Goal: Complete application form

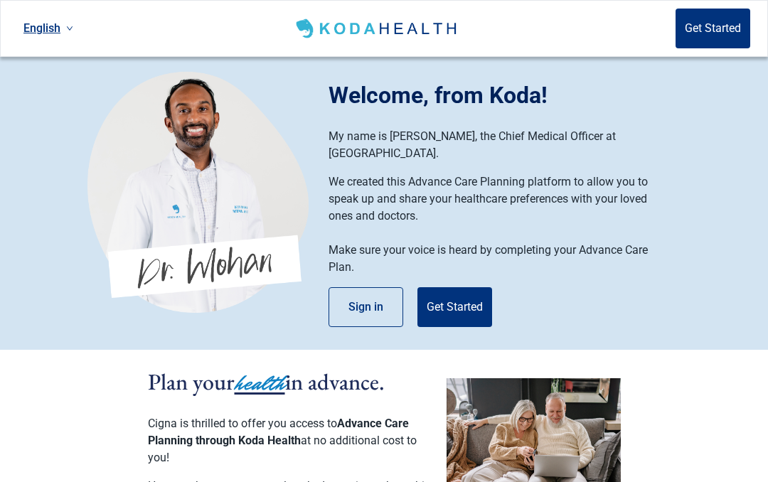
click at [464, 290] on button "Get Started" at bounding box center [455, 307] width 75 height 40
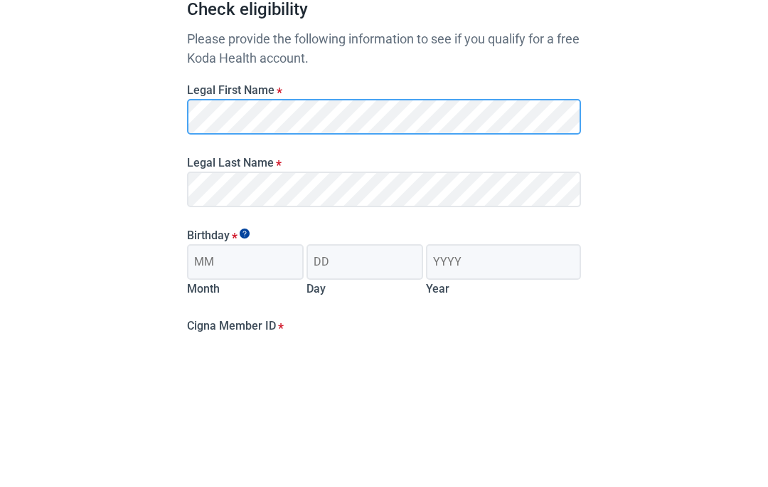
scroll to position [153, 0]
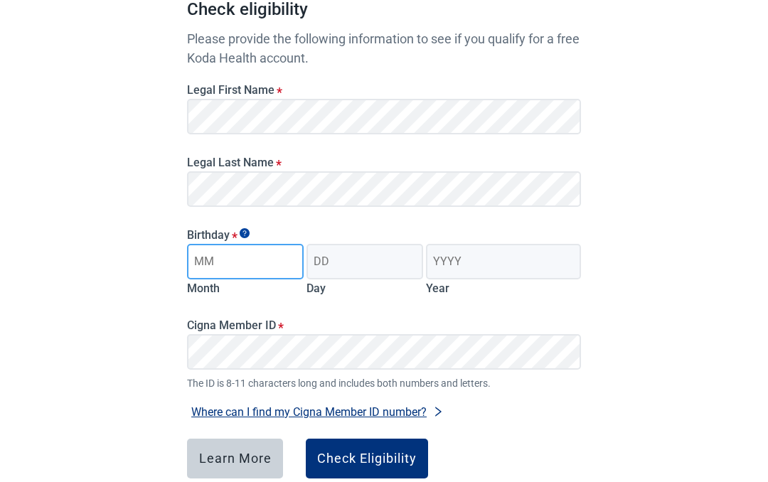
click at [248, 260] on input "Month" at bounding box center [245, 262] width 117 height 36
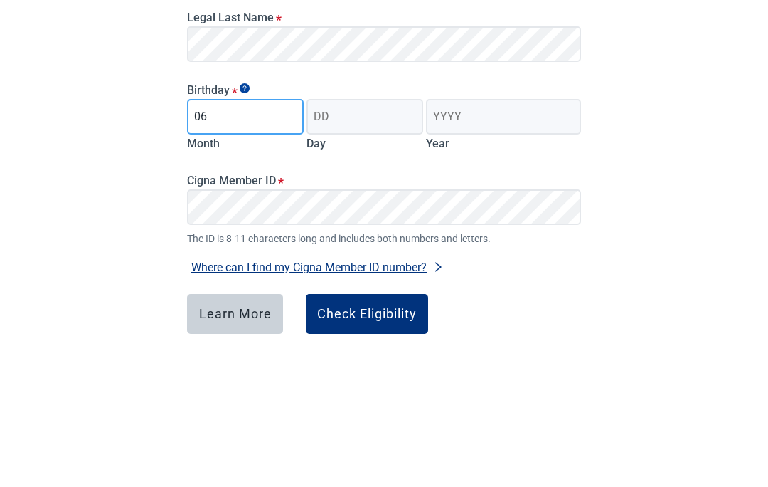
type input "06"
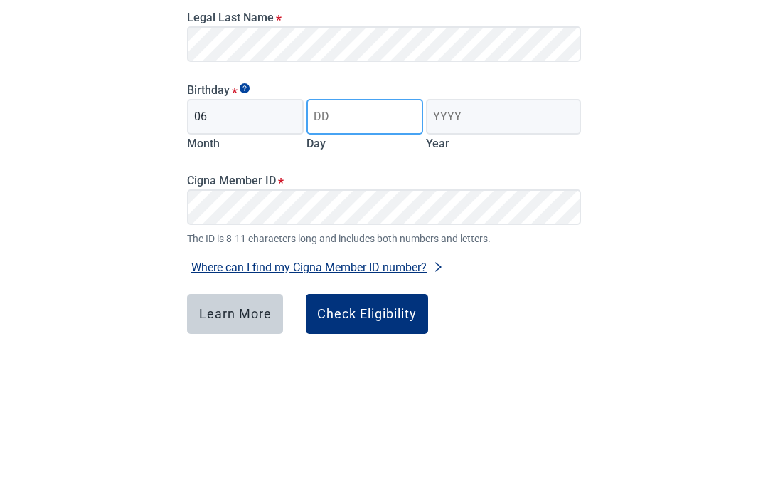
click at [359, 244] on input "Day" at bounding box center [365, 262] width 117 height 36
type input "04"
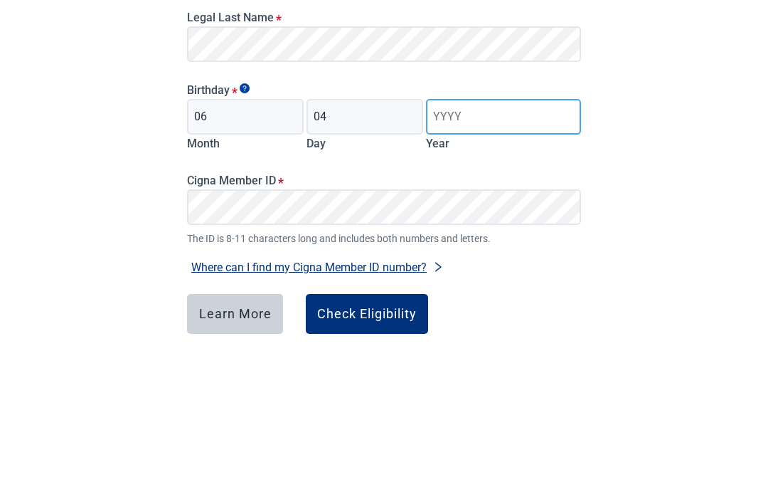
click at [478, 244] on input "Year" at bounding box center [503, 262] width 155 height 36
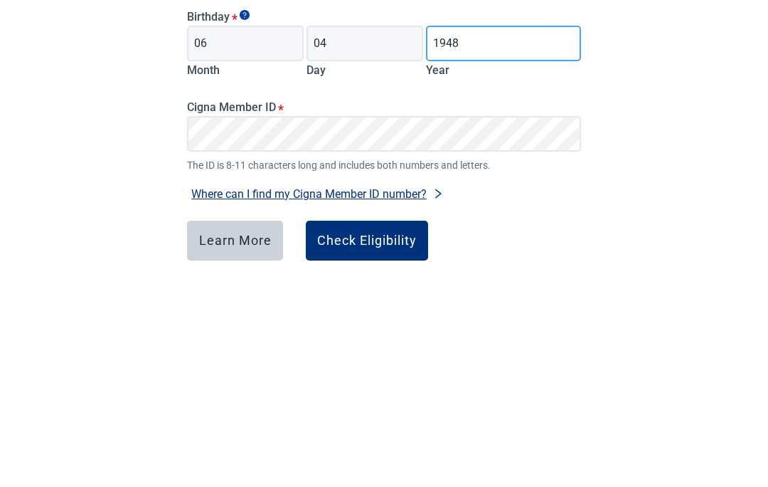
type input "1948"
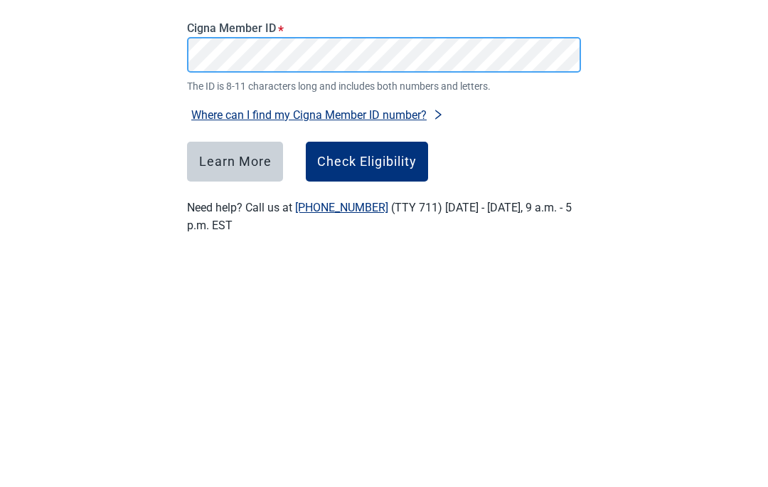
scroll to position [196, 0]
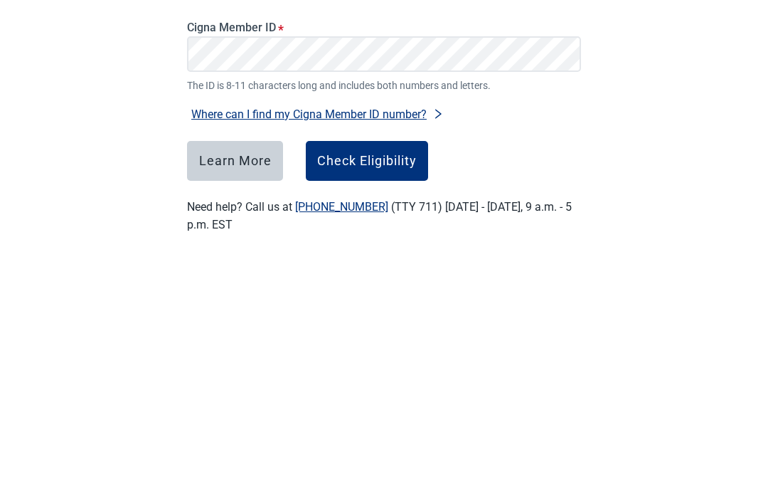
click at [366, 408] on div "Check Eligibility" at bounding box center [367, 415] width 100 height 14
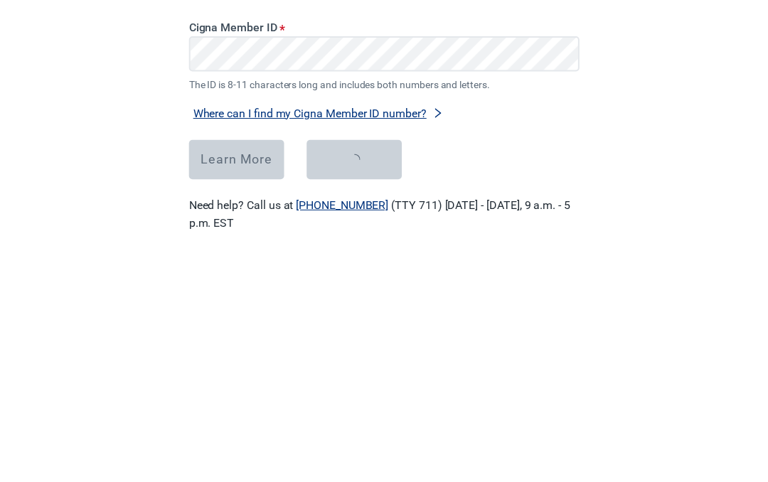
scroll to position [234, 0]
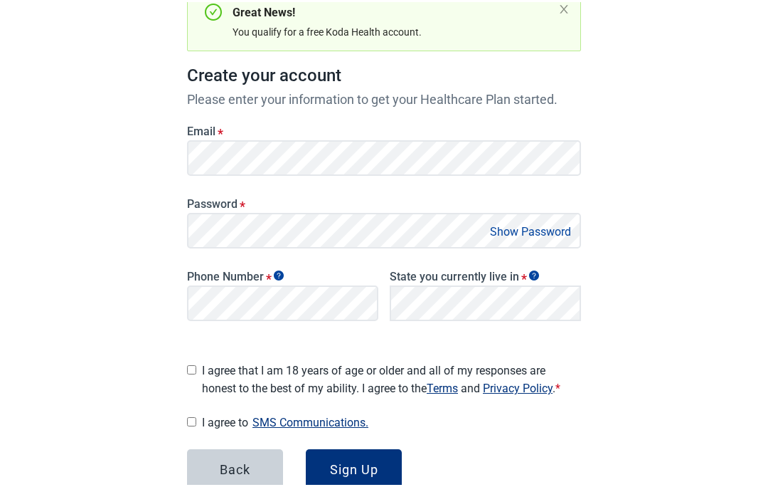
scroll to position [157, 0]
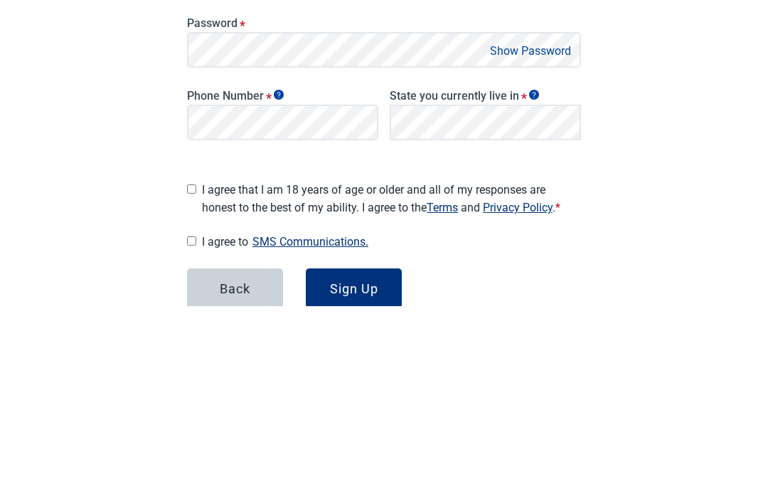
click at [561, 222] on button "Show Password" at bounding box center [531, 231] width 90 height 19
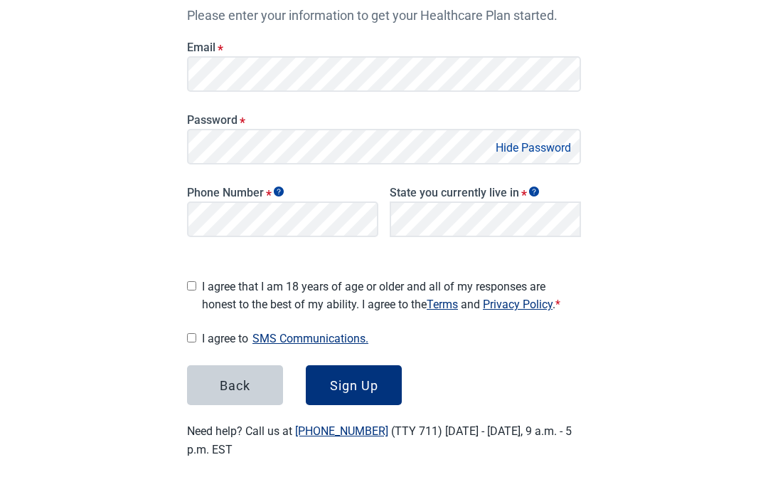
scroll to position [239, 0]
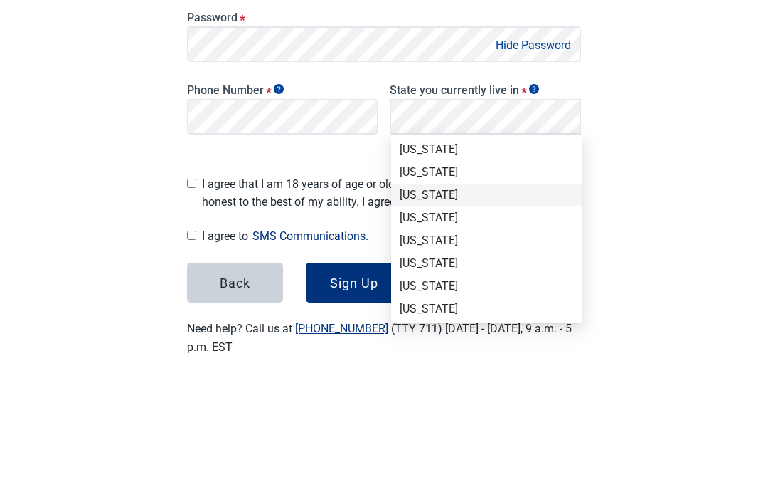
click at [455, 292] on div "[US_STATE]" at bounding box center [487, 300] width 174 height 16
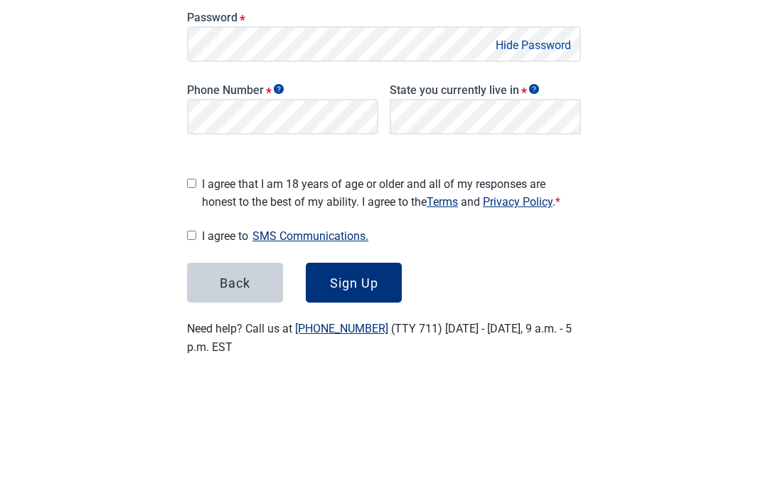
click at [196, 283] on input "I agree that I am 18 years of age or older and all of my responses are honest t…" at bounding box center [191, 287] width 9 height 9
checkbox input "true"
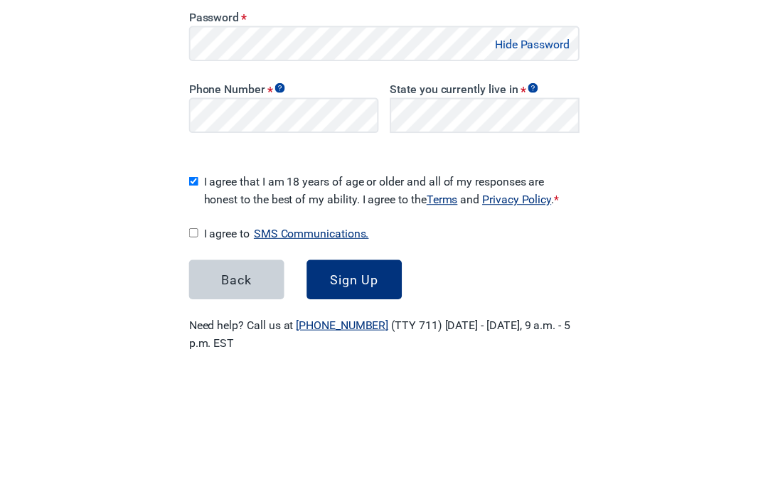
scroll to position [243, 0]
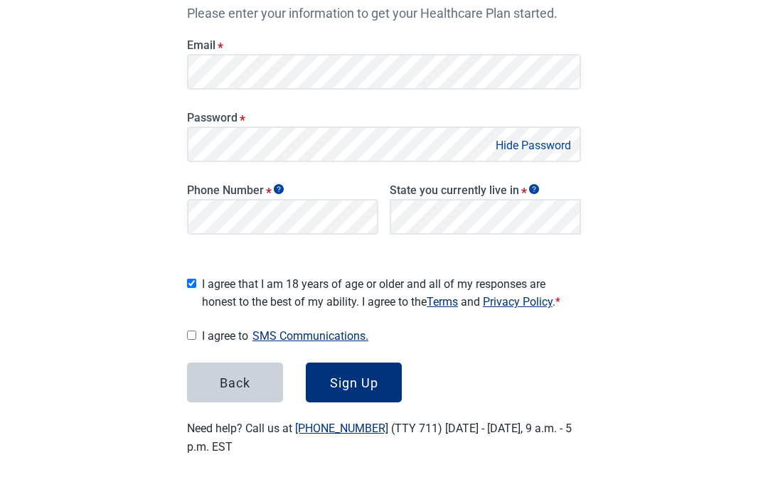
click at [189, 333] on input "I agree to SMS Communications." at bounding box center [191, 335] width 9 height 9
checkbox input "true"
click at [362, 376] on div "Sign Up" at bounding box center [354, 383] width 48 height 14
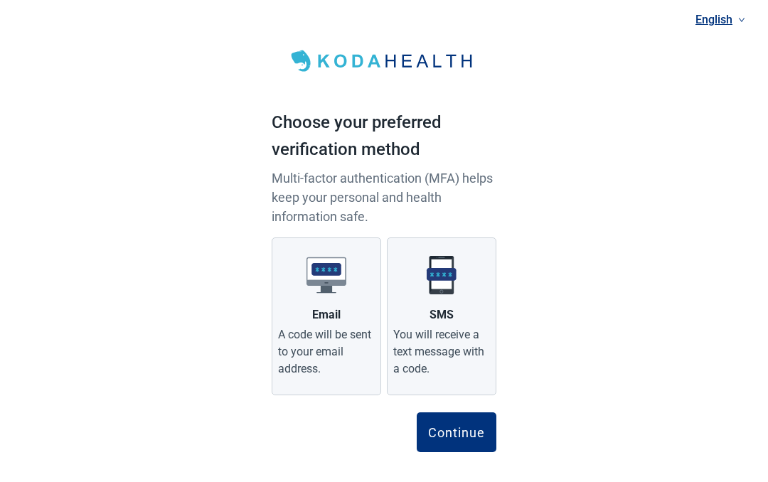
click at [453, 337] on div "You will receive a text message with a code." at bounding box center [441, 352] width 97 height 51
click at [0, 0] on input "SMS You will receive a text message with a code." at bounding box center [0, 0] width 0 height 0
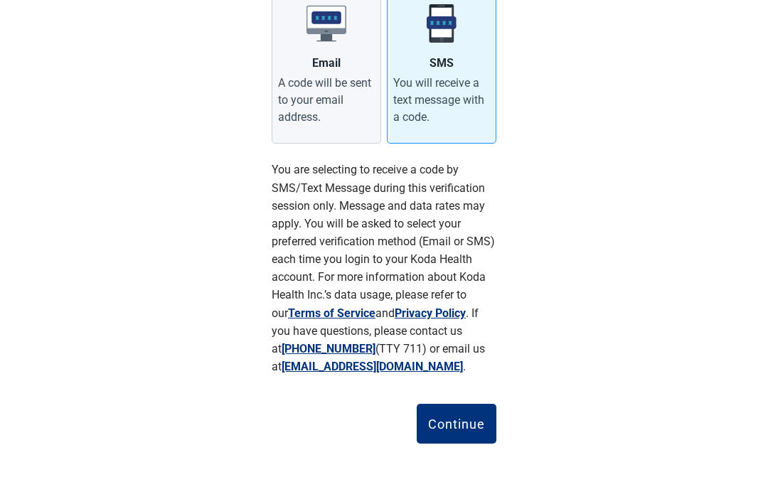
scroll to position [257, 0]
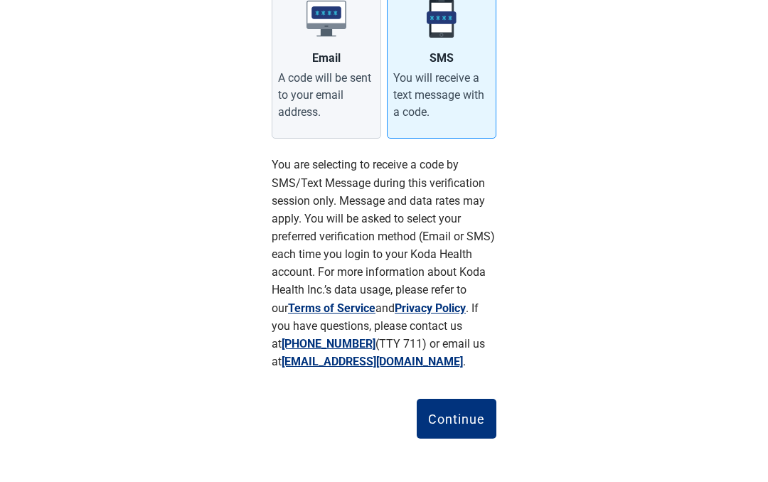
click at [463, 416] on div "Continue" at bounding box center [456, 419] width 57 height 14
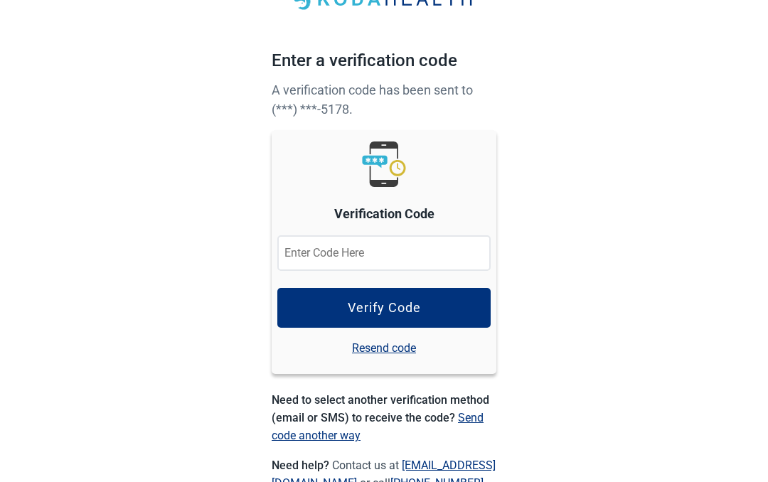
scroll to position [60, 0]
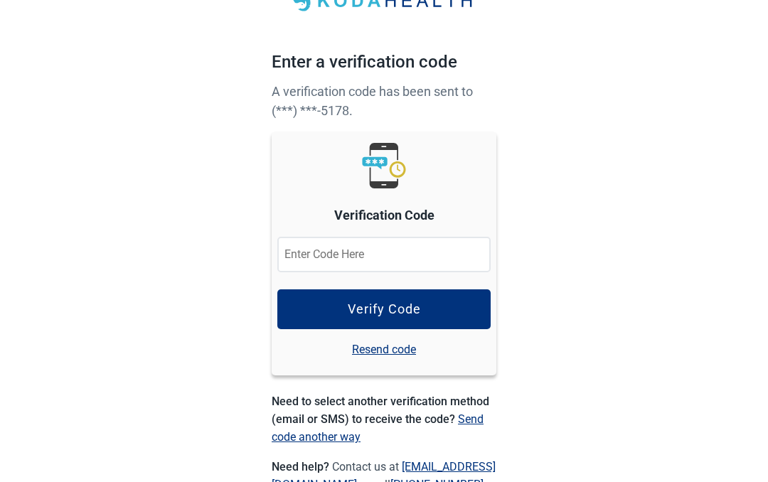
click at [322, 247] on input at bounding box center [383, 255] width 213 height 36
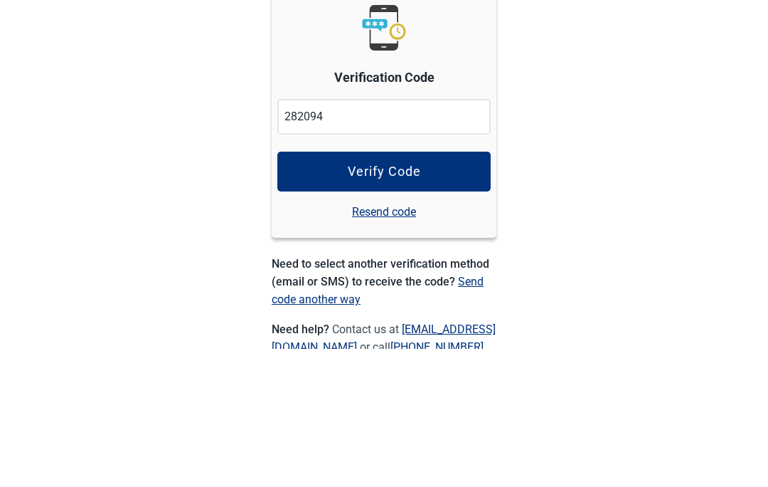
type input "282094"
click at [404, 290] on button "Verify Code" at bounding box center [383, 310] width 213 height 40
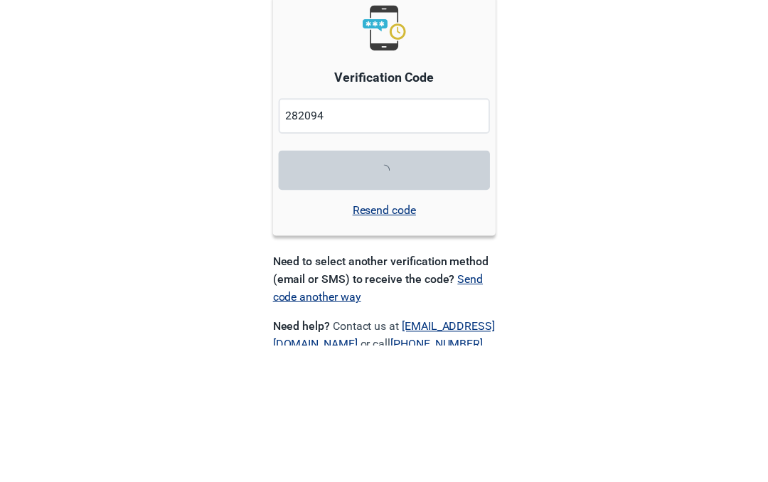
scroll to position [152, 0]
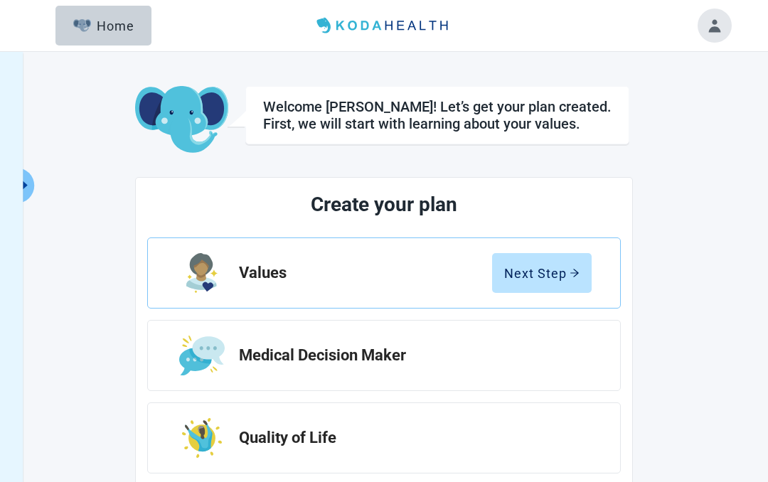
click at [564, 275] on div "Next Step" at bounding box center [541, 273] width 75 height 14
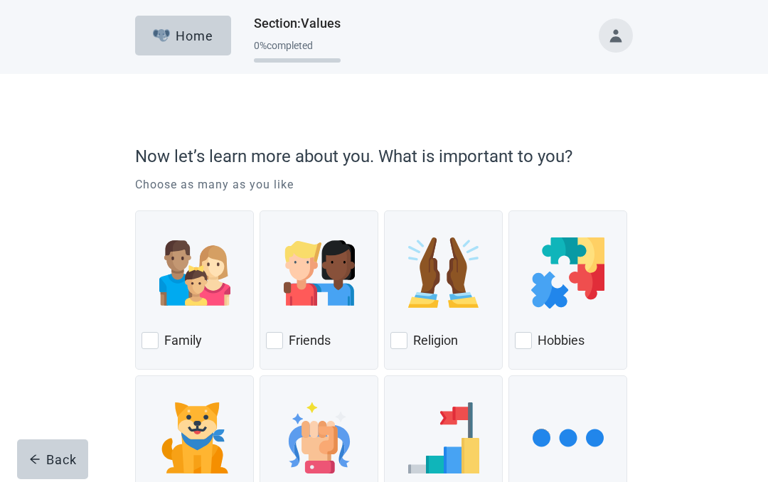
click at [151, 345] on div at bounding box center [150, 340] width 17 height 17
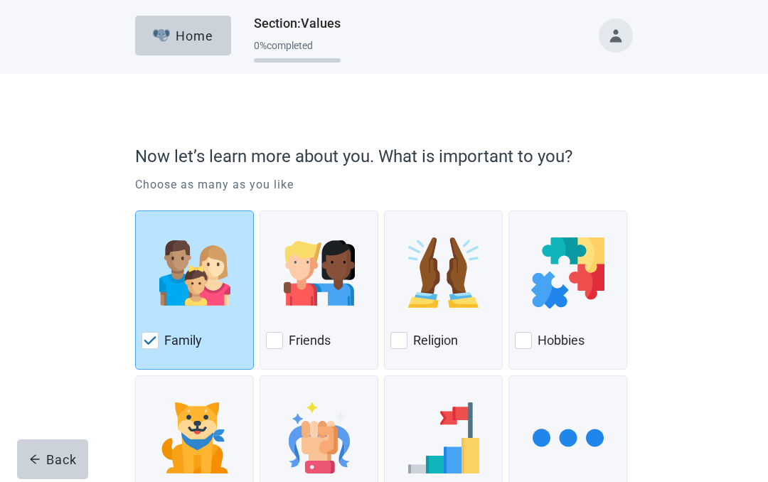
click at [285, 340] on div "Friends" at bounding box center [319, 340] width 106 height 23
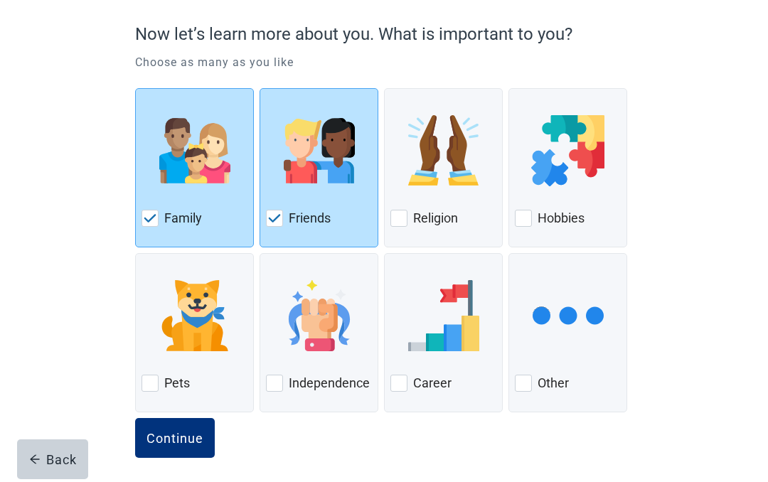
scroll to position [129, 0]
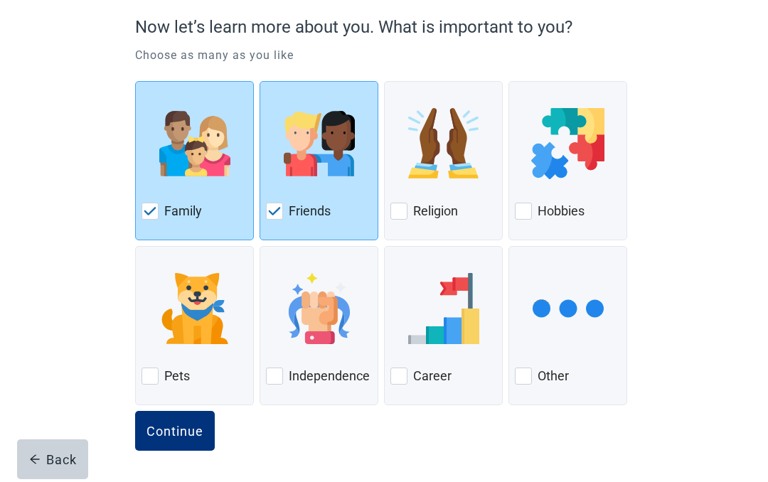
click at [166, 434] on div "Continue" at bounding box center [175, 431] width 57 height 14
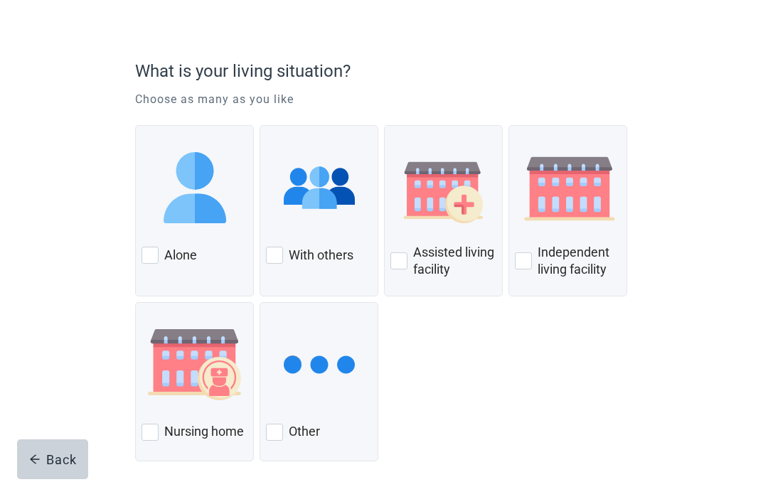
scroll to position [117, 0]
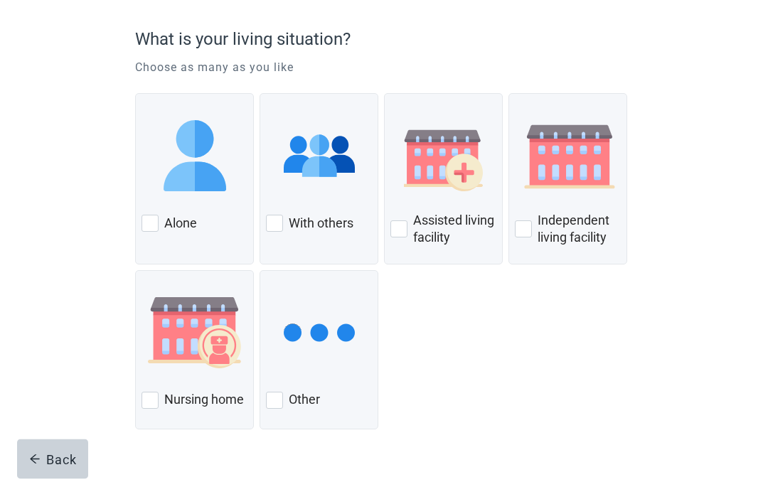
click at [267, 225] on div at bounding box center [274, 224] width 17 height 17
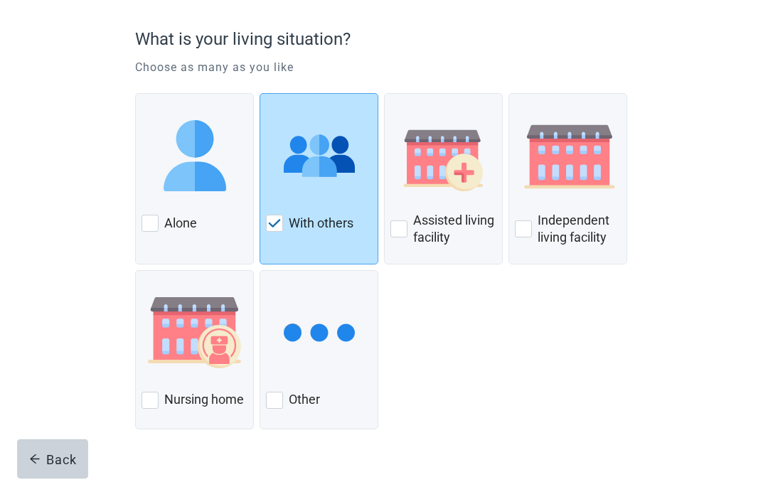
scroll to position [117, 0]
click at [168, 452] on div "Continue" at bounding box center [175, 455] width 57 height 14
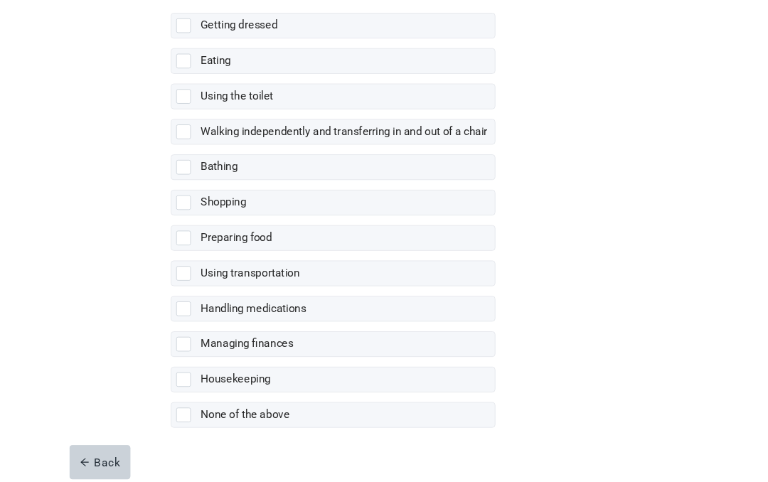
scroll to position [305, 0]
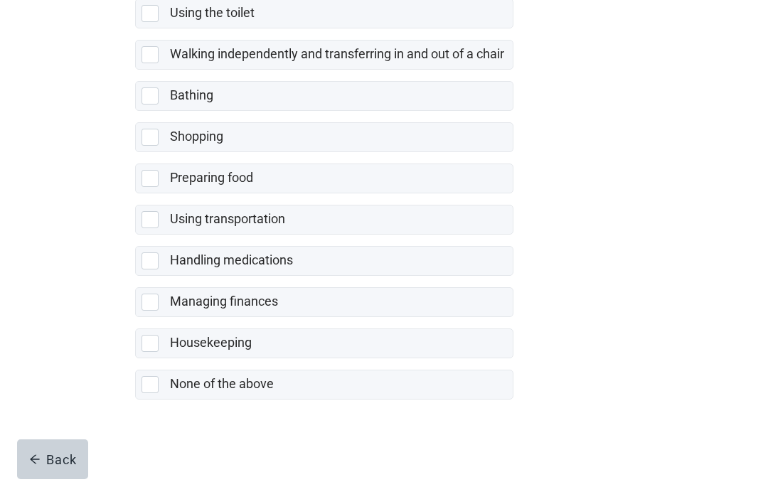
click at [142, 384] on div at bounding box center [150, 384] width 17 height 17
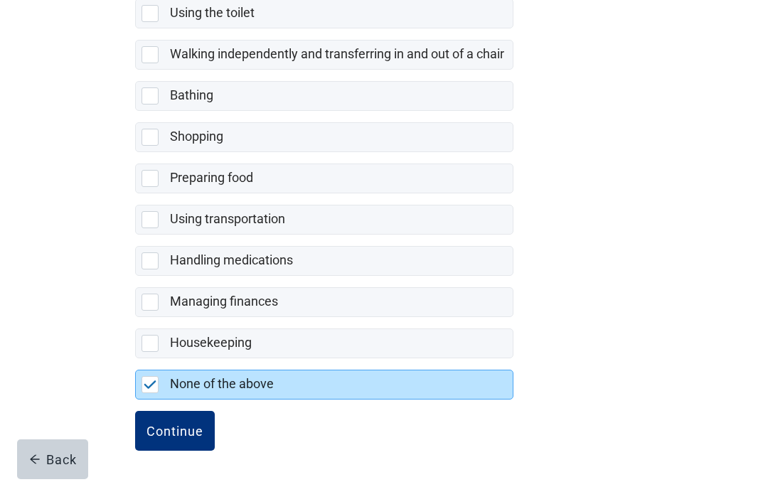
click at [174, 434] on div "Continue" at bounding box center [175, 431] width 57 height 14
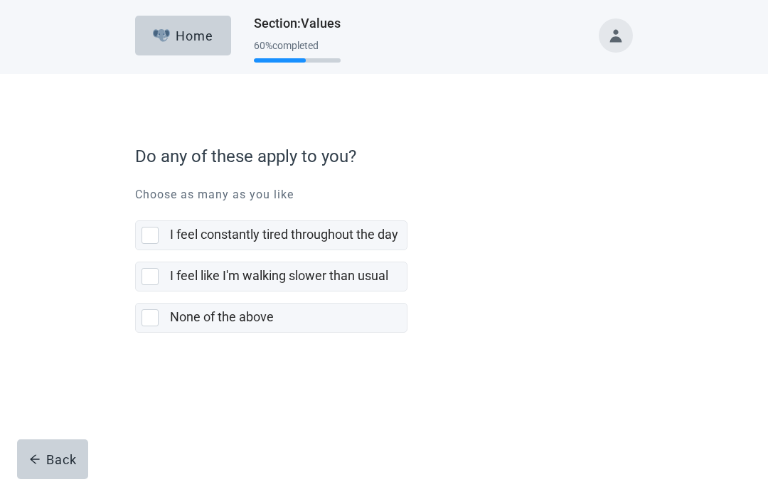
click at [150, 317] on div at bounding box center [150, 318] width 17 height 17
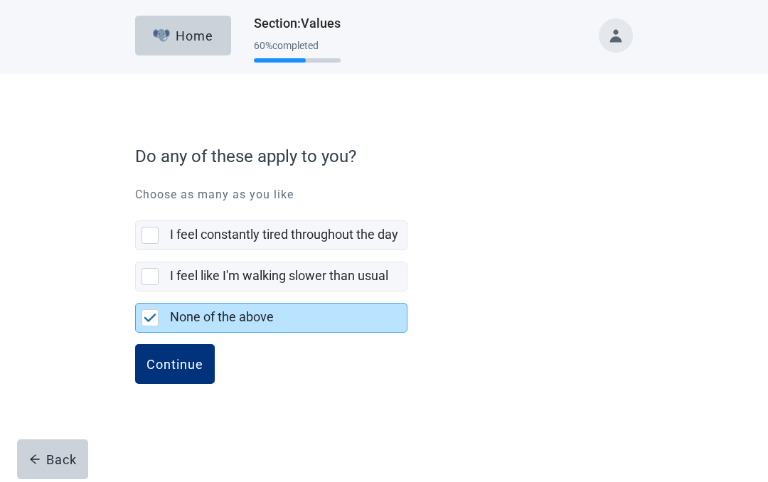
click at [168, 371] on div "Continue" at bounding box center [175, 364] width 57 height 14
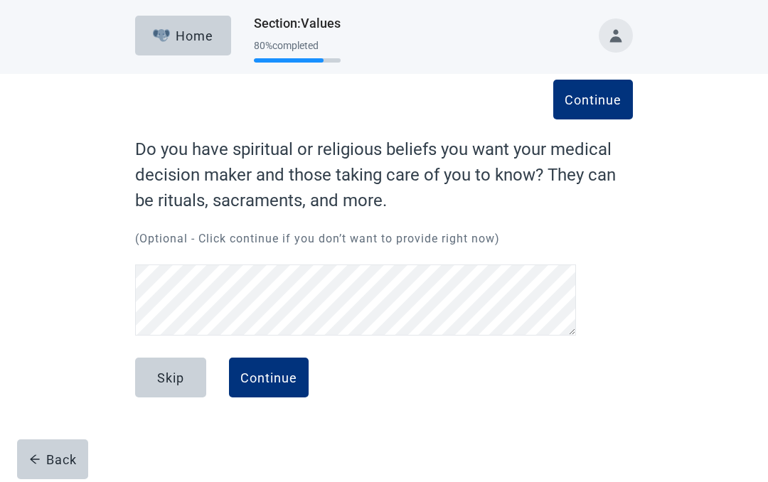
click at [159, 372] on div "Skip" at bounding box center [170, 378] width 27 height 14
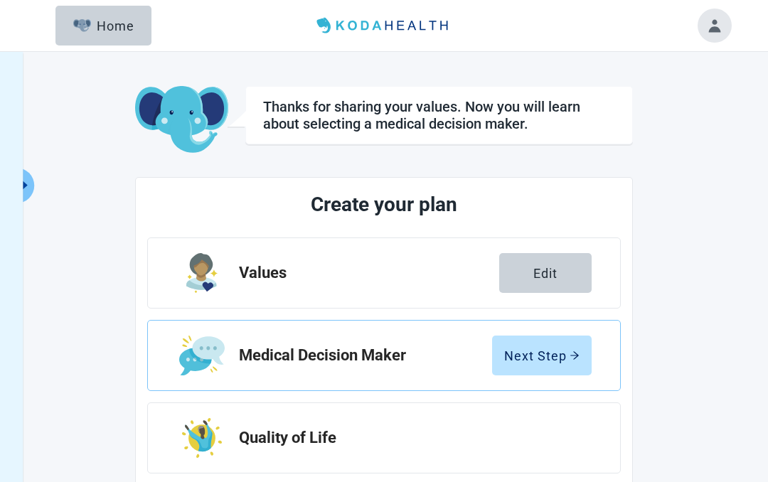
click at [558, 356] on div "Next Step" at bounding box center [541, 356] width 75 height 14
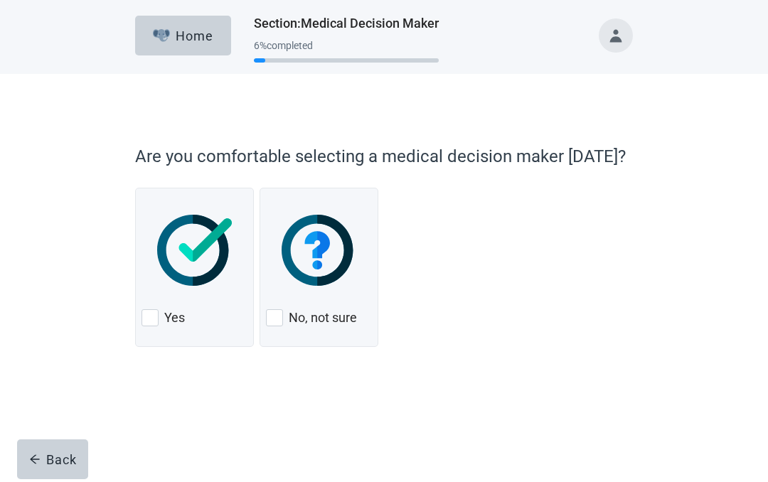
click at [154, 322] on div at bounding box center [150, 318] width 17 height 17
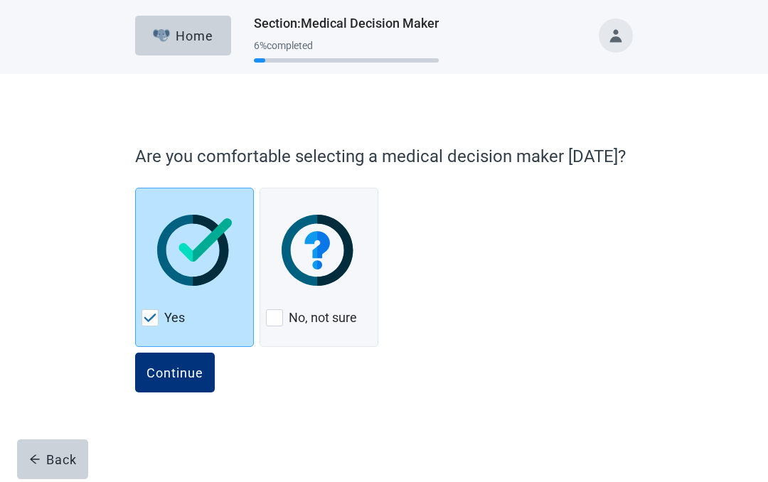
click at [168, 366] on div "Continue" at bounding box center [175, 373] width 57 height 14
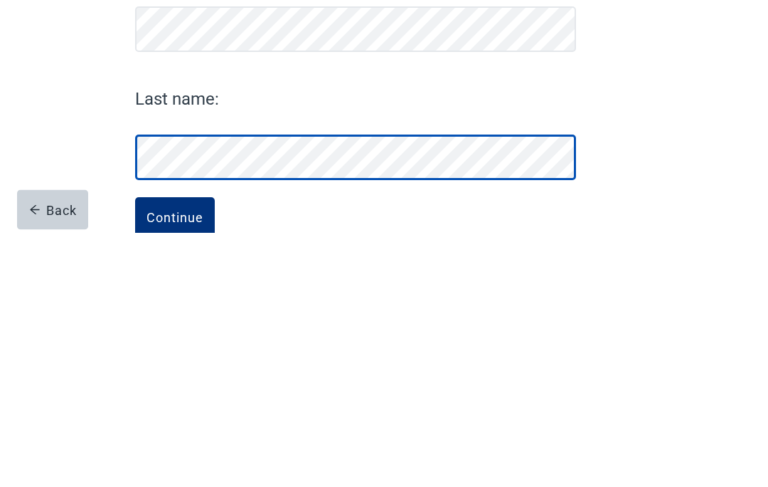
scroll to position [71, 0]
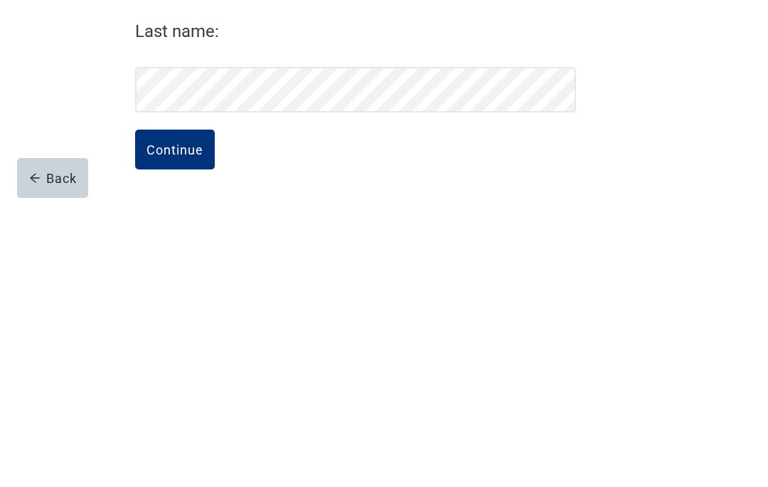
click at [171, 428] on div "Continue" at bounding box center [175, 435] width 57 height 14
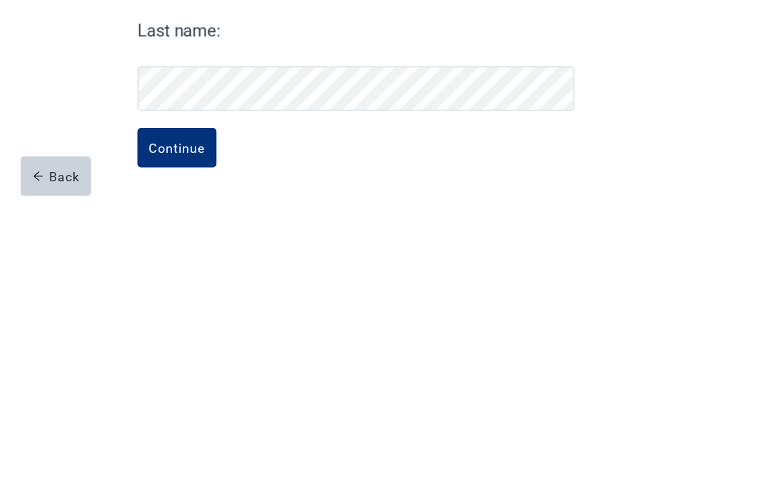
scroll to position [75, 0]
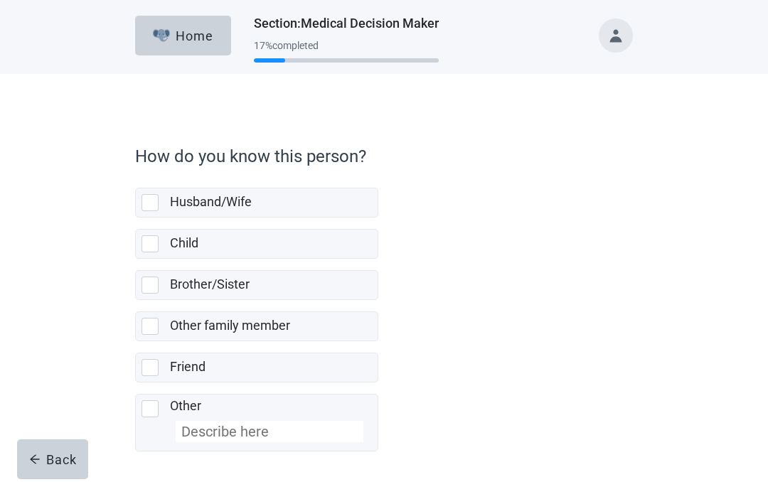
click at [155, 196] on div at bounding box center [150, 202] width 17 height 17
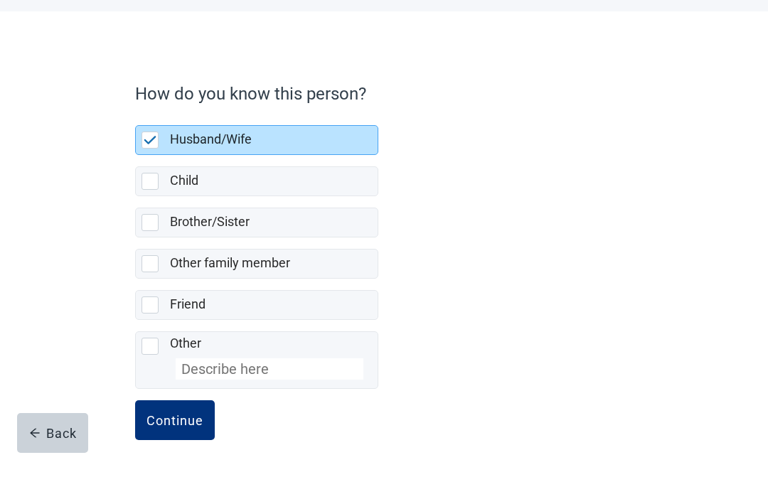
scroll to position [58, 0]
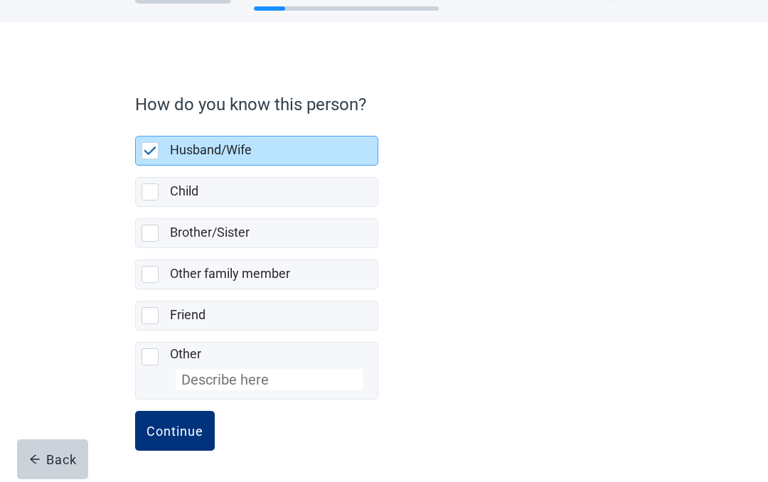
click at [166, 433] on div "Continue" at bounding box center [175, 431] width 57 height 14
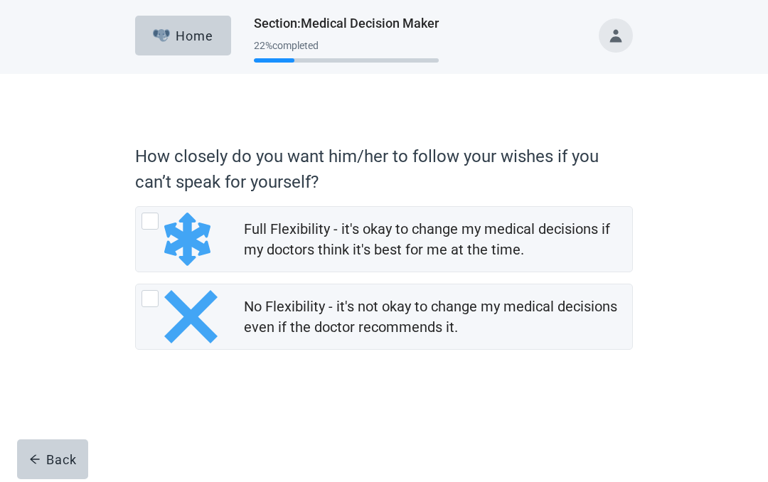
click at [157, 224] on div at bounding box center [150, 221] width 17 height 17
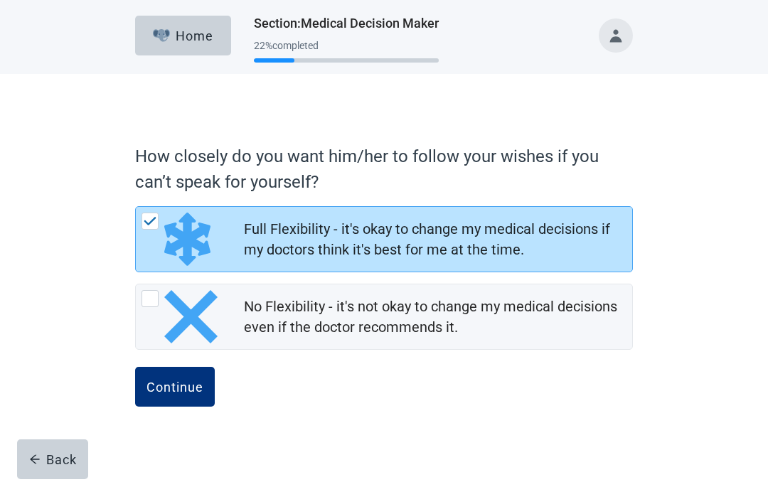
click at [179, 394] on div "Continue" at bounding box center [175, 387] width 57 height 14
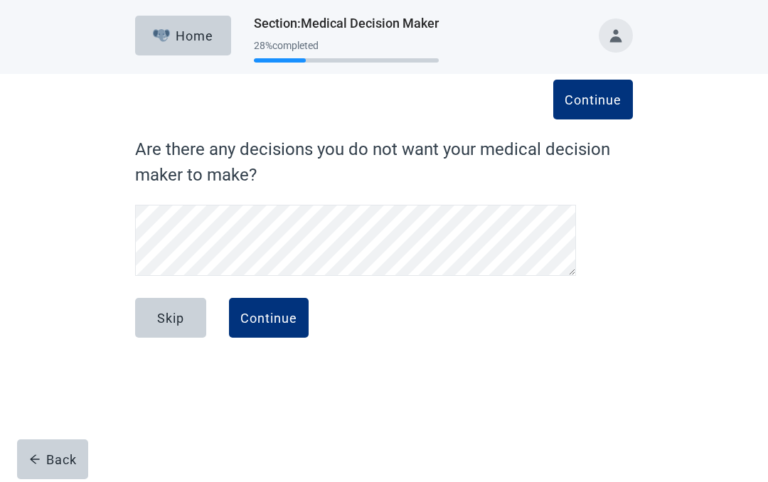
click at [166, 311] on div "Skip" at bounding box center [170, 318] width 27 height 14
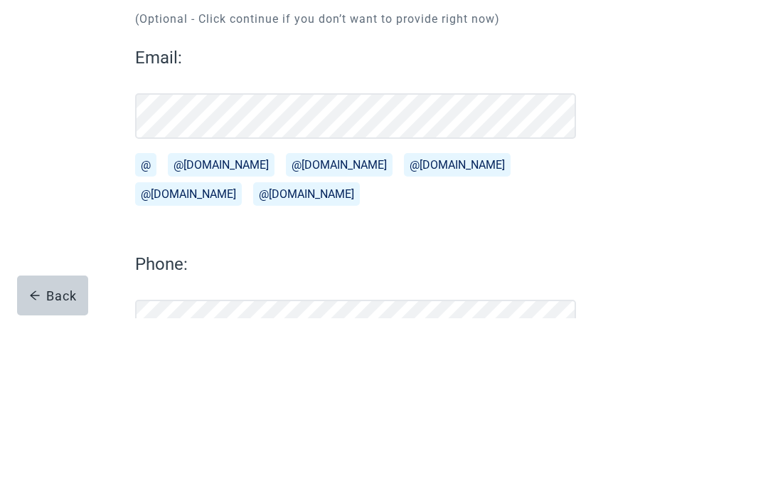
click at [184, 322] on button "@[DOMAIN_NAME]" at bounding box center [221, 333] width 107 height 23
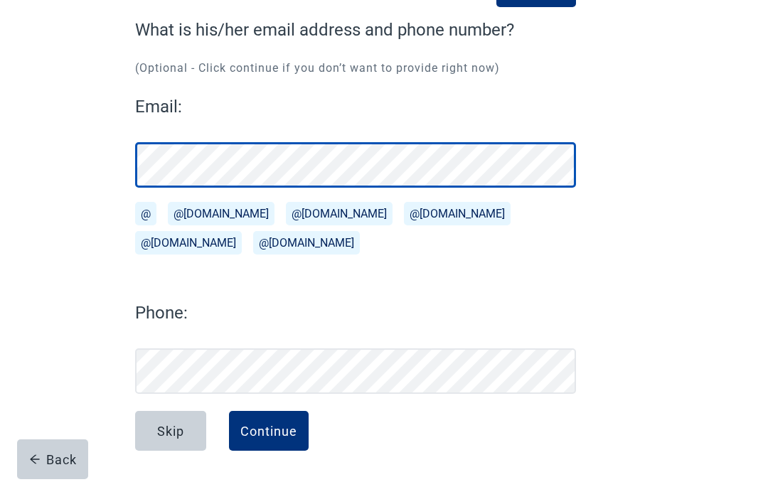
scroll to position [115, 0]
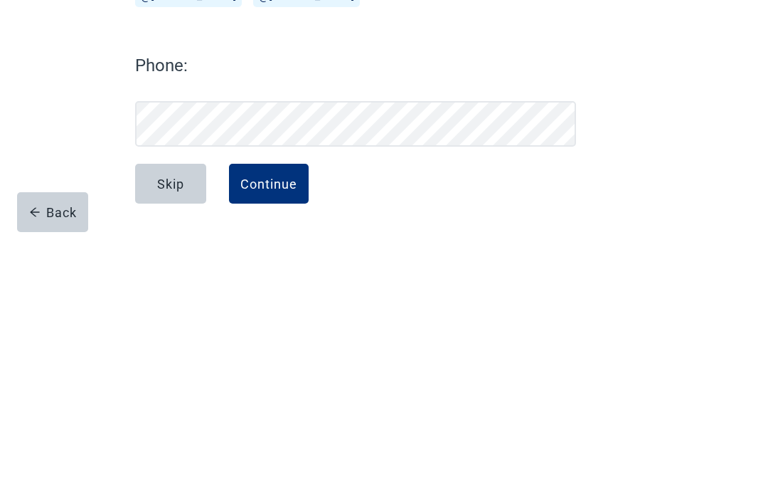
click at [262, 428] on div "Continue" at bounding box center [268, 435] width 57 height 14
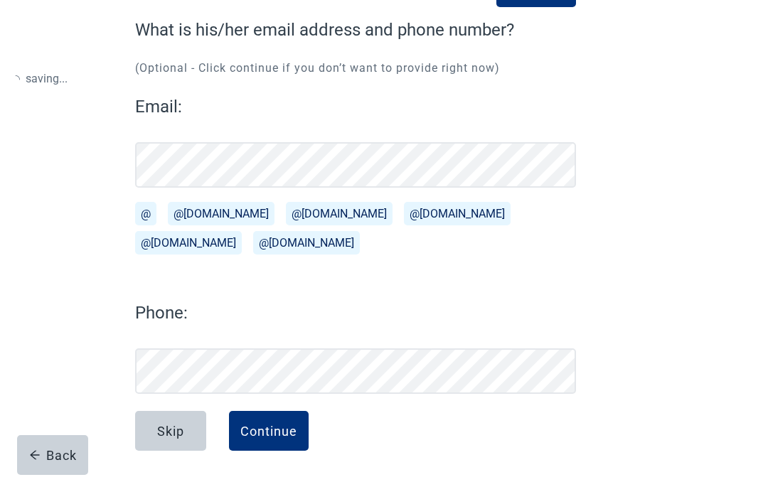
scroll to position [120, 0]
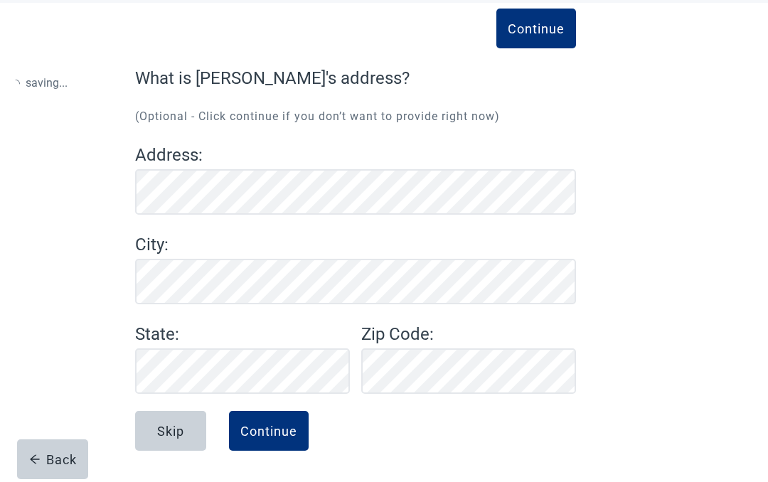
click at [272, 435] on button "Continue" at bounding box center [269, 431] width 80 height 40
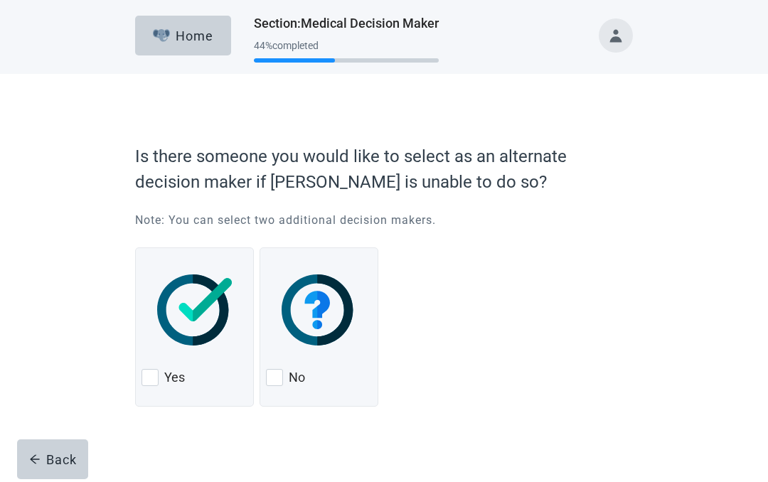
click at [155, 379] on div at bounding box center [150, 377] width 17 height 17
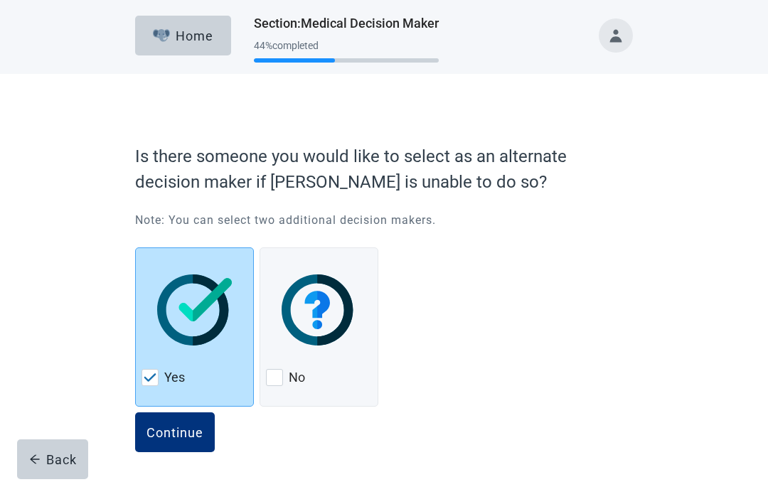
click at [170, 441] on button "Continue" at bounding box center [175, 433] width 80 height 40
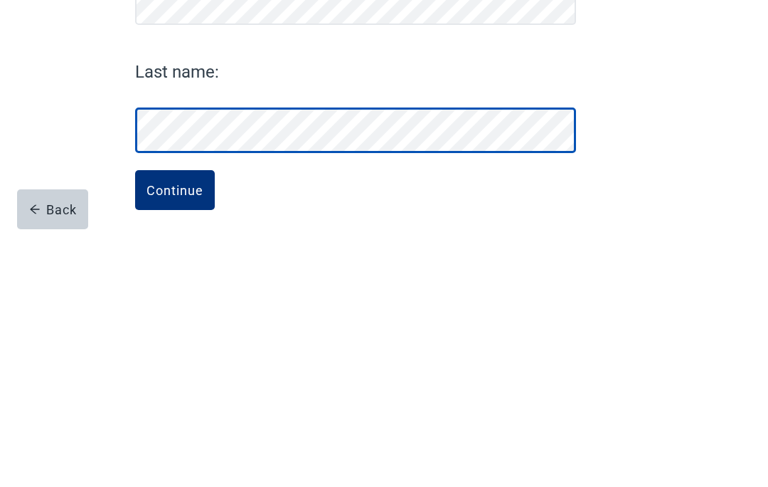
scroll to position [28, 0]
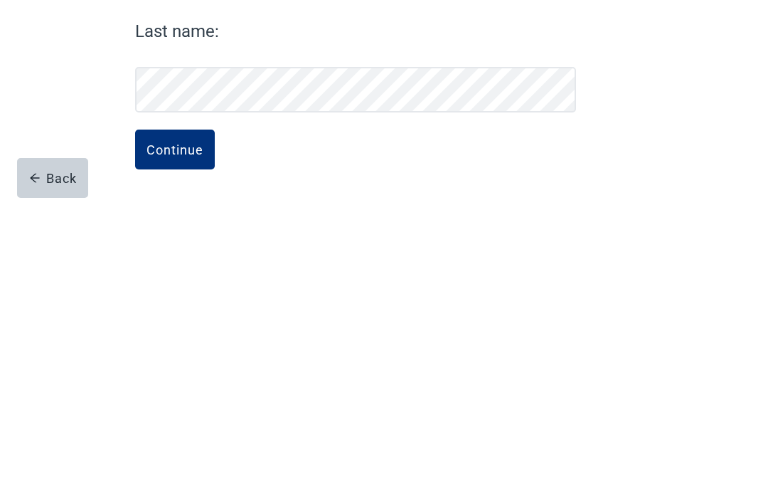
click at [178, 428] on div "Continue" at bounding box center [175, 435] width 57 height 14
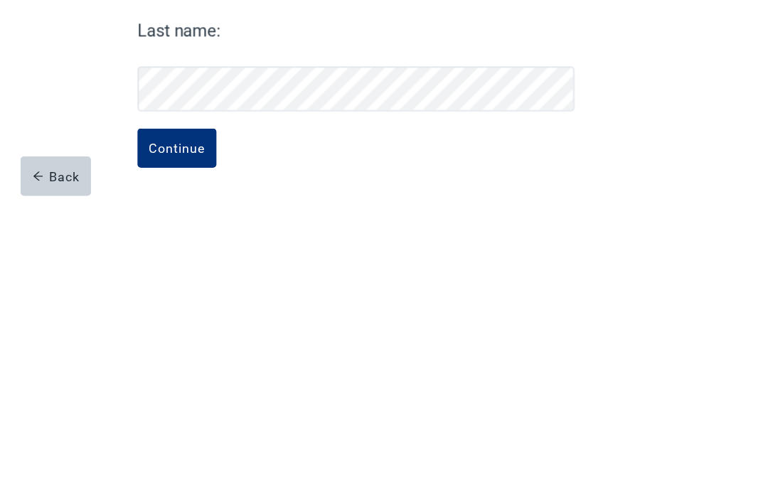
scroll to position [33, 0]
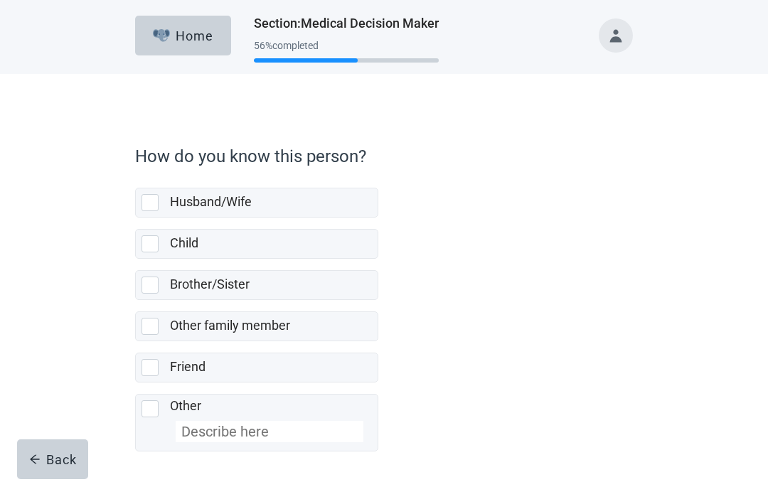
click at [150, 247] on div at bounding box center [150, 244] width 17 height 17
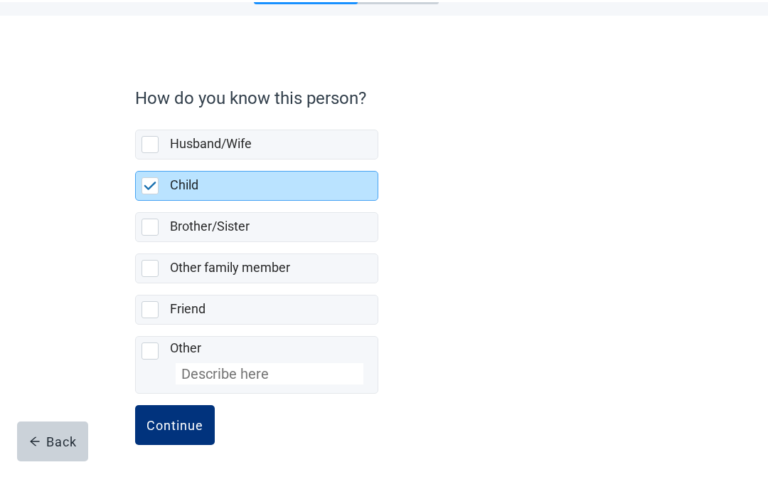
scroll to position [58, 0]
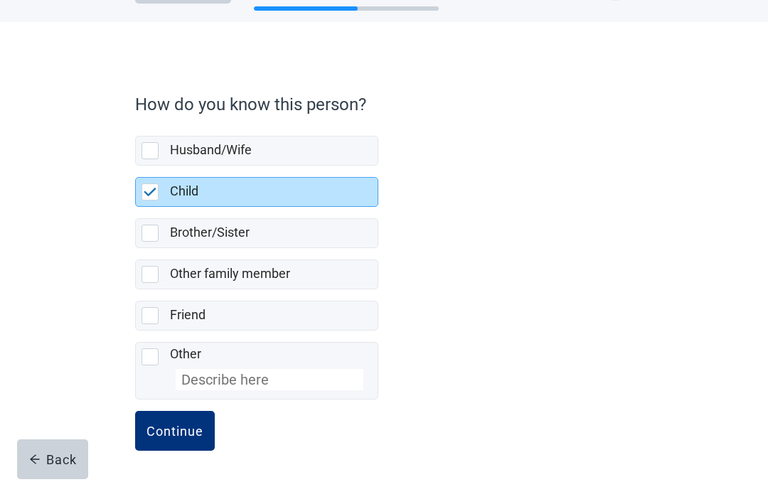
click at [174, 429] on div "Continue" at bounding box center [175, 431] width 57 height 14
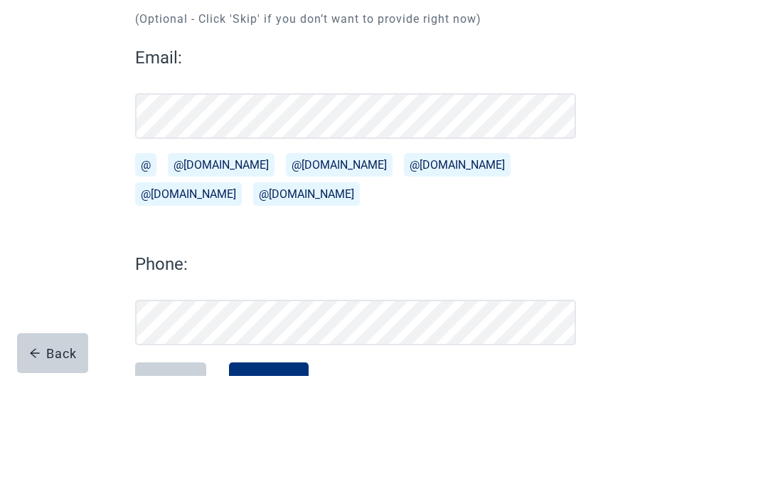
click at [242, 293] on button "@[DOMAIN_NAME]" at bounding box center [188, 304] width 107 height 23
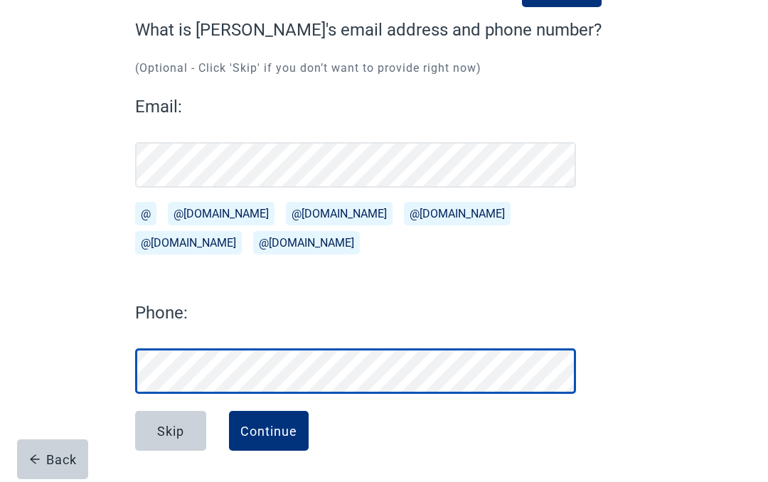
scroll to position [115, 0]
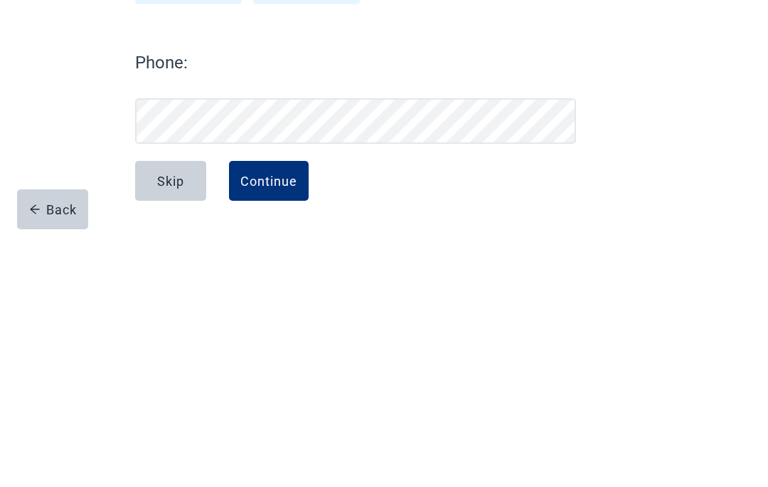
click at [272, 428] on div "Continue" at bounding box center [268, 435] width 57 height 14
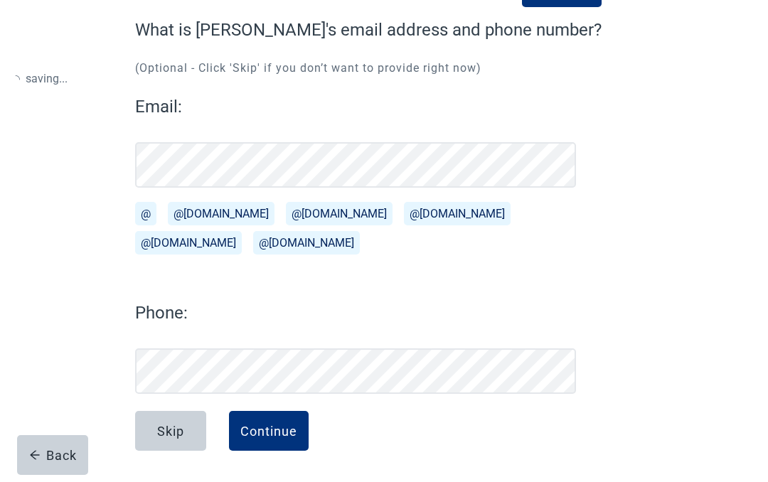
scroll to position [120, 0]
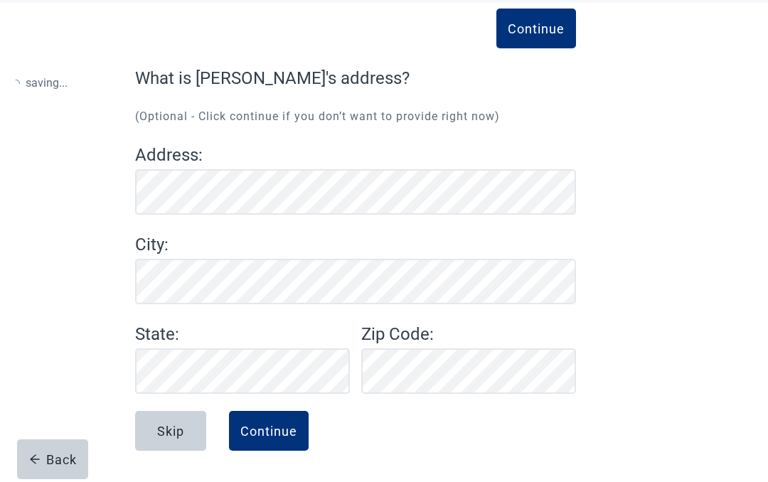
click at [270, 432] on div "Continue" at bounding box center [268, 431] width 57 height 14
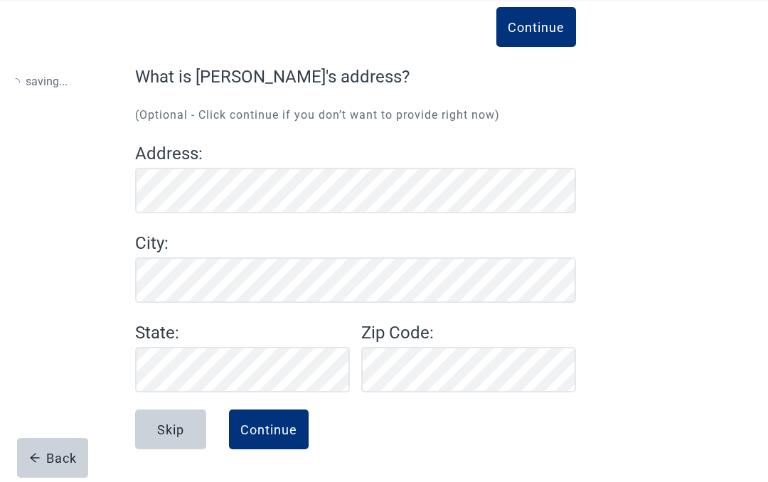
scroll to position [71, 0]
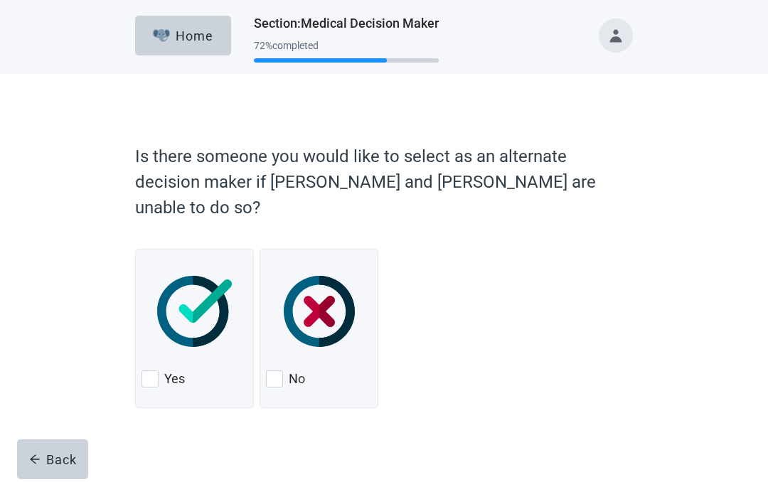
click at [147, 371] on div at bounding box center [150, 379] width 17 height 17
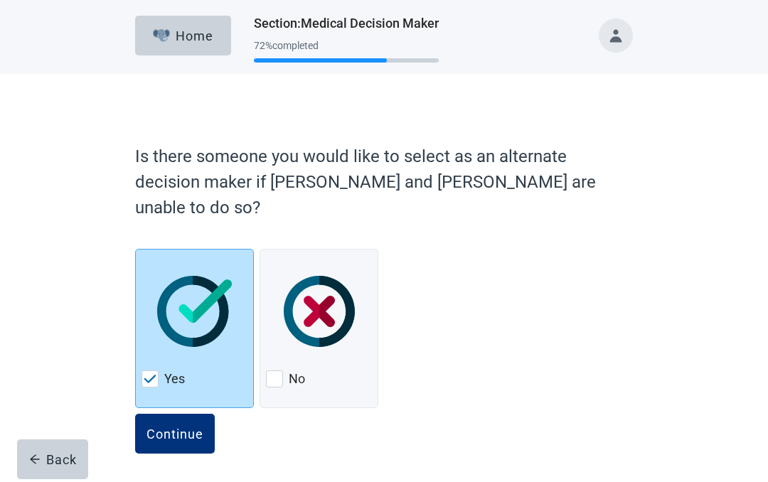
click at [176, 427] on div "Continue" at bounding box center [175, 434] width 57 height 14
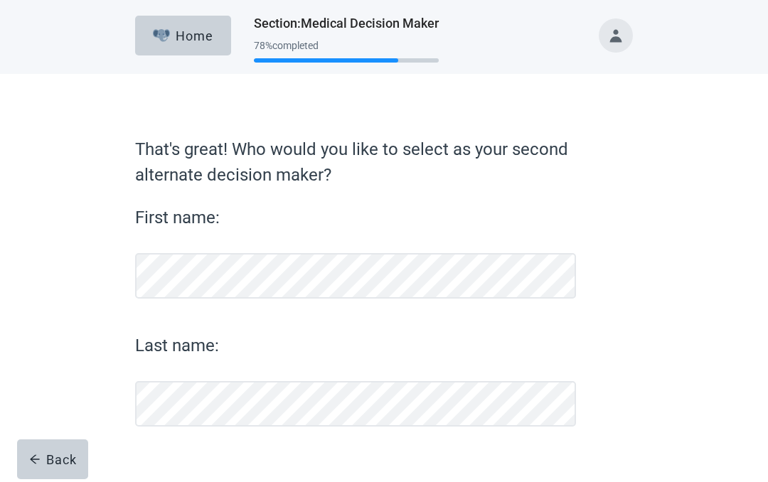
click at [29, 462] on icon "arrow-left" at bounding box center [34, 459] width 11 height 11
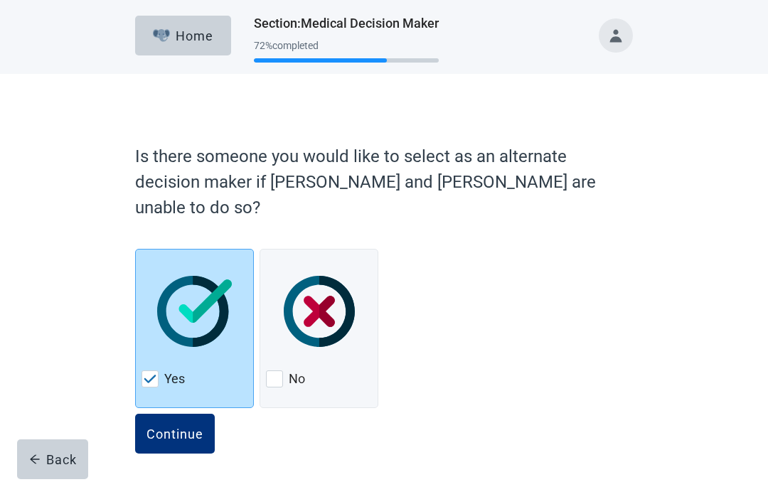
click at [322, 285] on img at bounding box center [319, 311] width 71 height 71
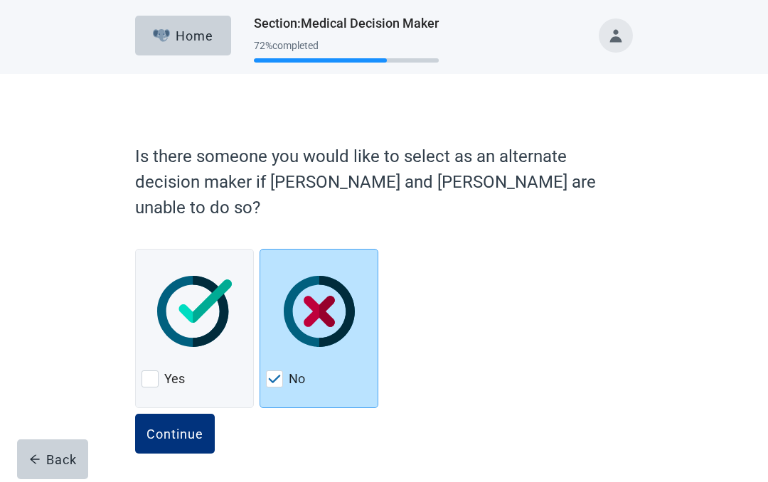
click at [175, 427] on div "Continue" at bounding box center [175, 434] width 57 height 14
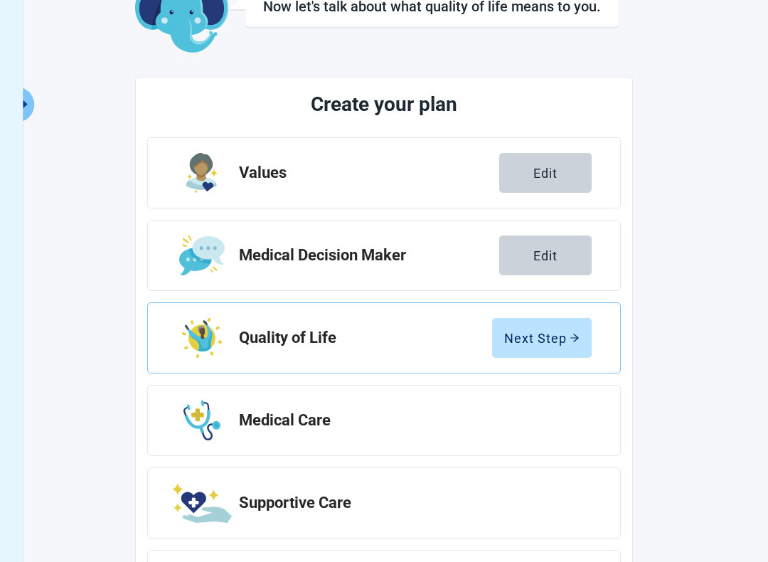
scroll to position [101, 0]
click at [543, 334] on div "Next Step" at bounding box center [541, 337] width 75 height 14
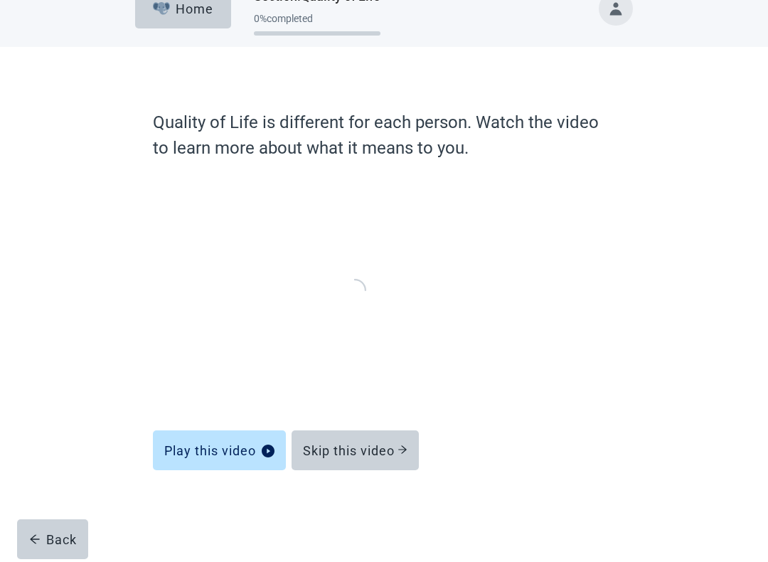
scroll to position [12, 0]
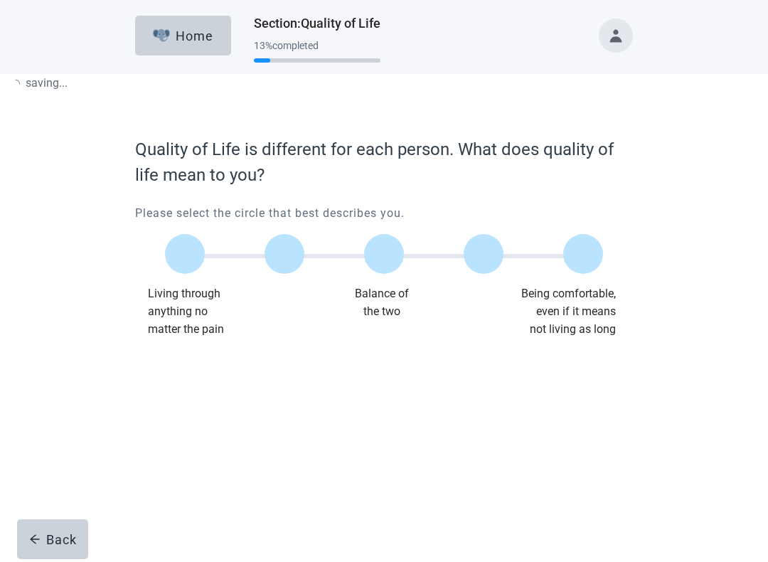
click at [397, 347] on div "Quality of Life is different for each person. What does quality of life mean to…" at bounding box center [384, 242] width 498 height 211
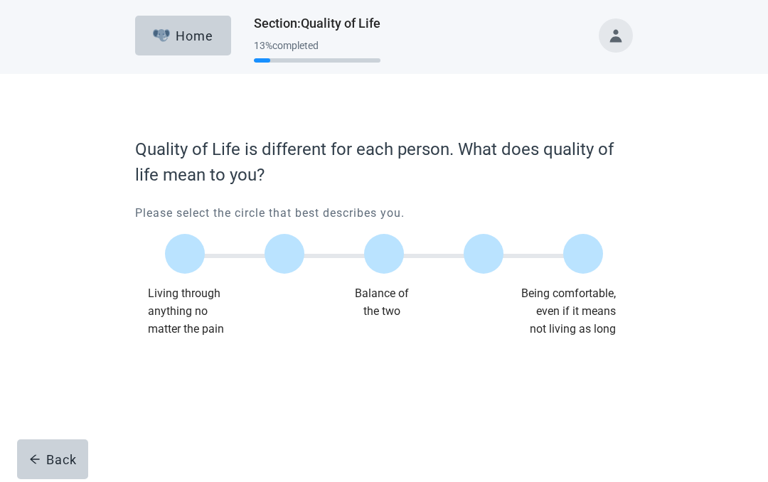
click at [590, 252] on div at bounding box center [584, 254] width 40 height 40
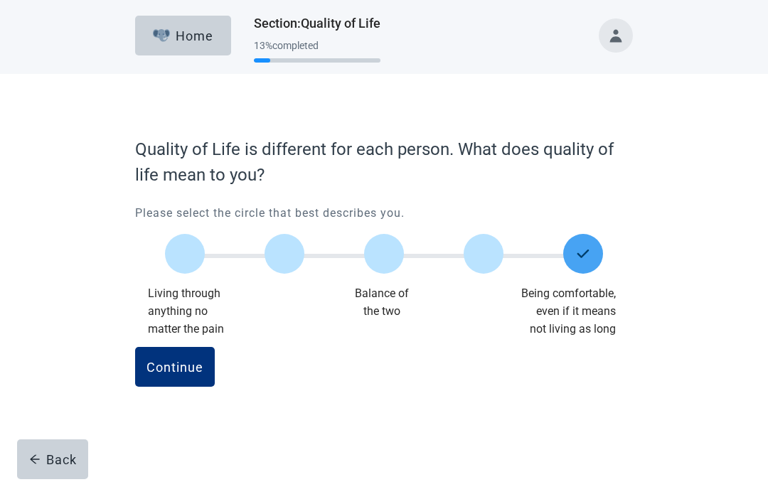
click at [171, 371] on div "Continue" at bounding box center [175, 367] width 57 height 14
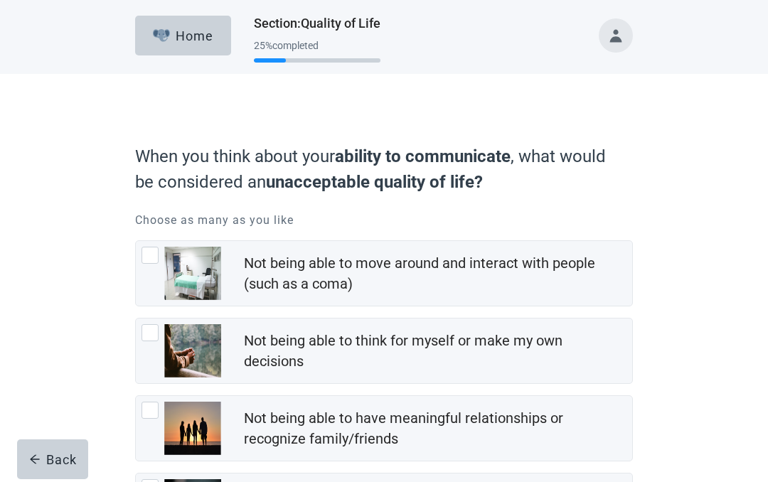
click at [155, 264] on div at bounding box center [182, 273] width 80 height 53
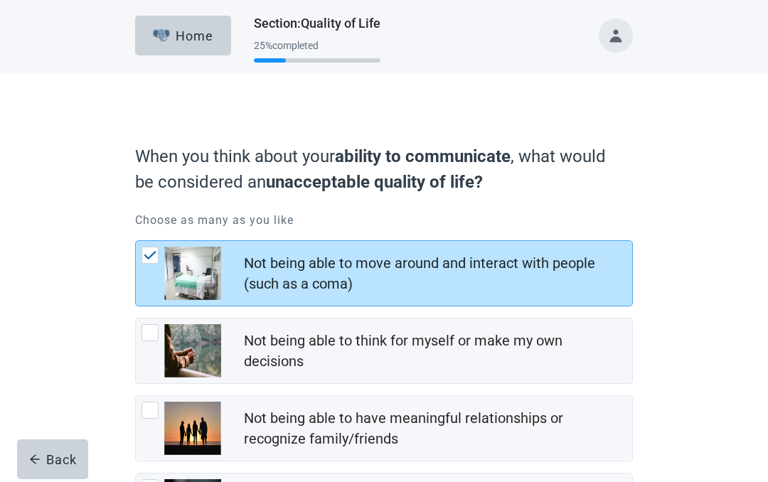
click at [149, 338] on div at bounding box center [150, 332] width 17 height 17
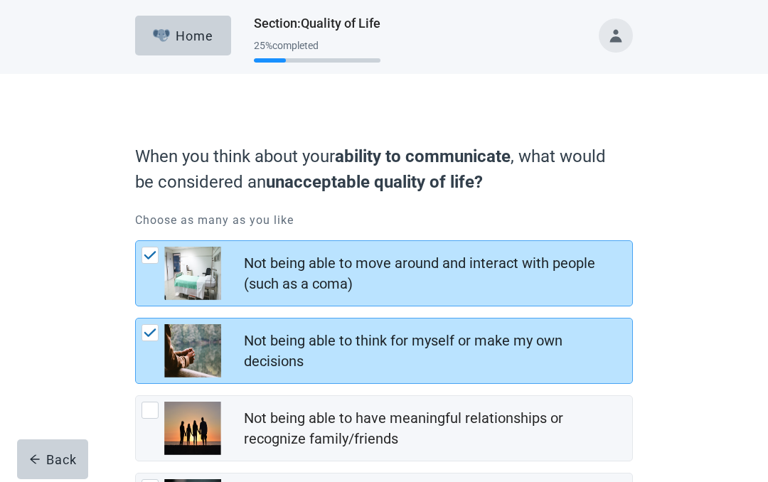
click at [151, 414] on div at bounding box center [150, 410] width 17 height 17
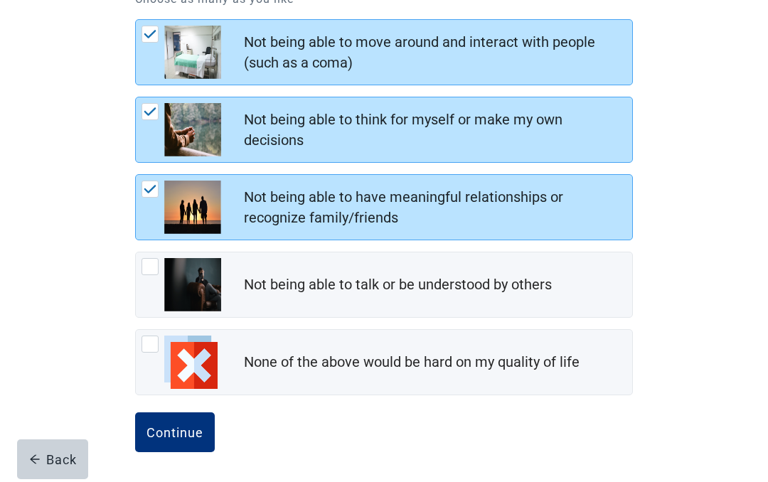
scroll to position [223, 0]
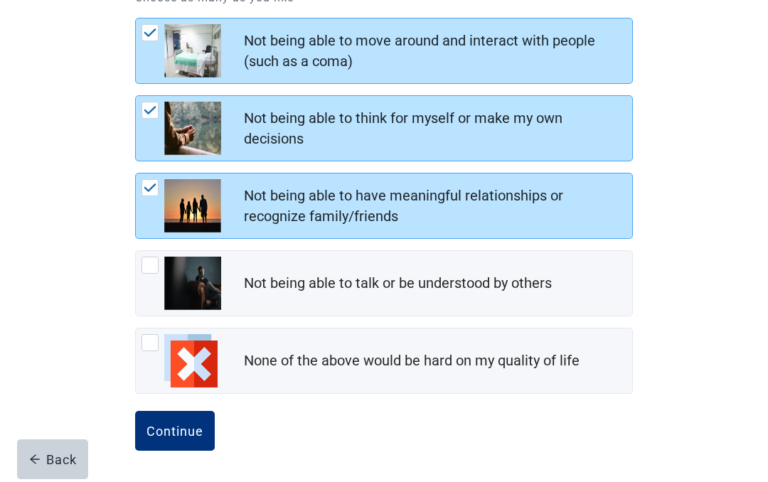
click at [149, 273] on div at bounding box center [150, 265] width 17 height 17
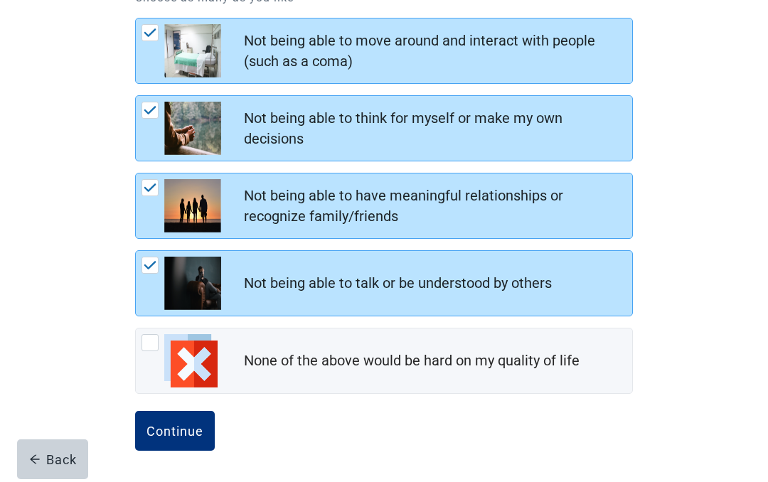
click at [167, 424] on div "Continue" at bounding box center [175, 431] width 57 height 14
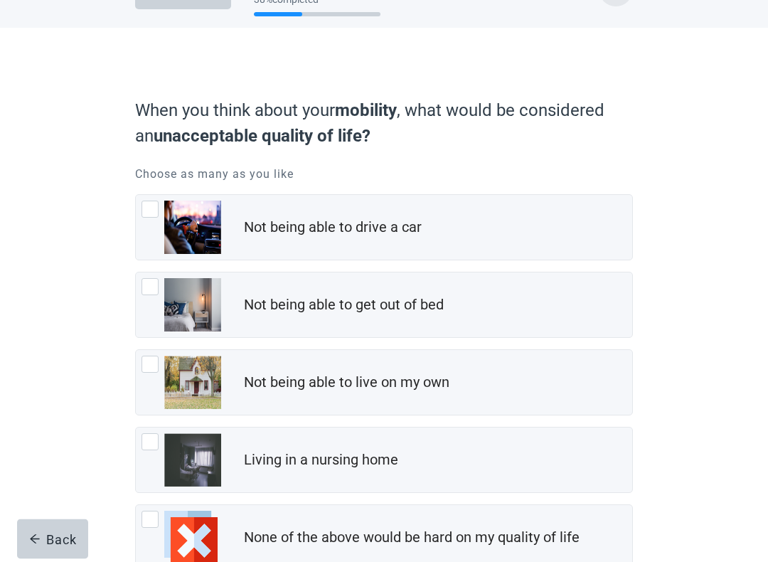
scroll to position [48, 0]
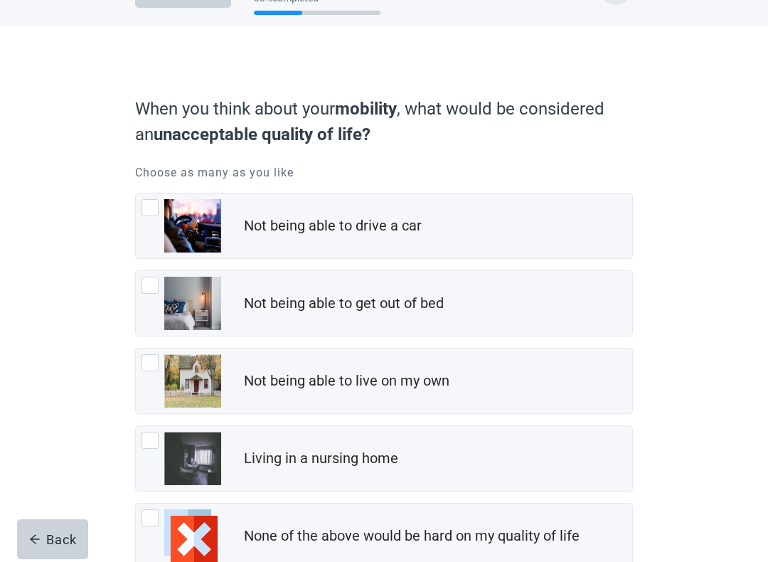
click at [152, 366] on div at bounding box center [150, 362] width 17 height 17
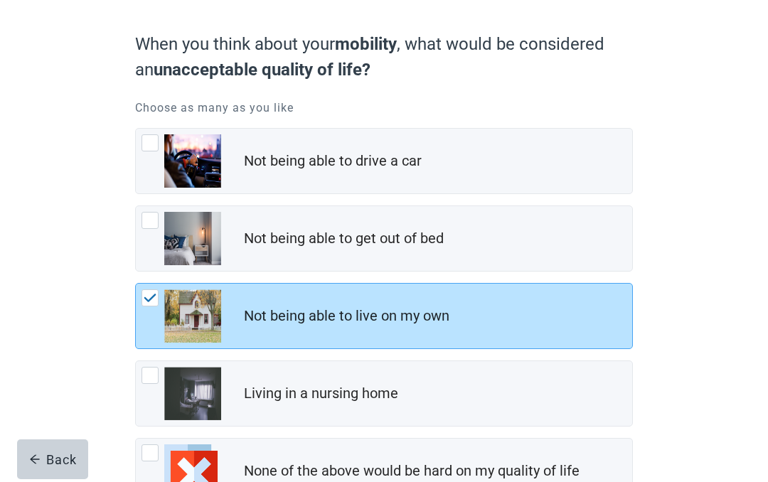
scroll to position [106, 0]
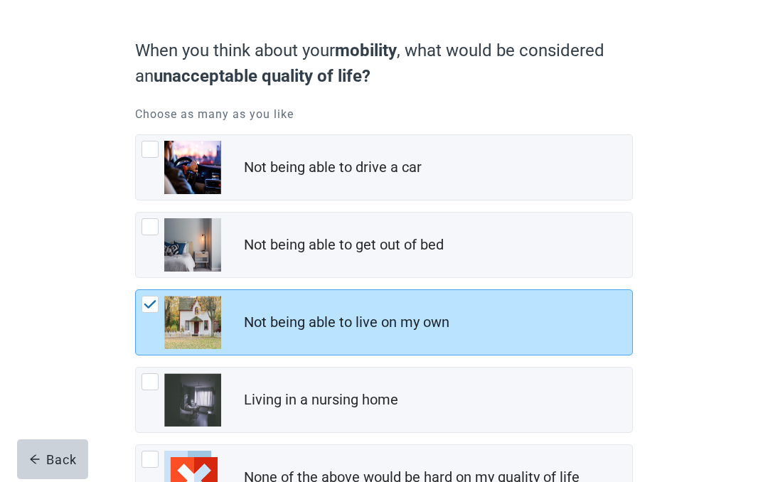
click at [150, 231] on div at bounding box center [150, 226] width 17 height 17
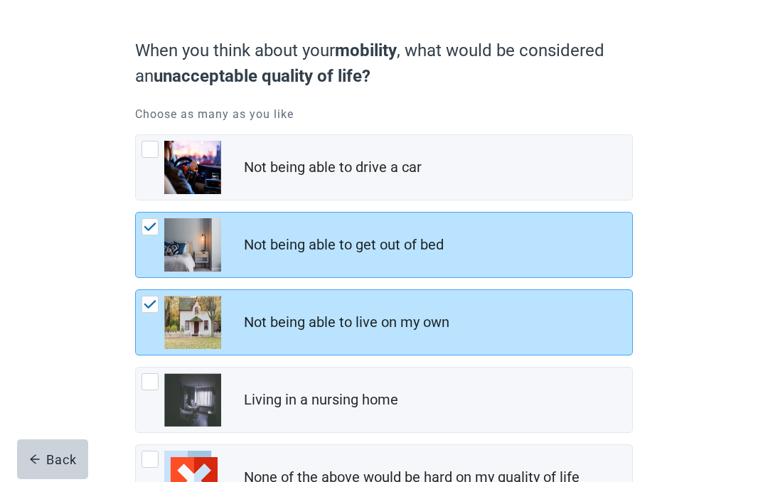
click at [150, 308] on img at bounding box center [150, 304] width 13 height 9
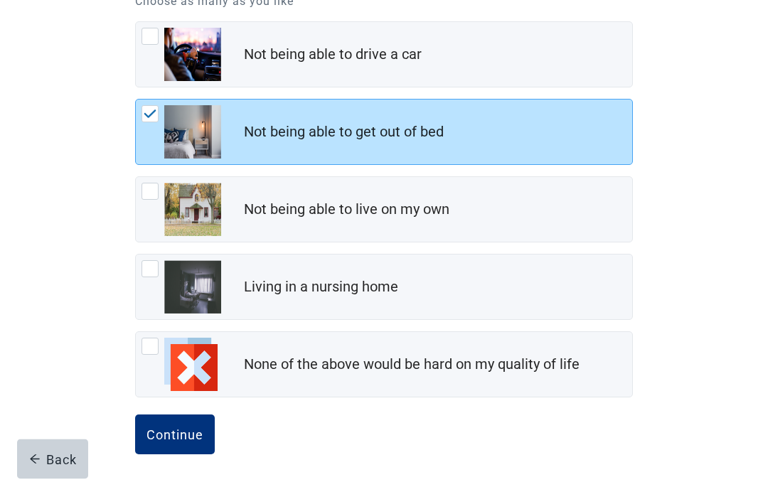
scroll to position [223, 0]
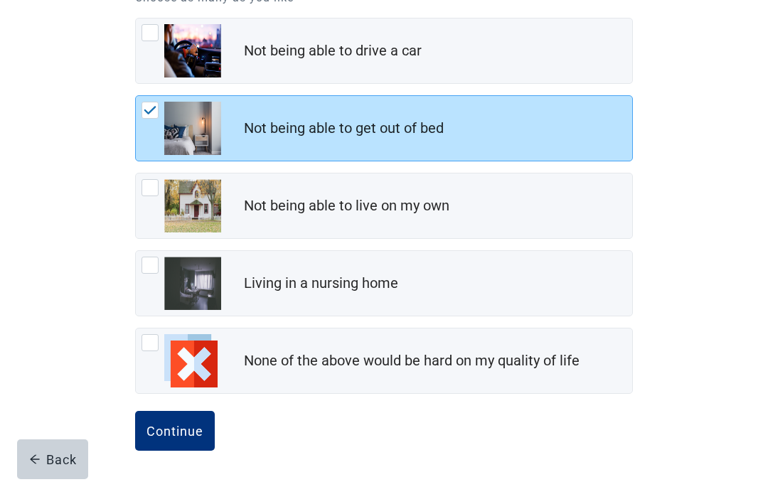
click at [155, 110] on img at bounding box center [150, 110] width 13 height 9
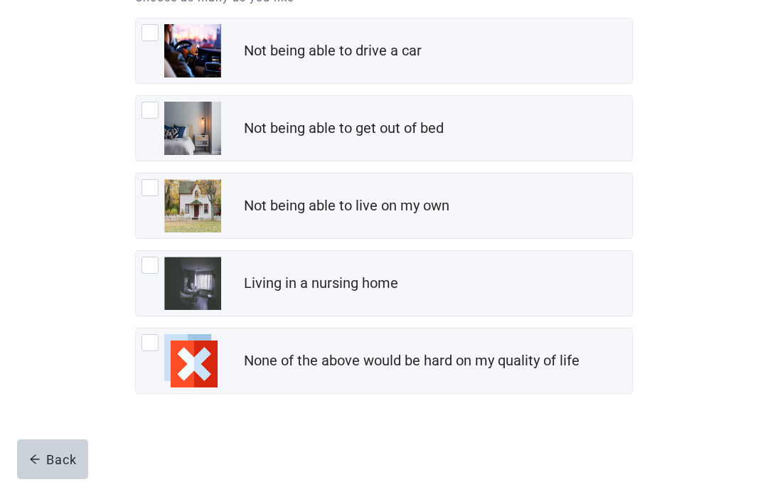
click at [189, 358] on img at bounding box center [190, 360] width 53 height 53
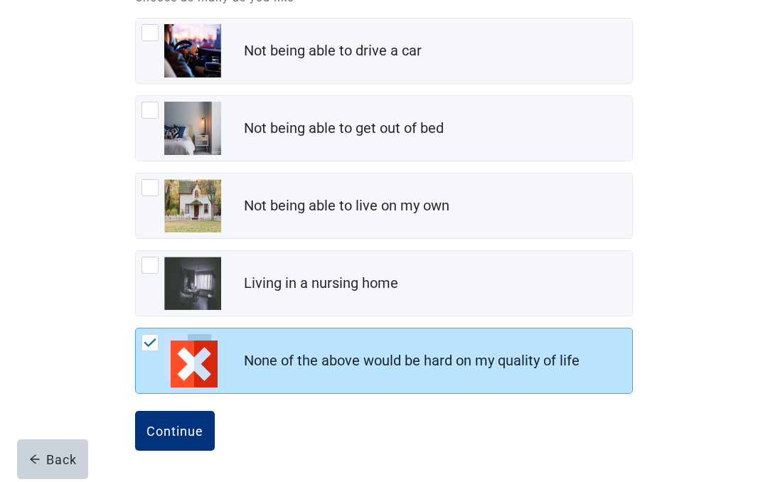
click at [164, 433] on div "Continue" at bounding box center [175, 431] width 57 height 14
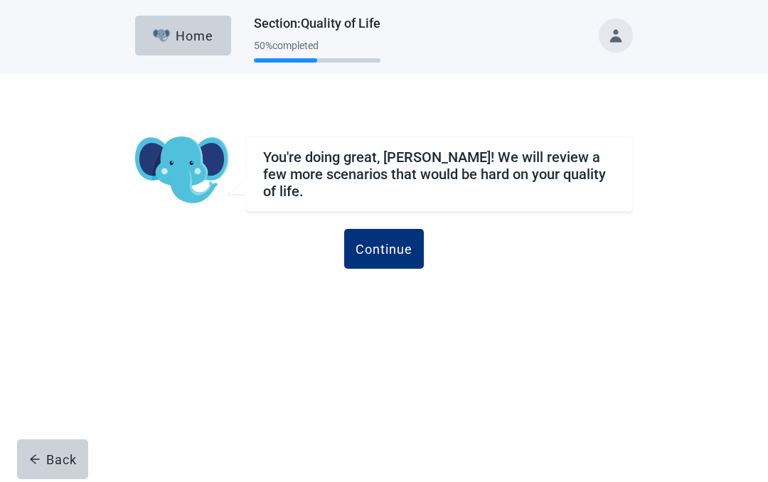
click at [381, 243] on div "Continue" at bounding box center [384, 249] width 57 height 14
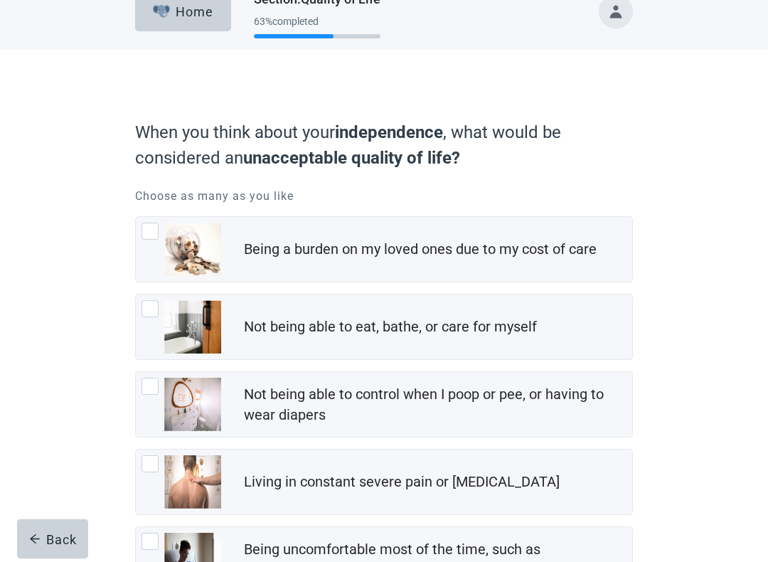
scroll to position [25, 0]
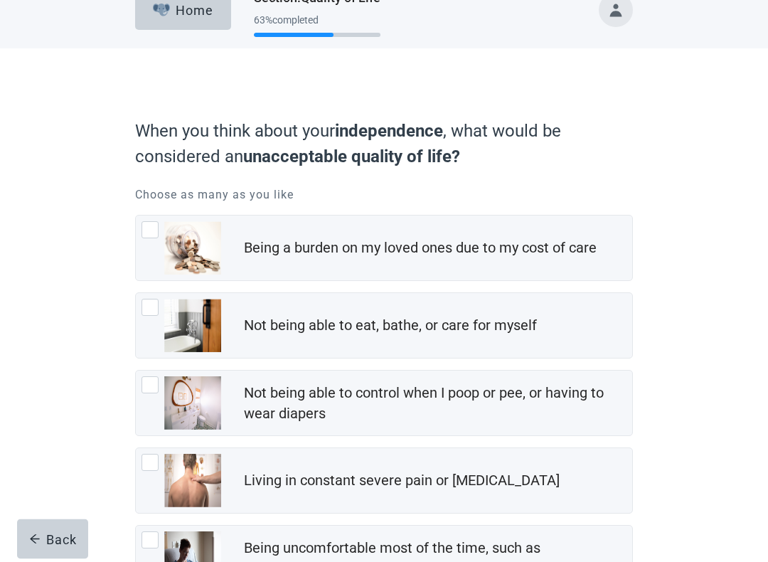
click at [150, 231] on div at bounding box center [150, 230] width 17 height 17
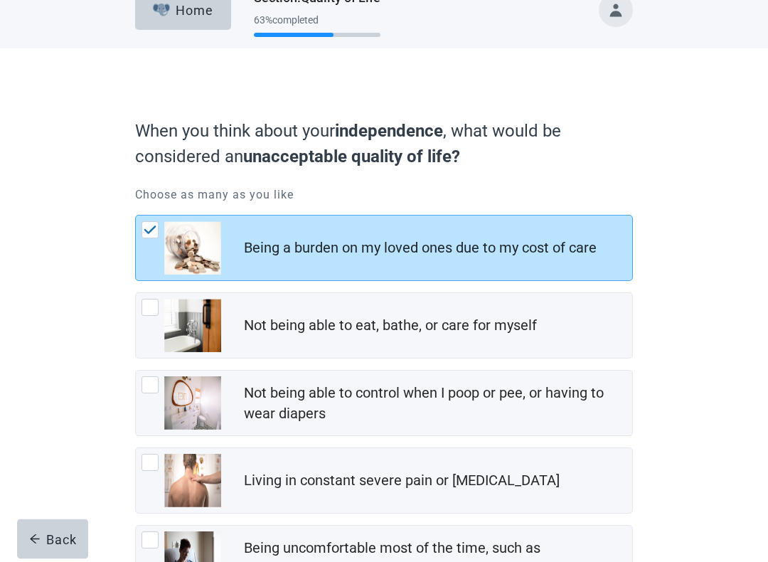
scroll to position [26, 0]
click at [152, 305] on div at bounding box center [150, 307] width 17 height 17
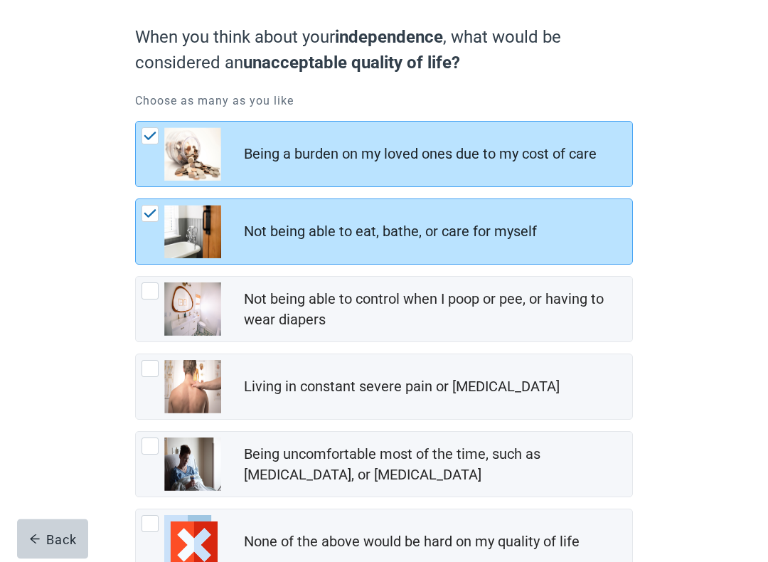
scroll to position [122, 0]
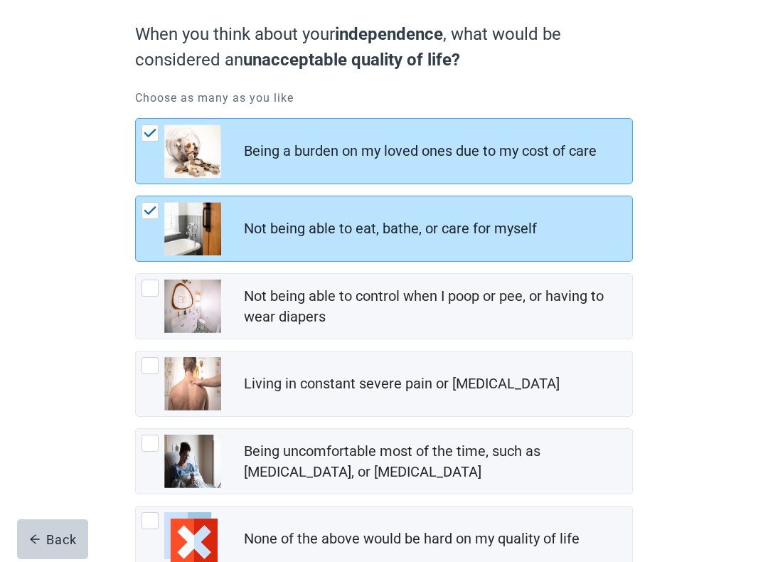
click at [151, 290] on div at bounding box center [150, 288] width 17 height 17
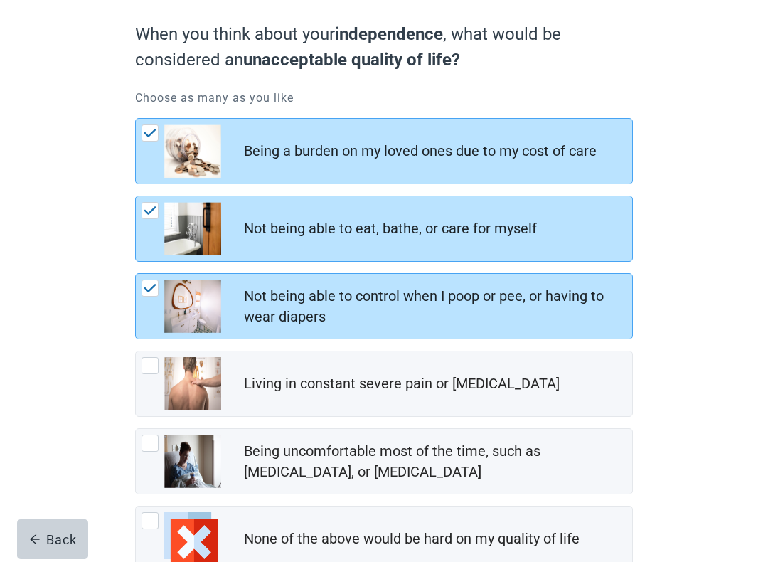
click at [147, 370] on div at bounding box center [150, 365] width 17 height 17
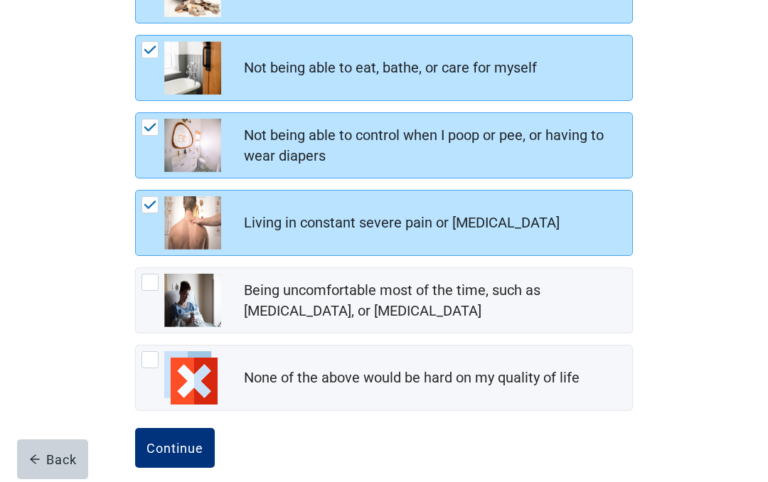
scroll to position [300, 0]
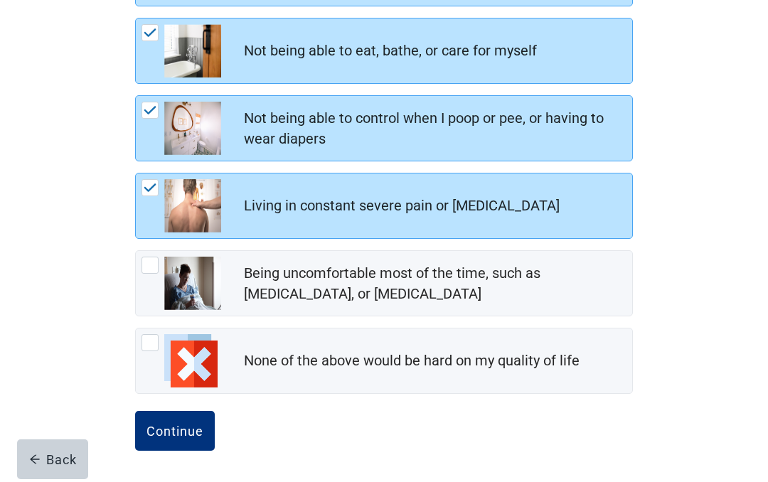
click at [144, 281] on div at bounding box center [182, 283] width 80 height 53
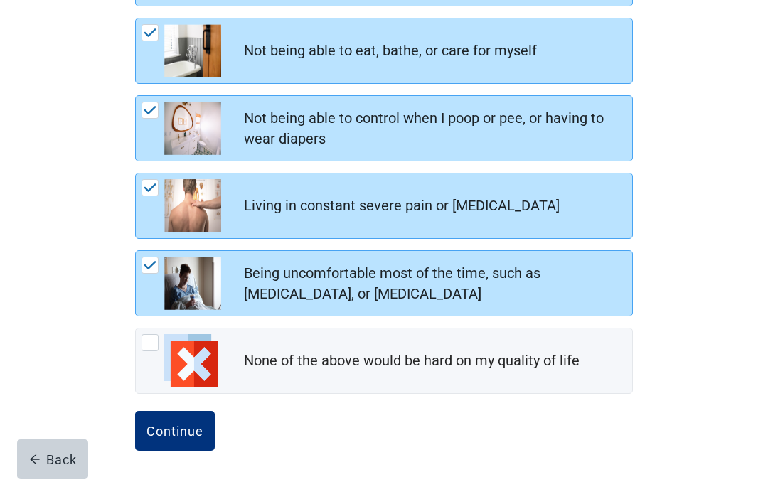
click at [174, 436] on div "Continue" at bounding box center [175, 431] width 57 height 14
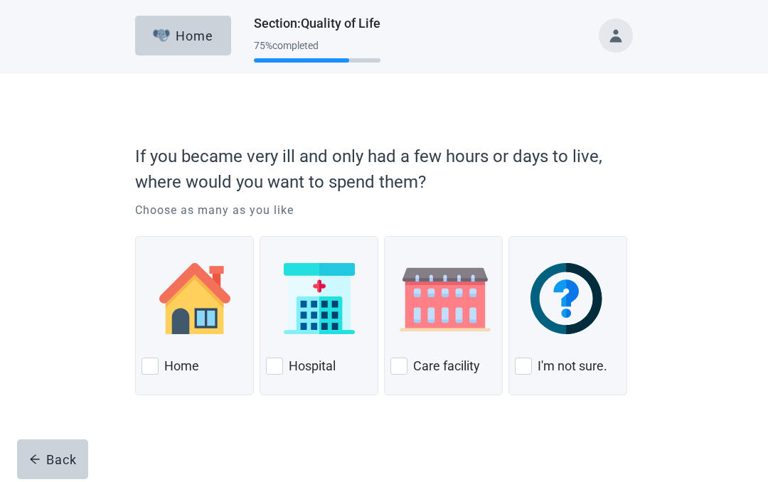
click at [395, 366] on div at bounding box center [399, 366] width 17 height 17
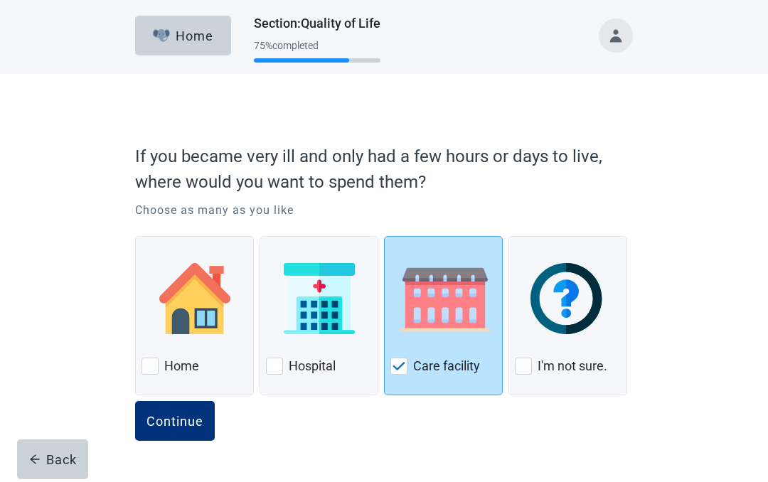
click at [163, 429] on button "Continue" at bounding box center [175, 421] width 80 height 40
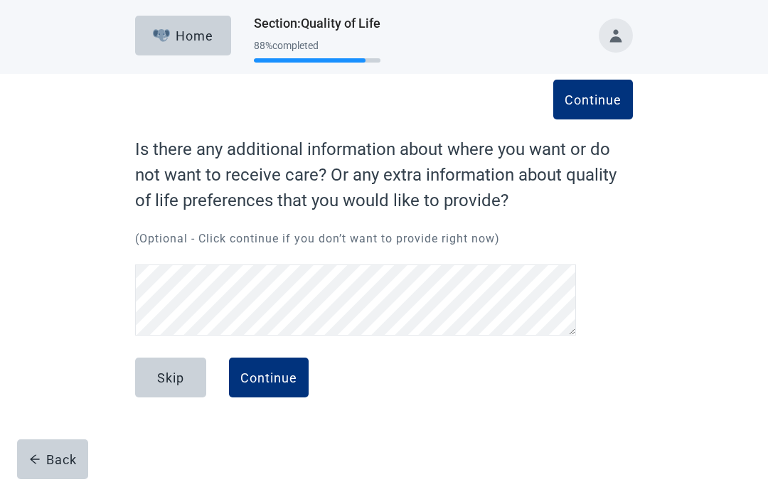
click at [270, 376] on div "Continue" at bounding box center [268, 378] width 57 height 14
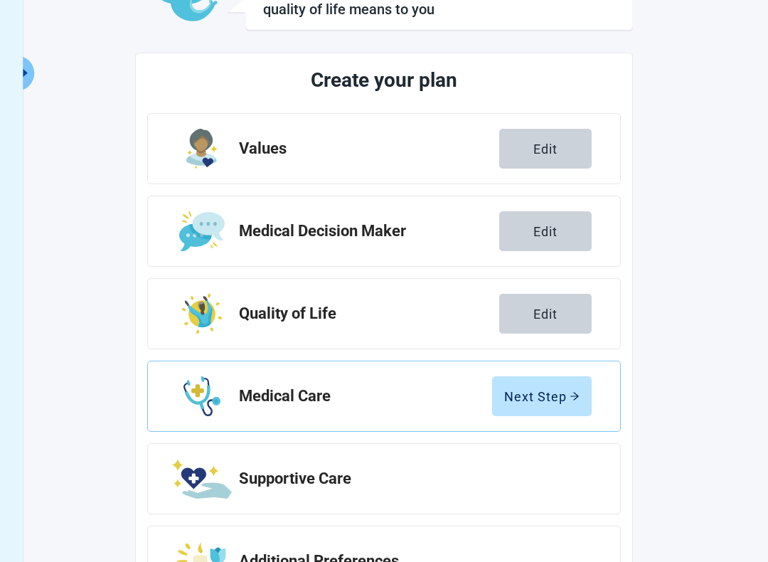
scroll to position [132, 0]
click at [557, 396] on div "Next Step" at bounding box center [541, 396] width 75 height 14
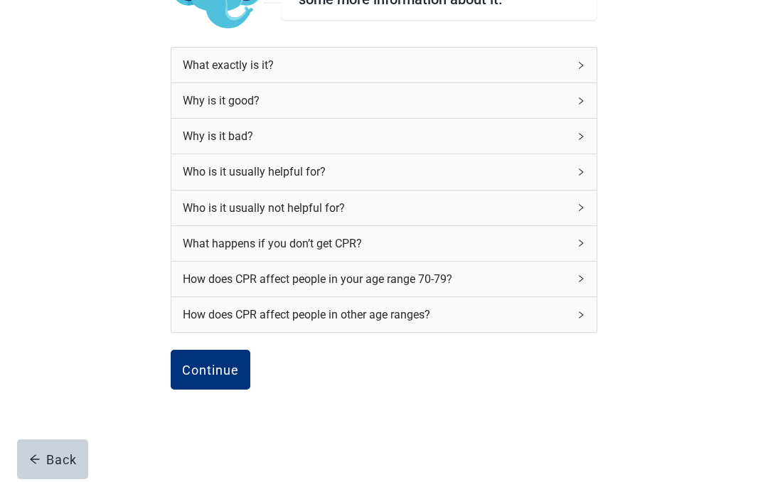
scroll to position [203, 0]
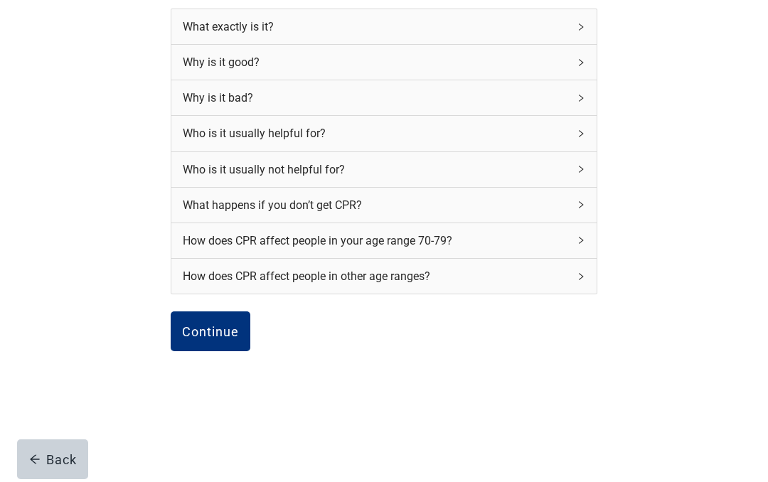
click at [215, 335] on div "Continue" at bounding box center [210, 331] width 57 height 14
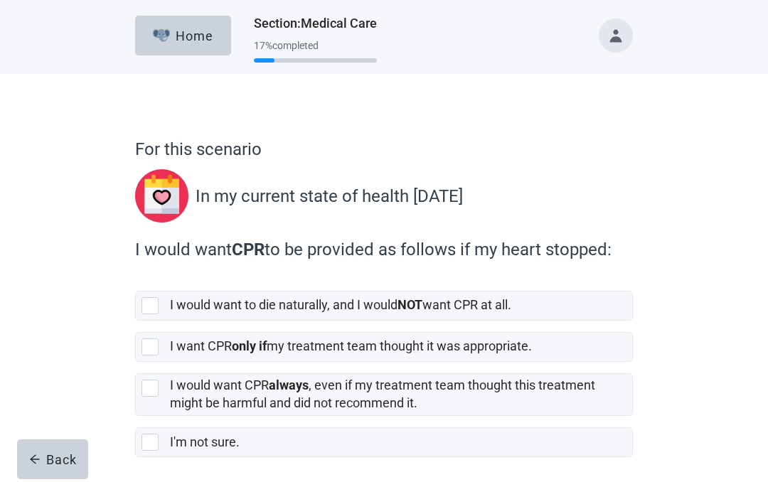
click at [150, 349] on div at bounding box center [150, 347] width 17 height 17
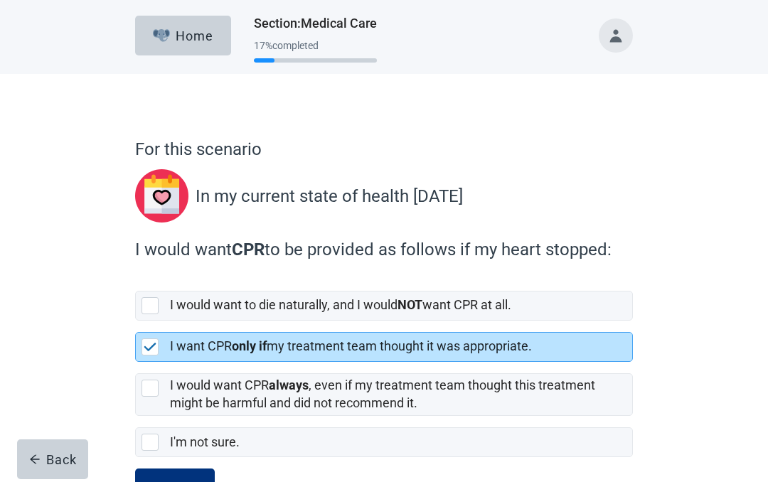
scroll to position [58, 0]
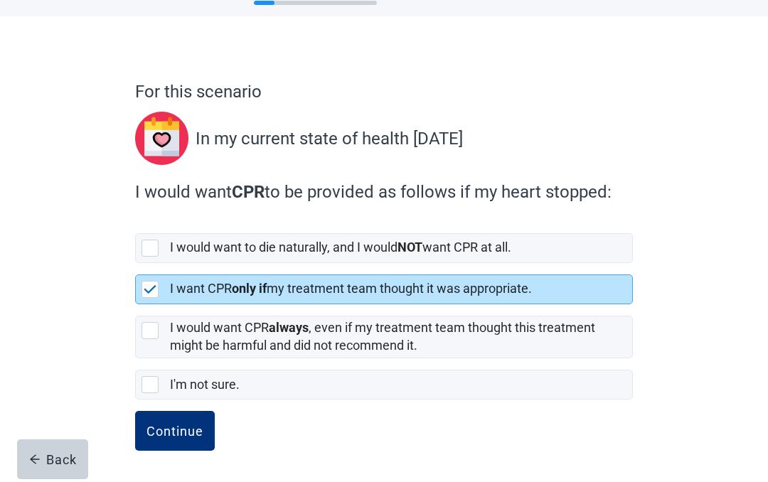
click at [171, 432] on div "Continue" at bounding box center [175, 431] width 57 height 14
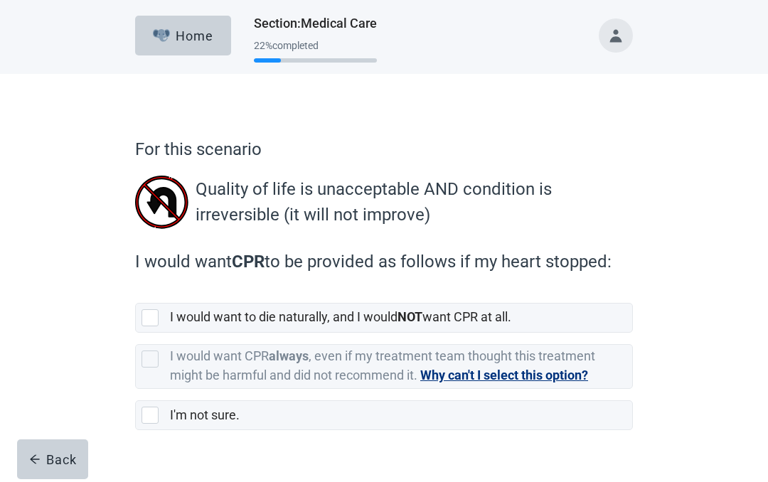
click at [146, 322] on div at bounding box center [150, 318] width 17 height 17
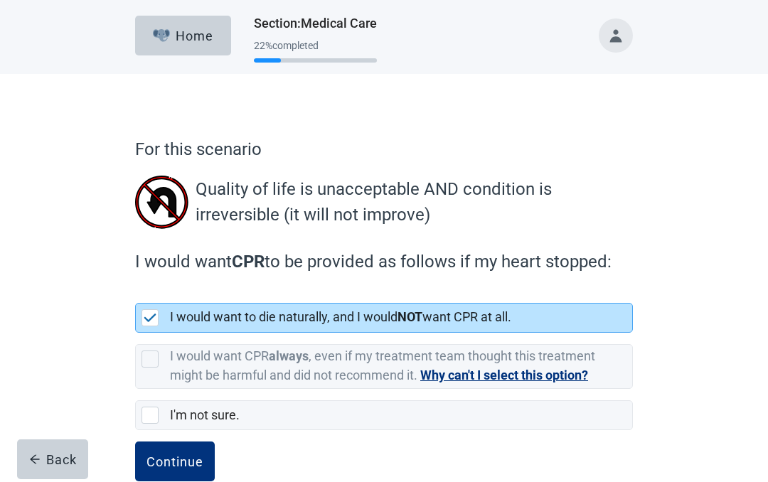
click at [173, 469] on div "Continue" at bounding box center [175, 462] width 57 height 14
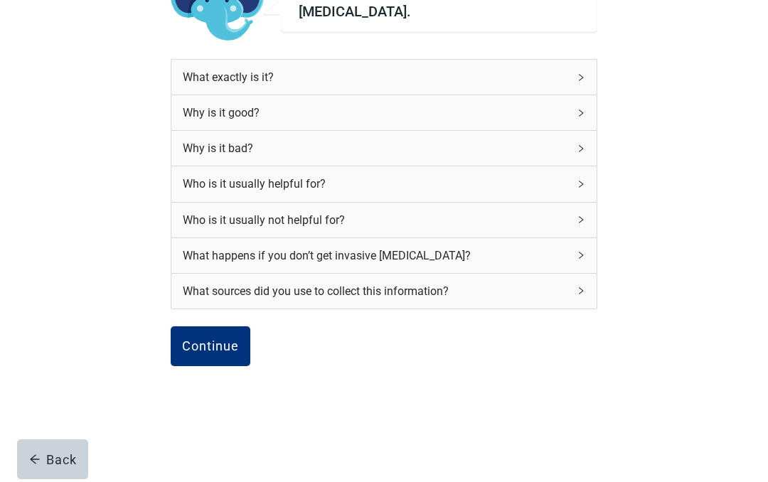
scroll to position [160, 0]
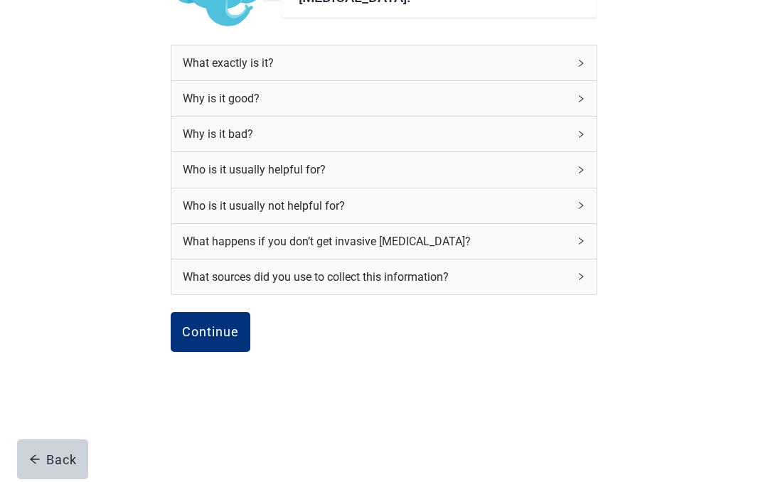
click at [203, 330] on div "Continue" at bounding box center [210, 332] width 57 height 14
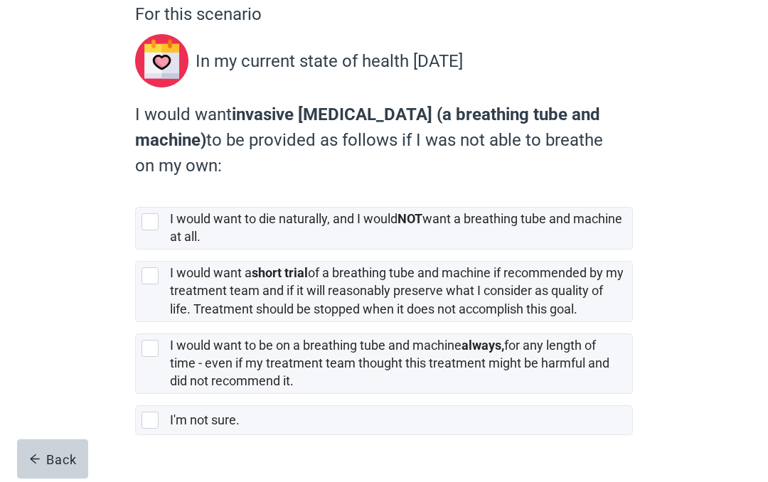
scroll to position [170, 0]
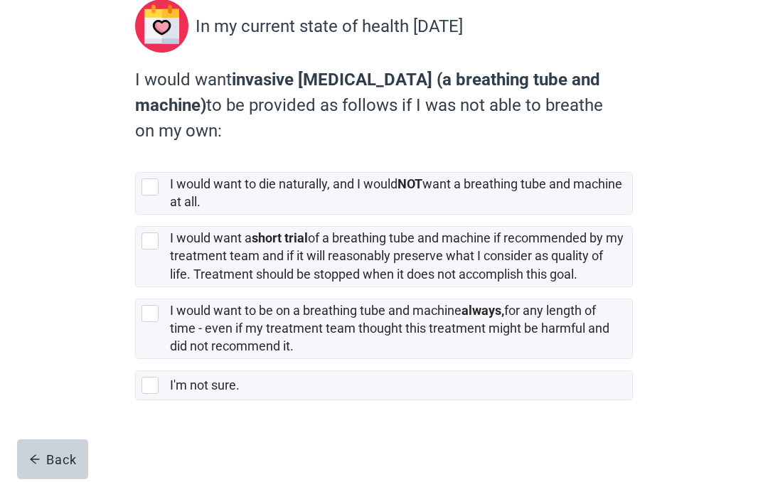
click at [148, 193] on div at bounding box center [150, 187] width 17 height 17
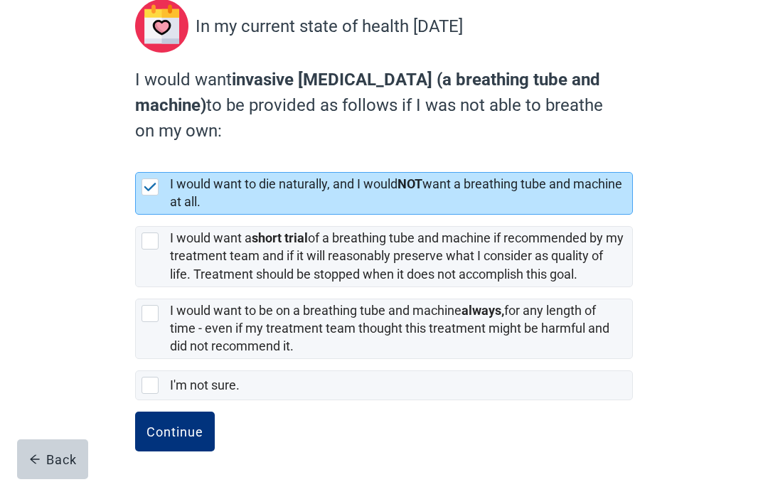
click at [174, 438] on div "Continue" at bounding box center [175, 432] width 57 height 14
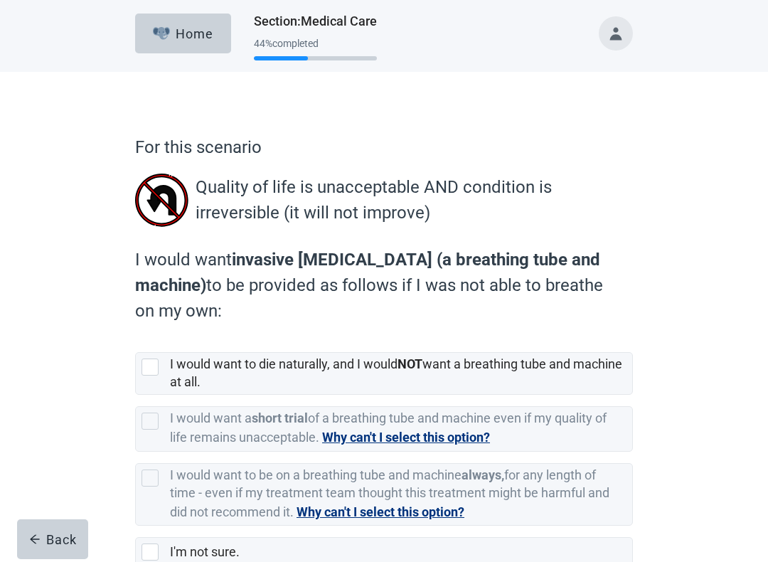
scroll to position [2, 0]
click at [139, 373] on div "I would want to die naturally, and I would NOT want a breathing tube and machin…" at bounding box center [384, 373] width 497 height 41
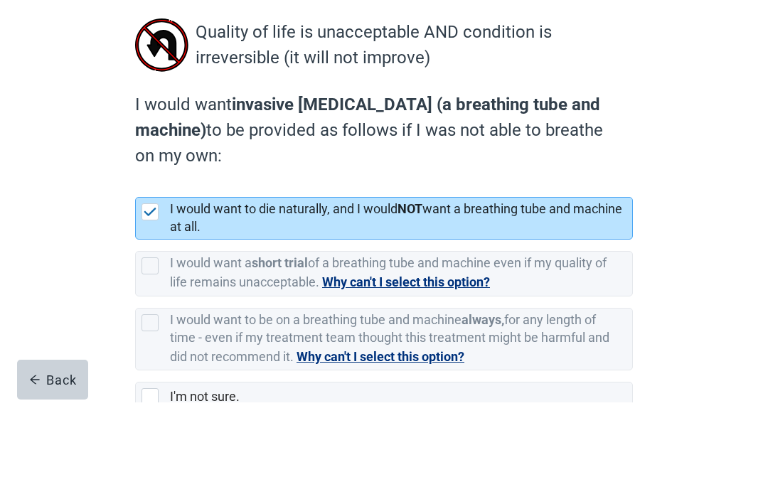
scroll to position [169, 0]
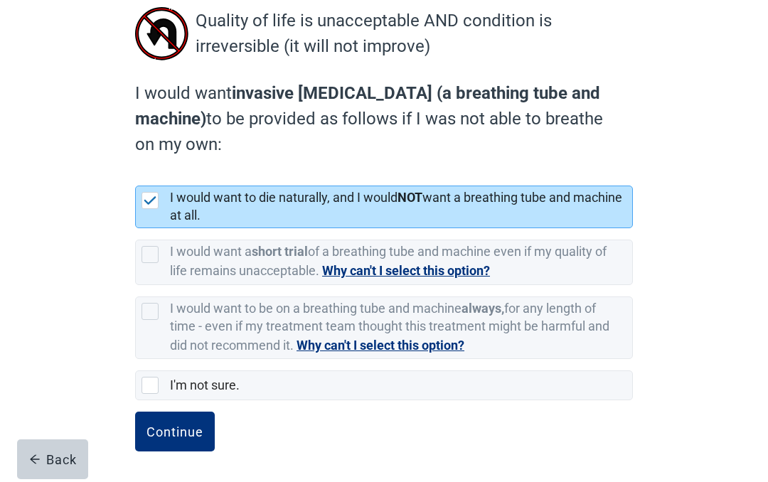
click at [171, 437] on div "Continue" at bounding box center [175, 432] width 57 height 14
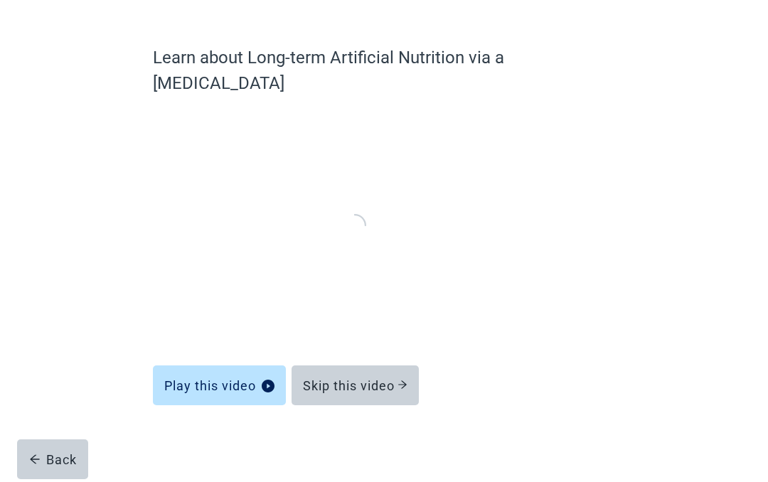
scroll to position [66, 0]
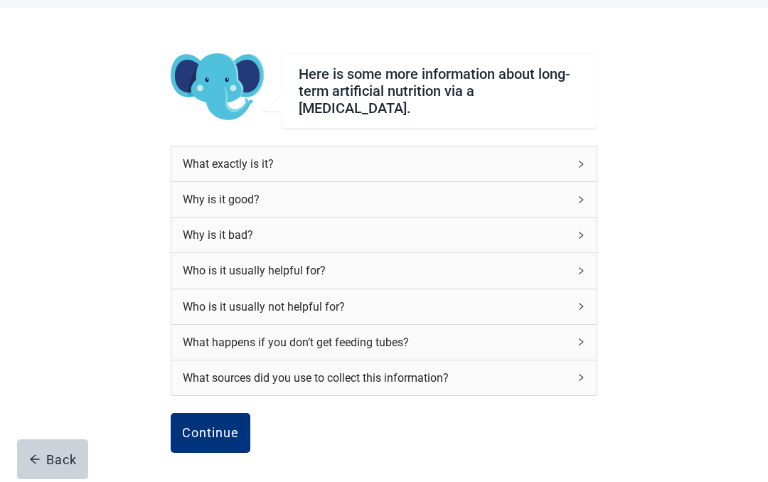
click at [195, 426] on div "Continue" at bounding box center [210, 433] width 57 height 14
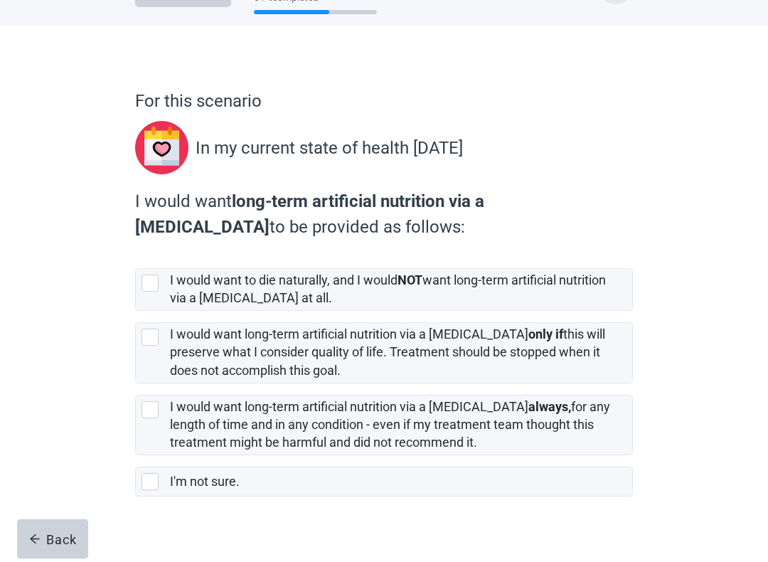
scroll to position [54, 0]
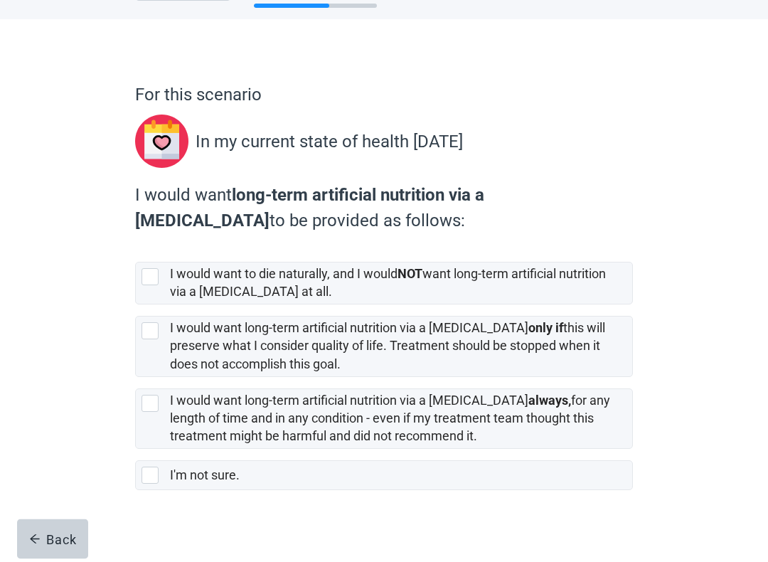
click at [149, 277] on div at bounding box center [150, 277] width 17 height 17
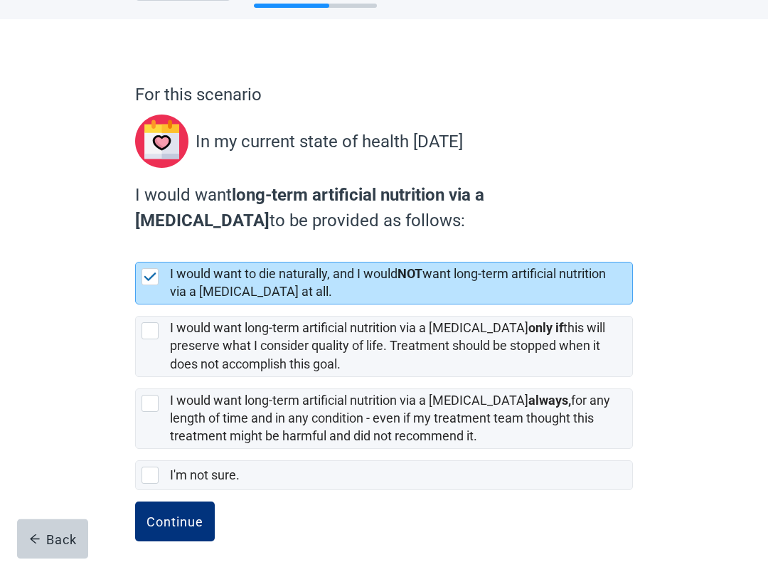
scroll to position [55, 0]
click at [173, 482] on button "Continue" at bounding box center [175, 522] width 80 height 40
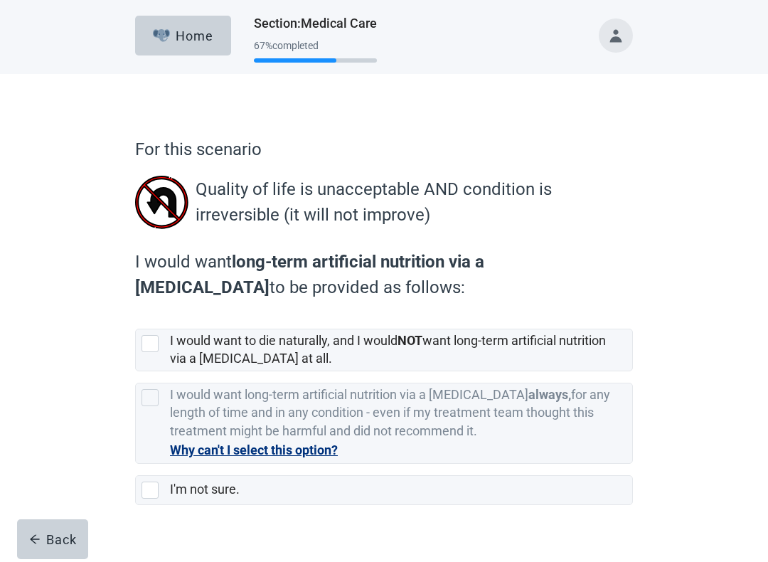
click at [152, 347] on div at bounding box center [150, 343] width 17 height 17
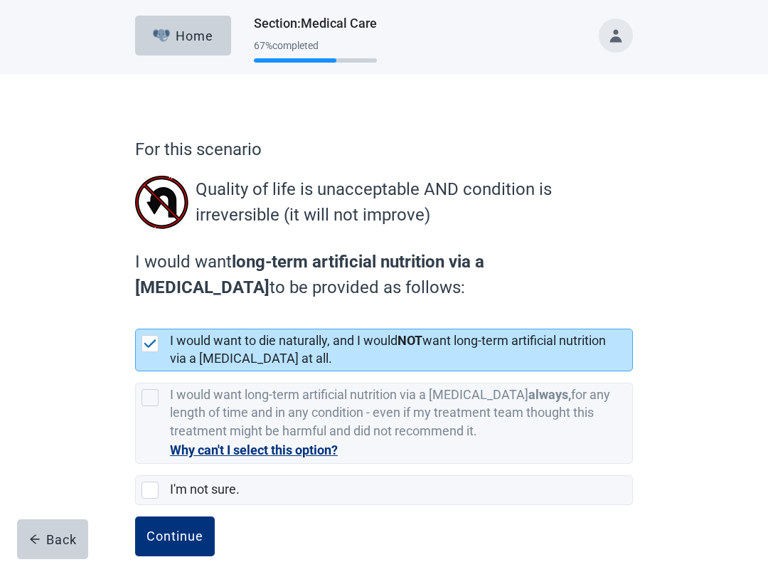
click at [159, 482] on div "Continue" at bounding box center [175, 536] width 57 height 14
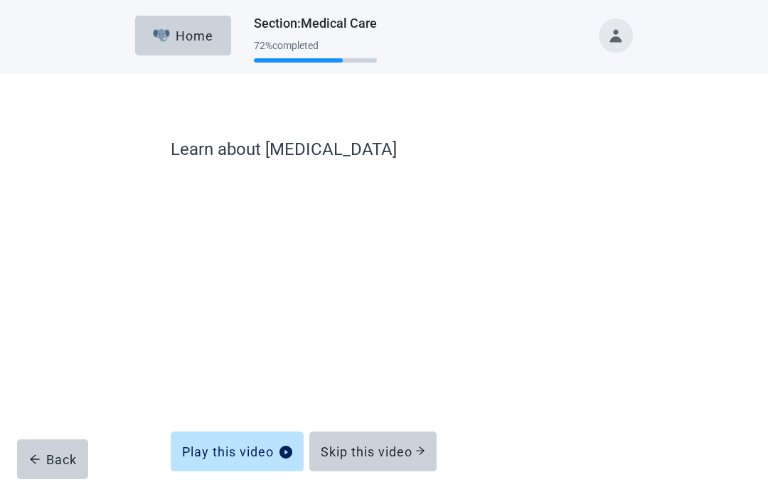
click at [400, 454] on div "Skip this video" at bounding box center [373, 452] width 105 height 14
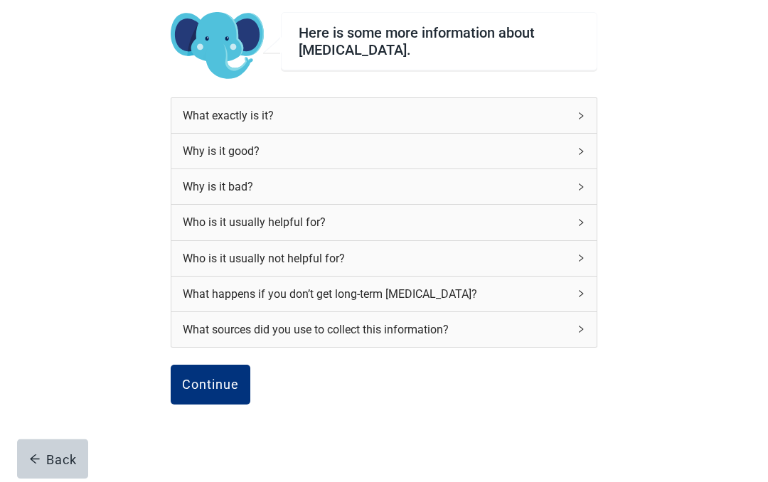
scroll to position [160, 0]
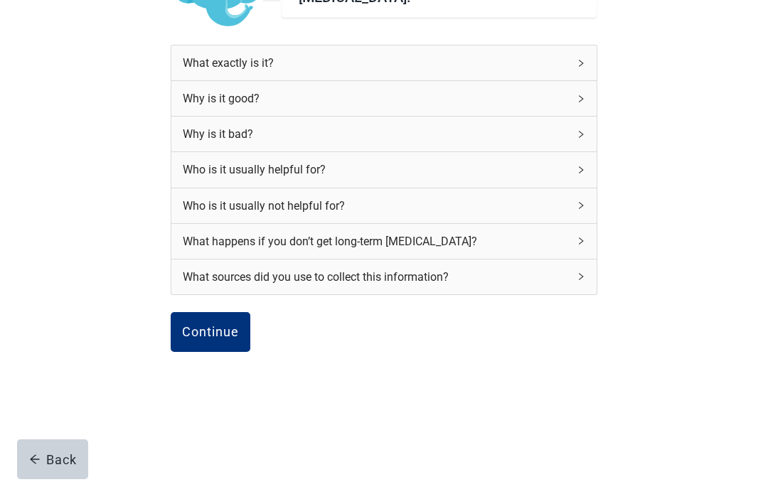
click at [198, 334] on div "Continue" at bounding box center [210, 332] width 57 height 14
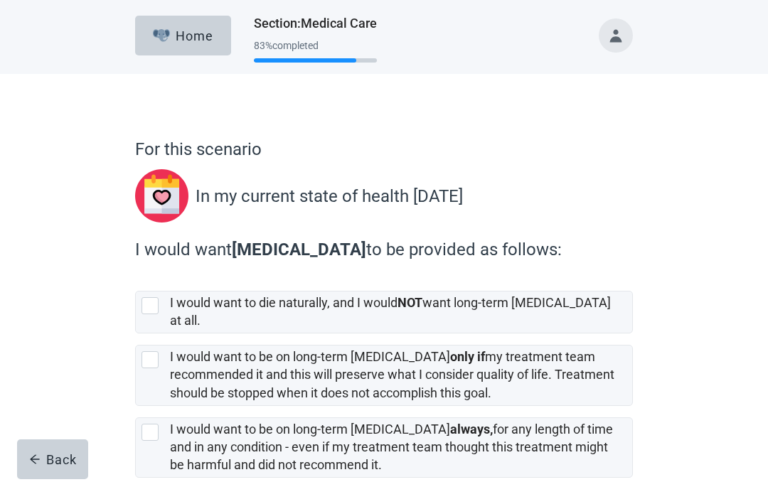
click at [146, 309] on div at bounding box center [150, 305] width 17 height 17
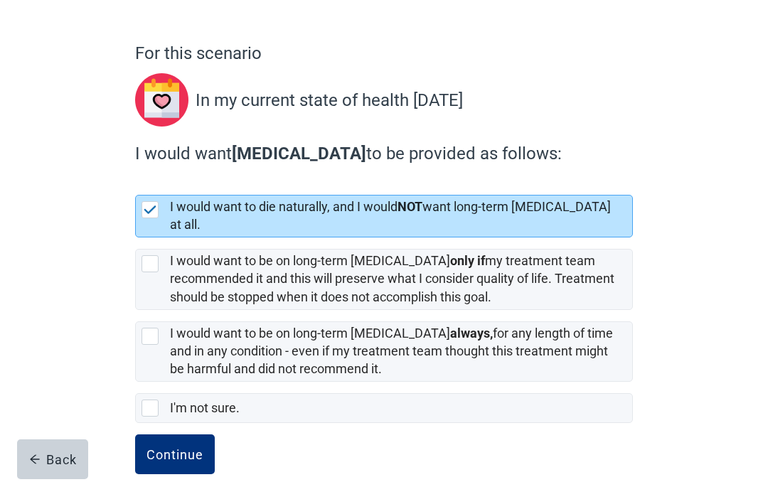
scroll to position [106, 0]
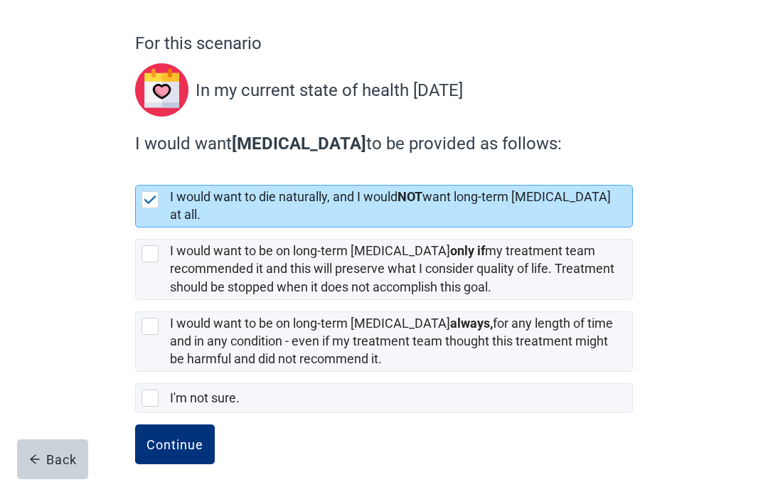
click at [165, 438] on div "Continue" at bounding box center [175, 445] width 57 height 14
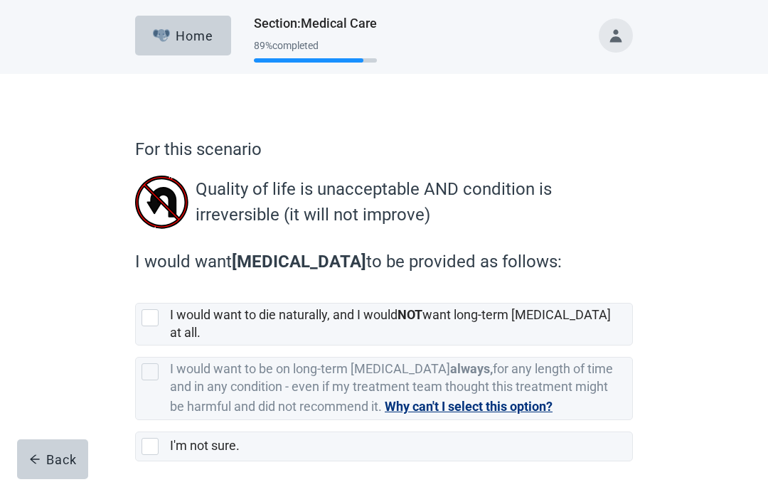
click at [144, 318] on div at bounding box center [150, 318] width 17 height 17
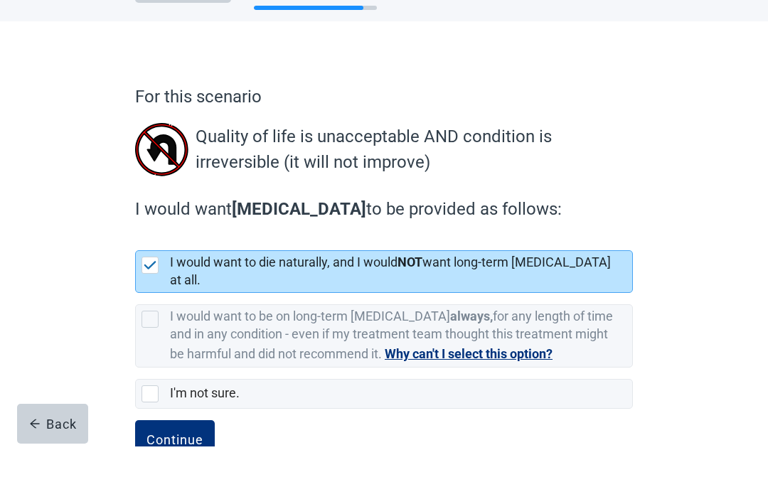
scroll to position [48, 0]
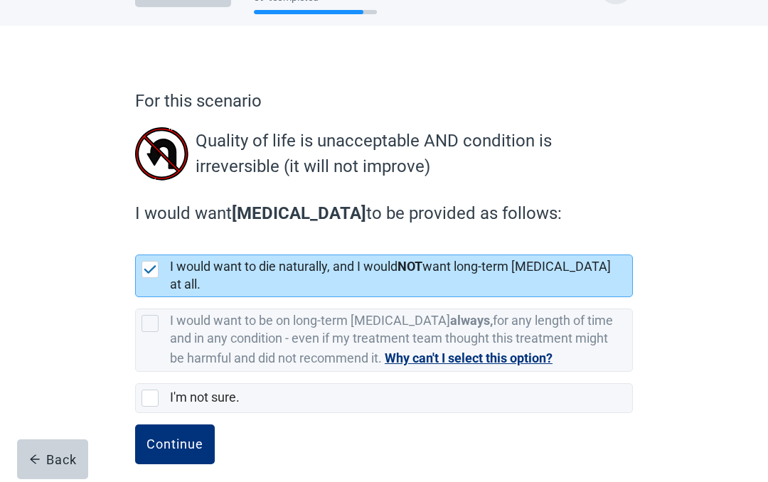
click at [159, 438] on div "Continue" at bounding box center [175, 445] width 57 height 14
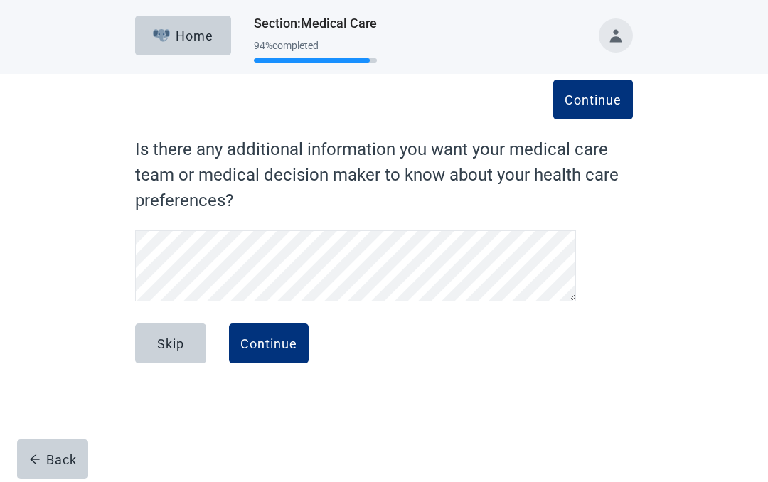
click at [265, 347] on div "Continue" at bounding box center [268, 344] width 57 height 14
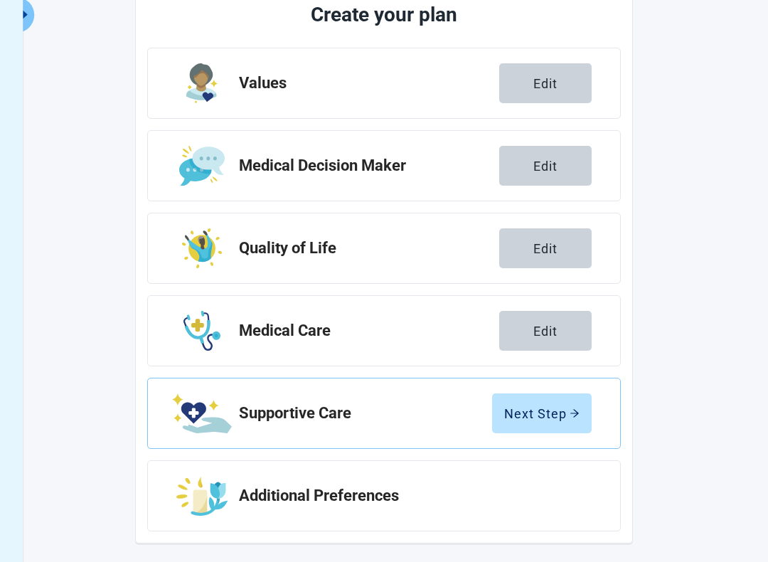
scroll to position [194, 0]
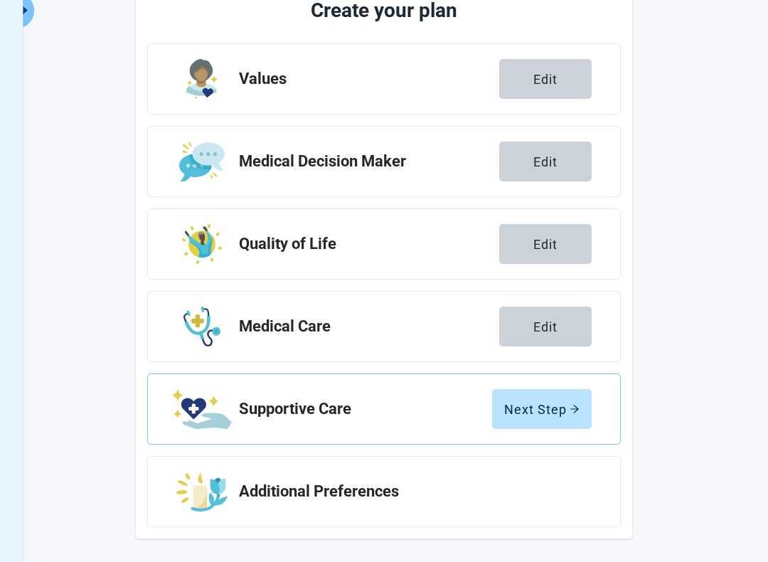
click at [569, 410] on div "Next Step" at bounding box center [541, 409] width 75 height 14
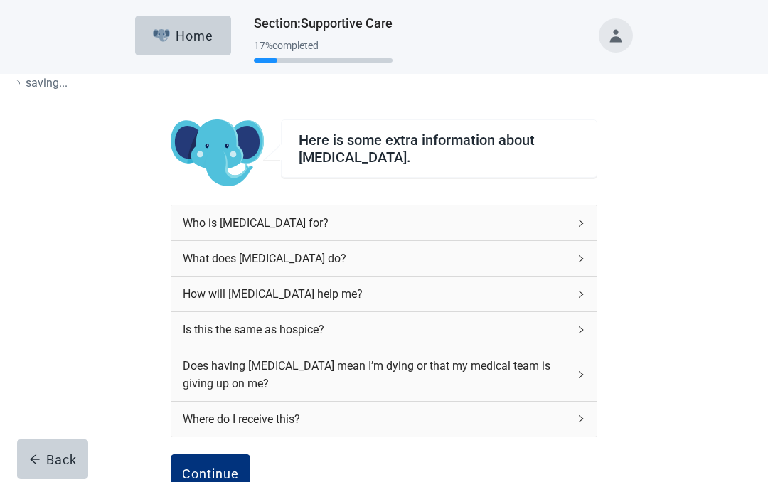
click at [384, 448] on div "Who is [MEDICAL_DATA] for? What does [MEDICAL_DATA] do? How will [MEDICAL_DATA]…" at bounding box center [384, 330] width 427 height 250
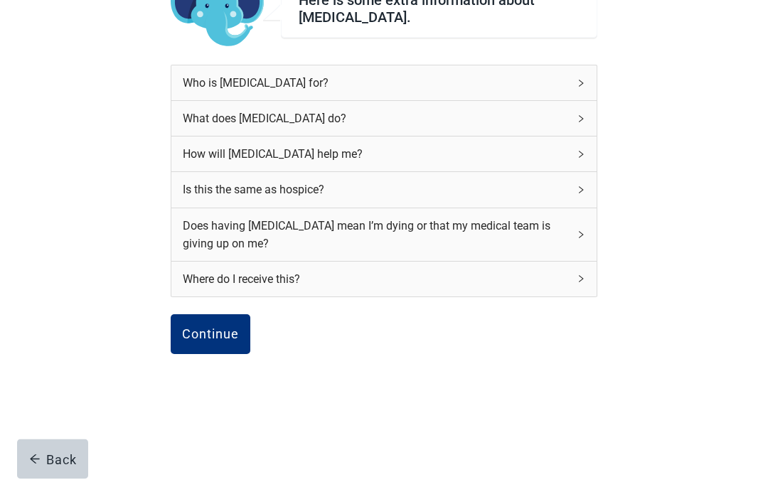
scroll to position [142, 0]
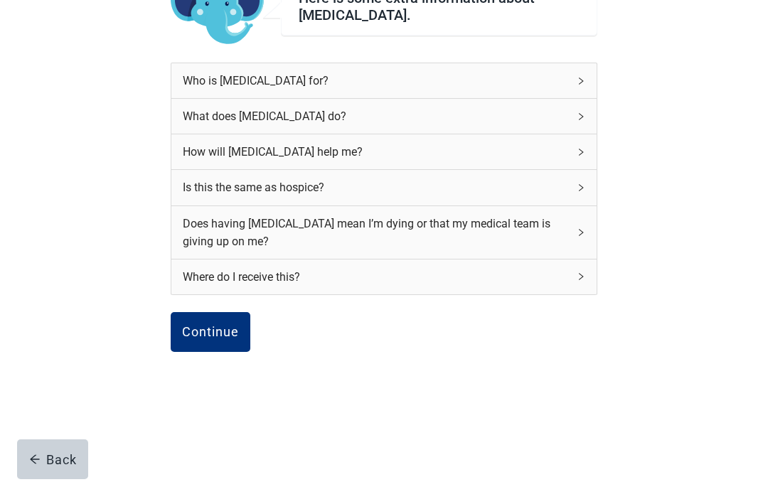
click at [206, 337] on div "Continue" at bounding box center [210, 332] width 57 height 14
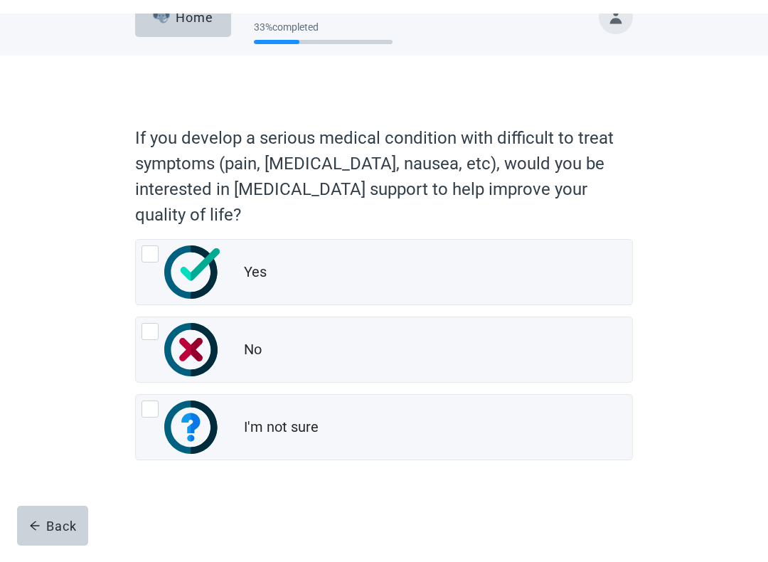
scroll to position [5, 0]
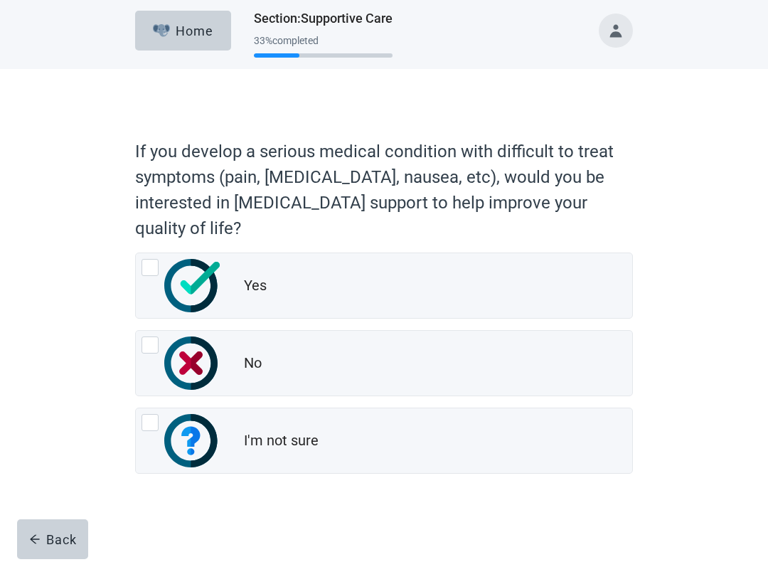
click at [150, 351] on div at bounding box center [150, 345] width 17 height 17
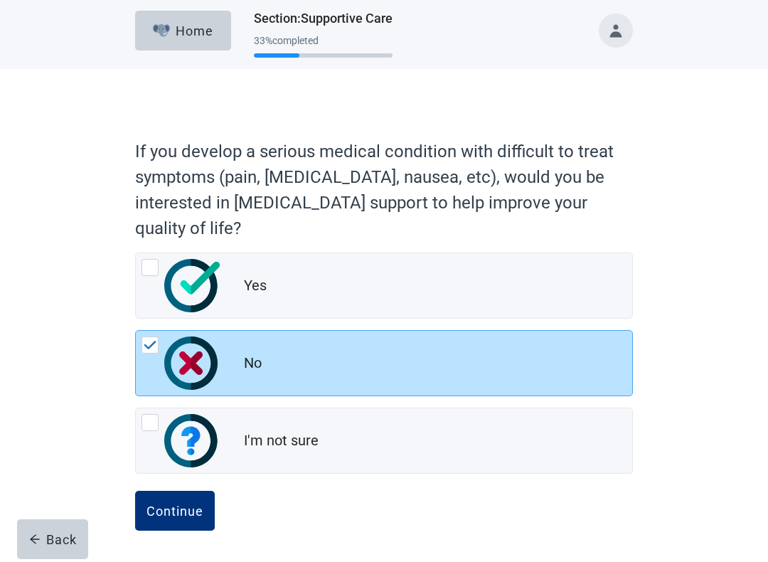
click at [158, 482] on div "Continue" at bounding box center [175, 511] width 57 height 14
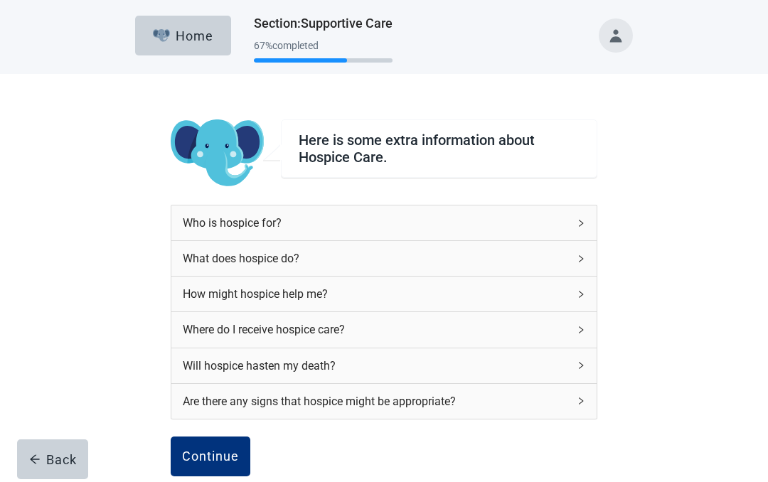
click at [404, 448] on div "Back Continue" at bounding box center [384, 472] width 427 height 71
click at [195, 448] on button "Continue" at bounding box center [211, 457] width 80 height 40
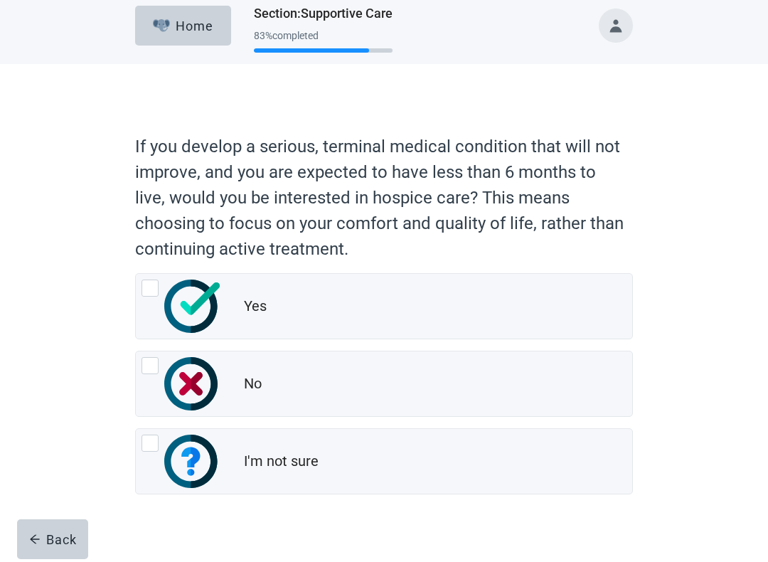
scroll to position [12, 0]
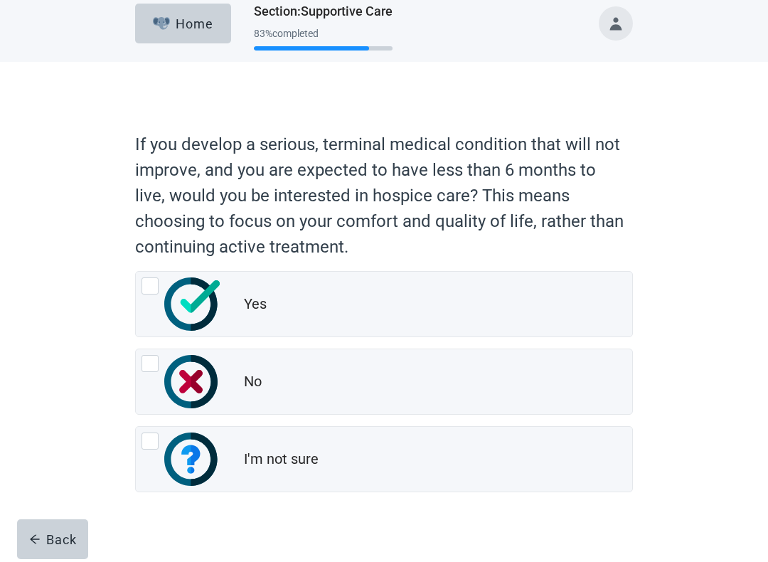
click at [139, 285] on div "Yes" at bounding box center [384, 304] width 497 height 65
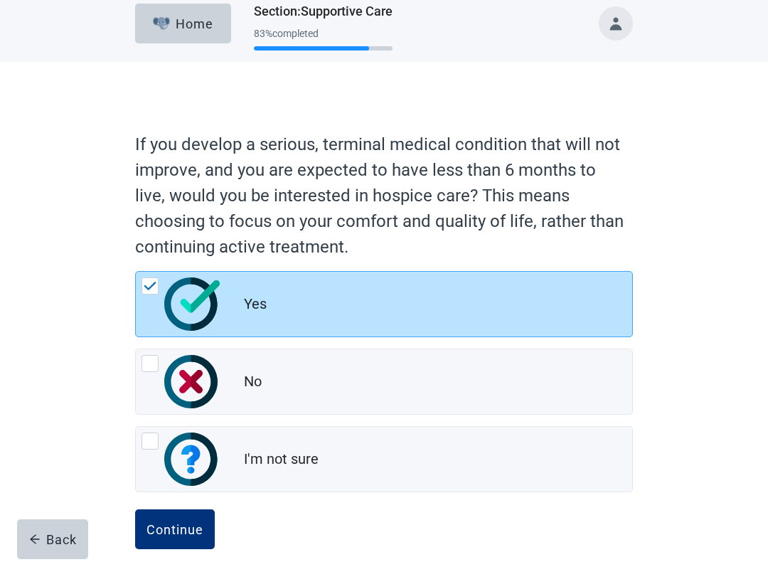
click at [161, 482] on div "Continue" at bounding box center [175, 529] width 57 height 14
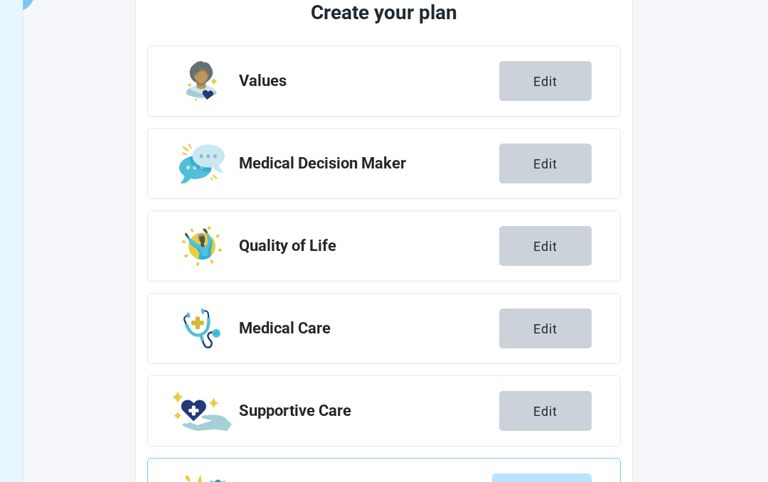
scroll to position [274, 0]
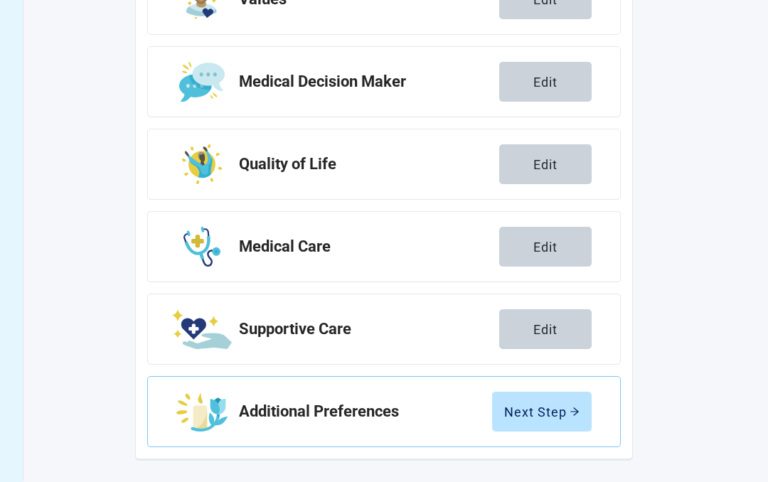
click at [552, 420] on button "Next Step" at bounding box center [542, 412] width 100 height 40
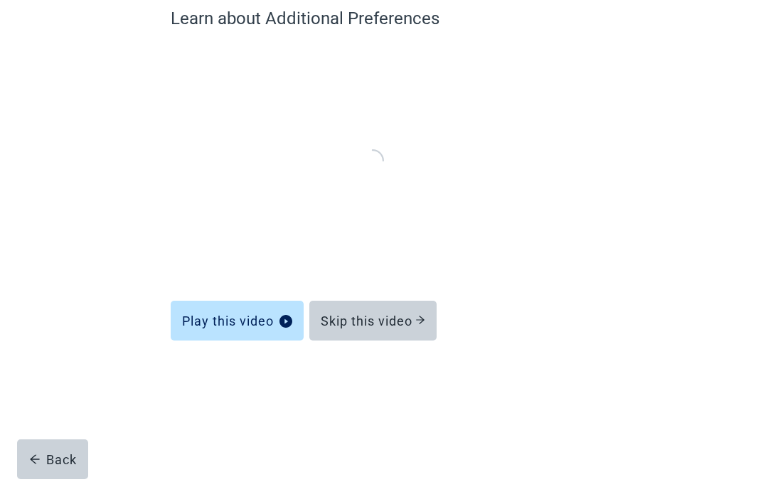
scroll to position [66, 0]
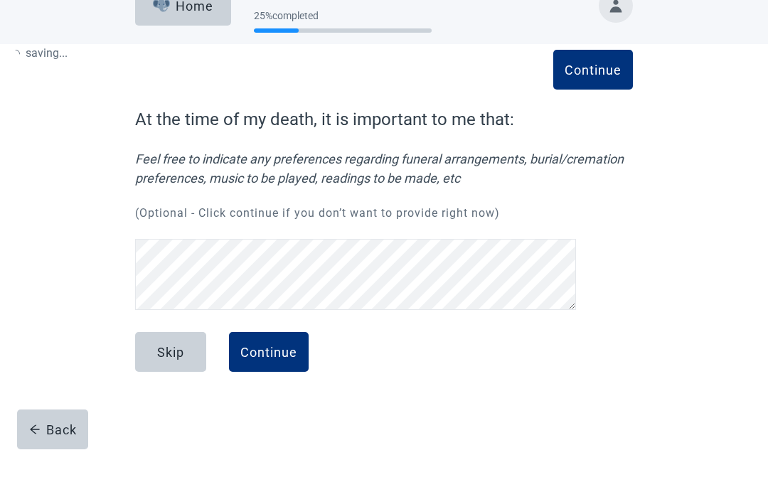
click at [396, 411] on div "Skip Continue" at bounding box center [384, 397] width 498 height 71
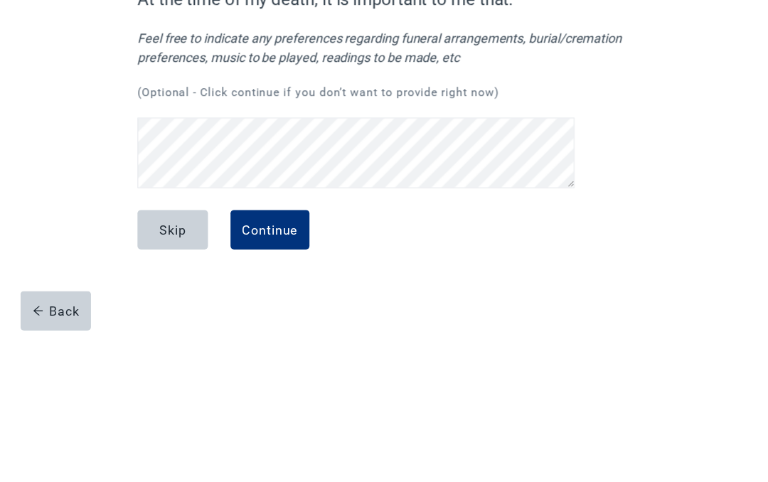
scroll to position [95, 0]
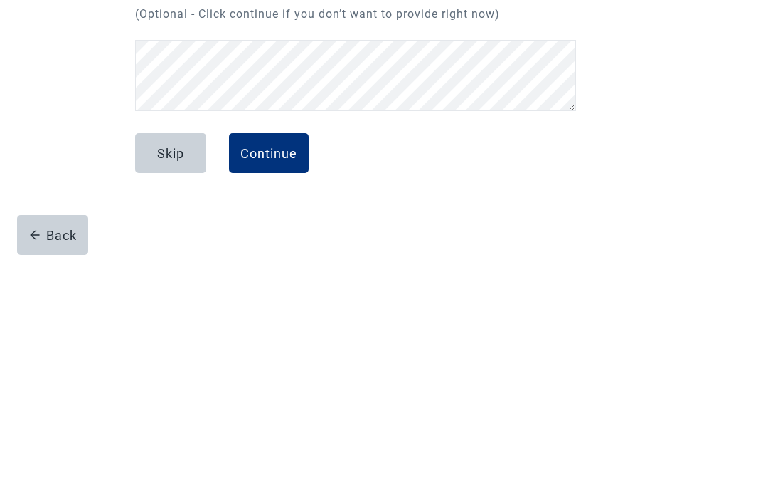
click at [277, 375] on div "Continue" at bounding box center [268, 382] width 57 height 14
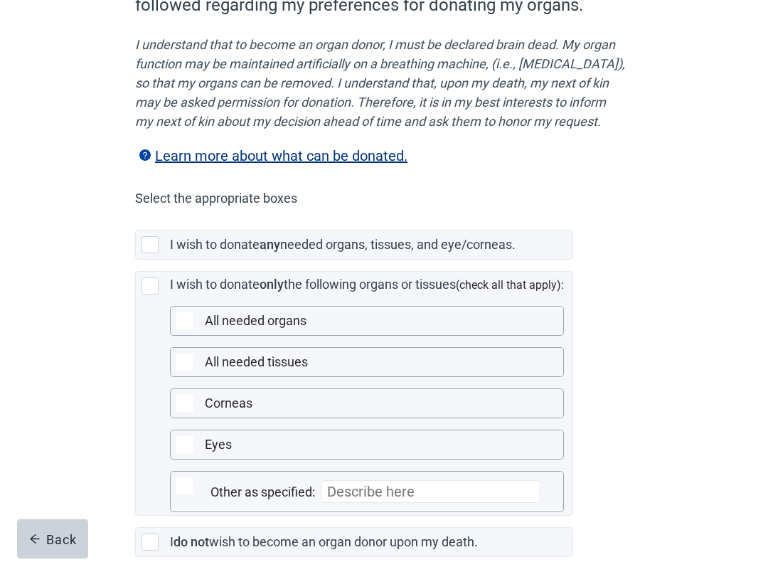
scroll to position [178, 0]
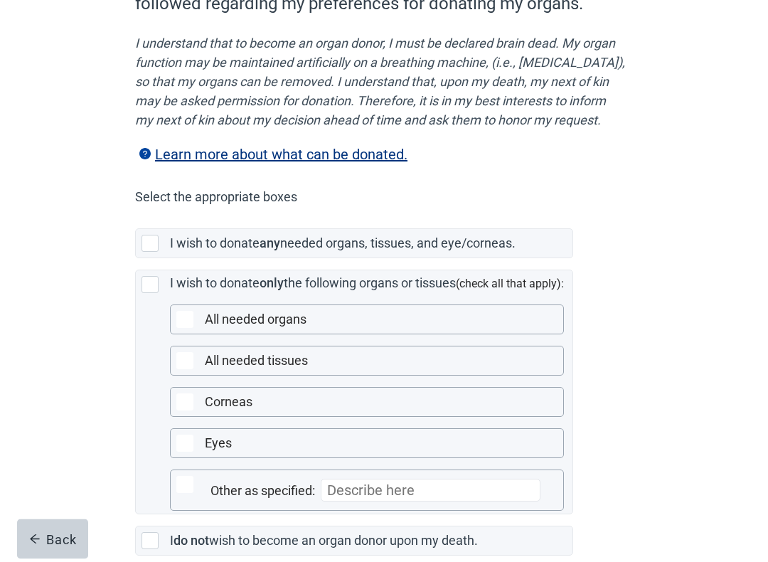
click at [152, 253] on div at bounding box center [150, 244] width 17 height 17
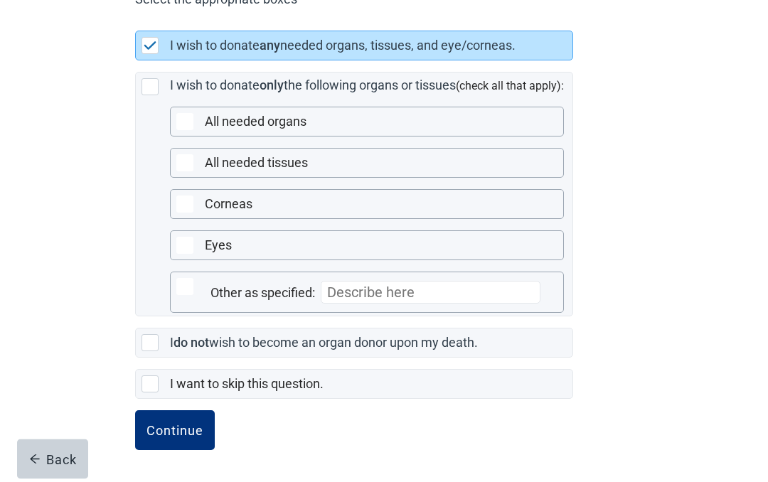
scroll to position [401, 0]
click at [174, 428] on div "Continue" at bounding box center [175, 431] width 57 height 14
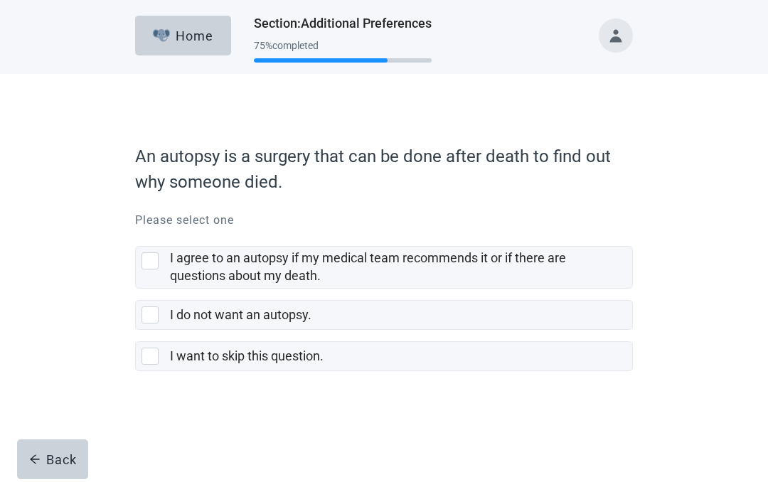
click at [154, 259] on div at bounding box center [150, 261] width 17 height 17
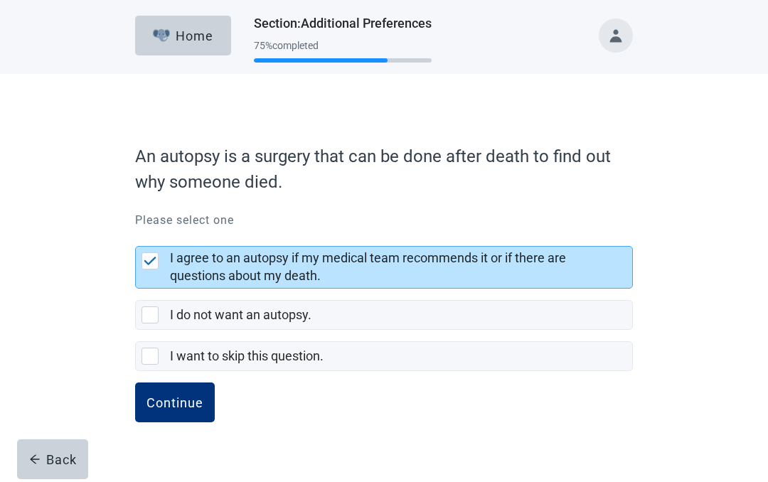
click at [173, 403] on div "Continue" at bounding box center [175, 403] width 57 height 14
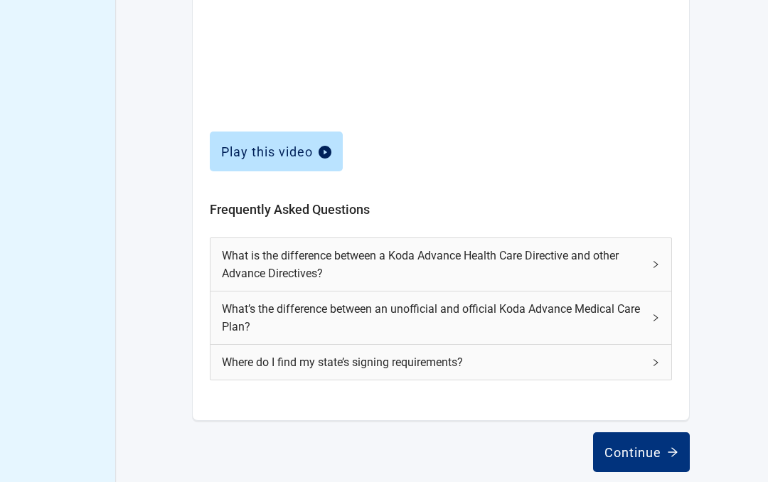
scroll to position [620, 0]
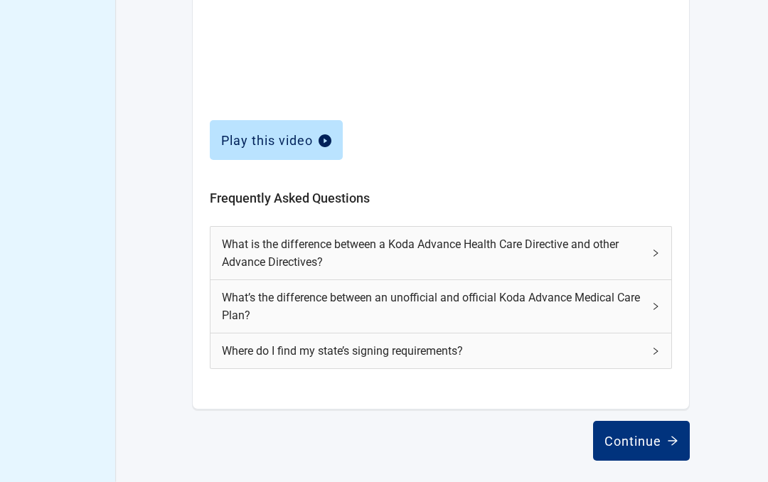
click at [650, 351] on div "Where do I find my state’s signing requirements?" at bounding box center [441, 351] width 461 height 35
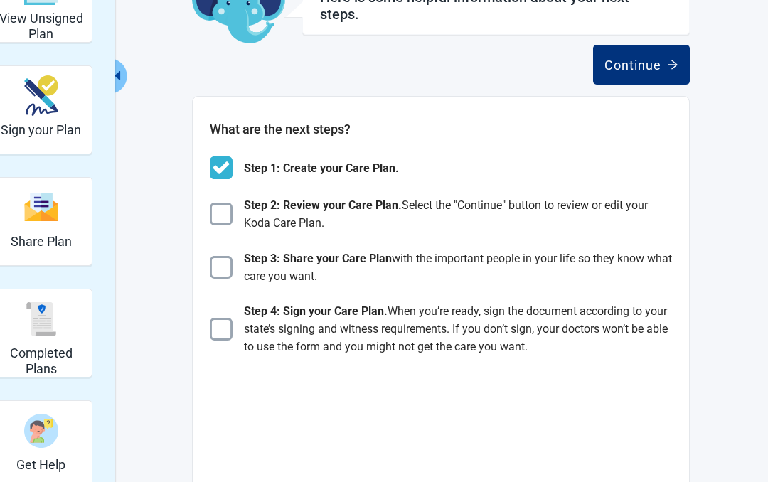
scroll to position [110, 0]
click at [221, 226] on img at bounding box center [221, 214] width 23 height 23
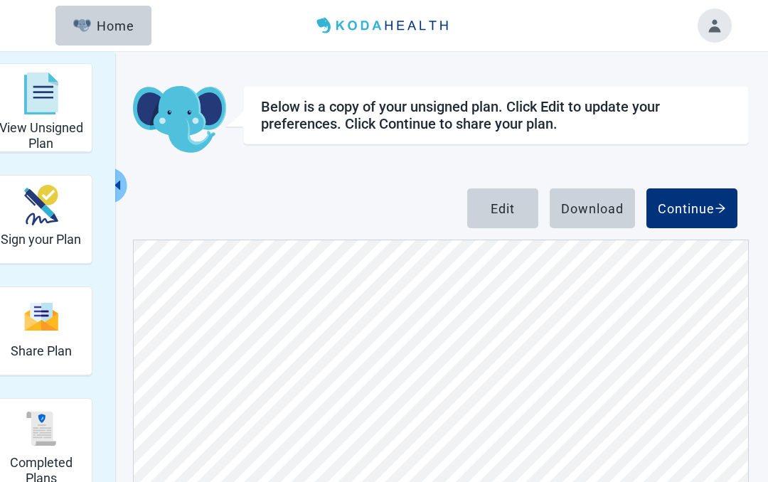
scroll to position [431, 0]
click at [699, 206] on div "Continue" at bounding box center [692, 208] width 68 height 14
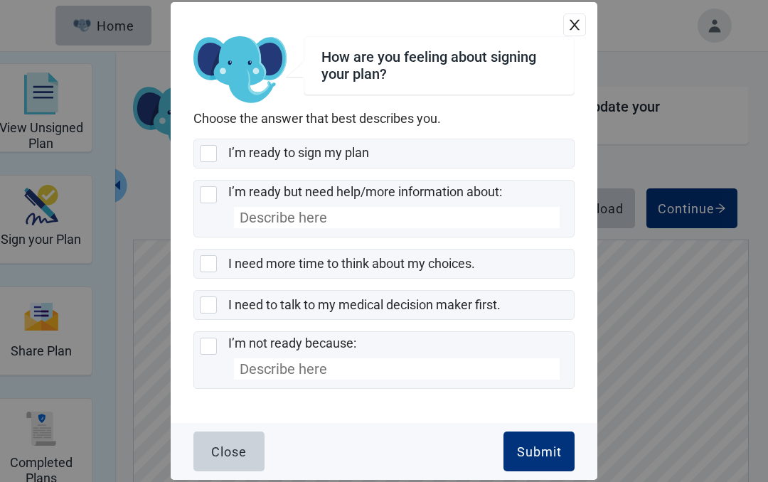
scroll to position [1547, 0]
click at [207, 268] on div at bounding box center [208, 263] width 17 height 17
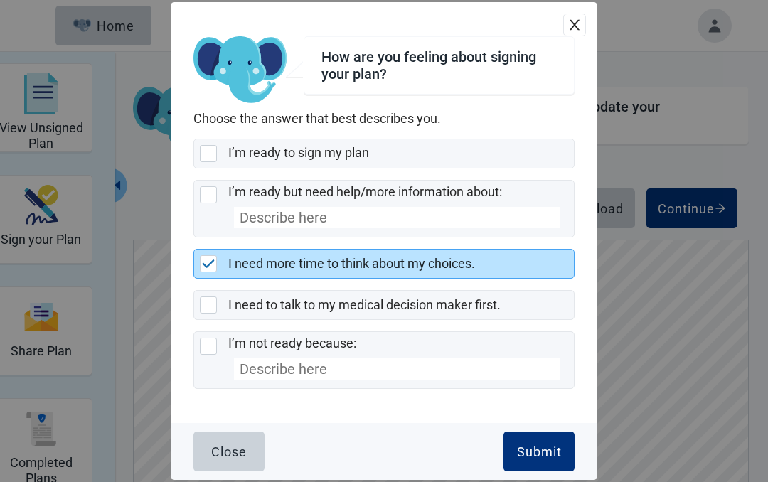
click at [544, 458] on div "Submit" at bounding box center [539, 452] width 45 height 14
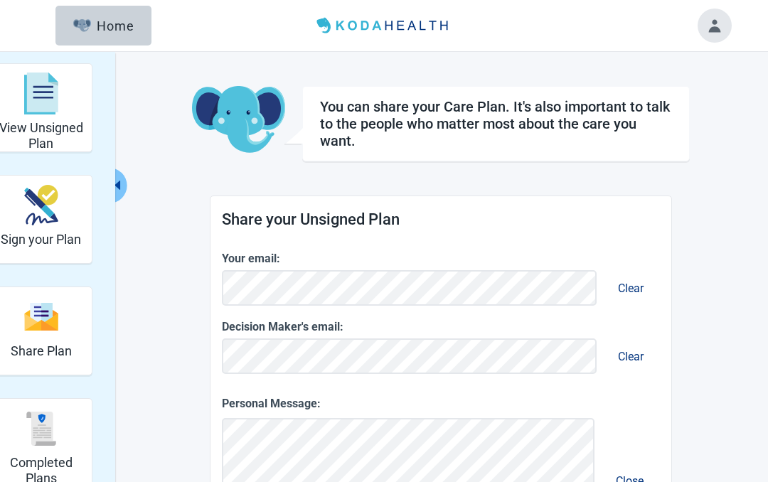
click at [31, 108] on img "View Unsigned Plan" at bounding box center [41, 94] width 34 height 43
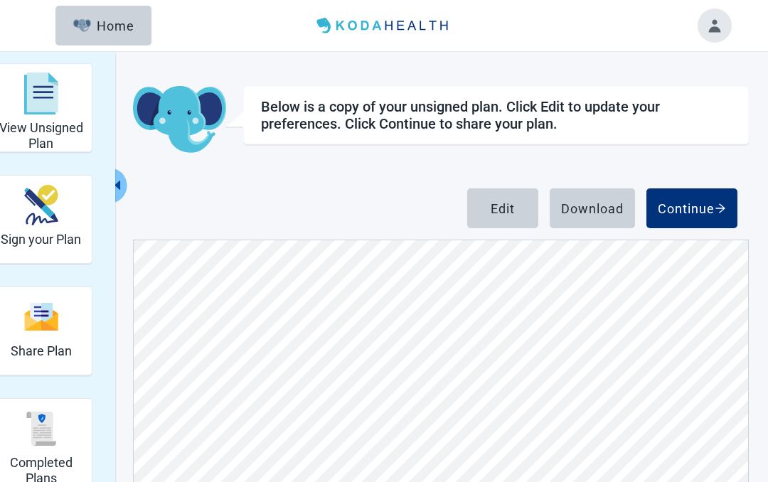
scroll to position [3947, 0]
click at [741, 29] on div "Menu Home" at bounding box center [384, 25] width 730 height 51
click at [716, 28] on button "Toggle account menu" at bounding box center [715, 26] width 34 height 34
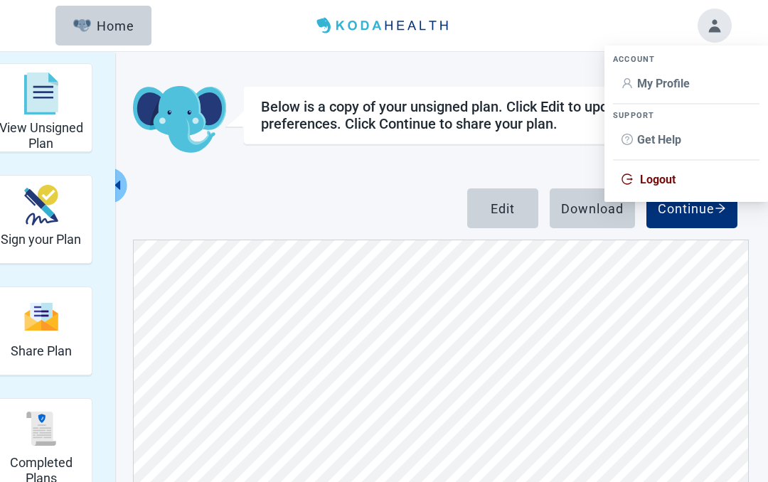
click at [637, 79] on span "My Profile" at bounding box center [686, 84] width 129 height 16
